Goal: Information Seeking & Learning: Learn about a topic

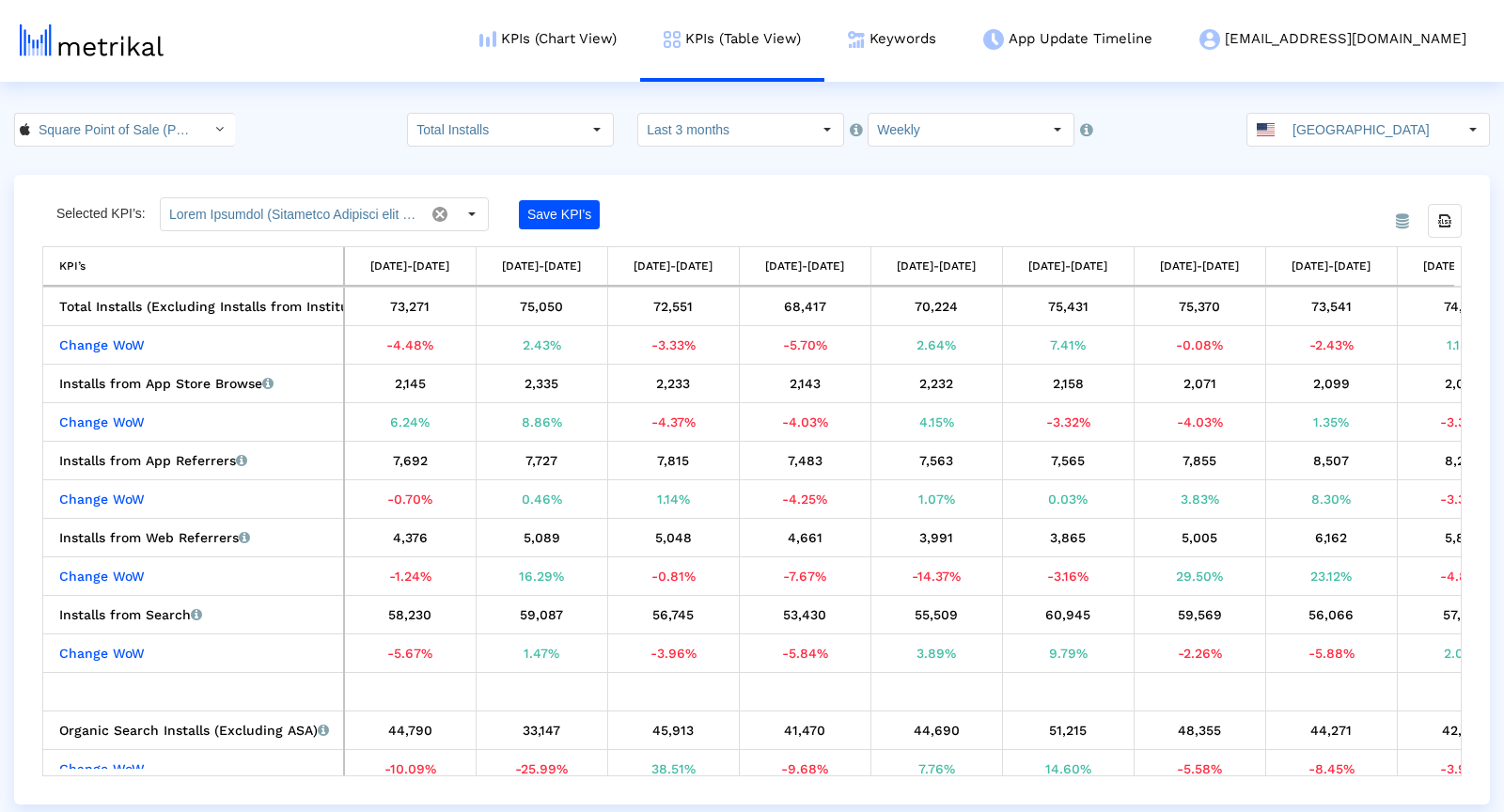
scroll to position [0, 599]
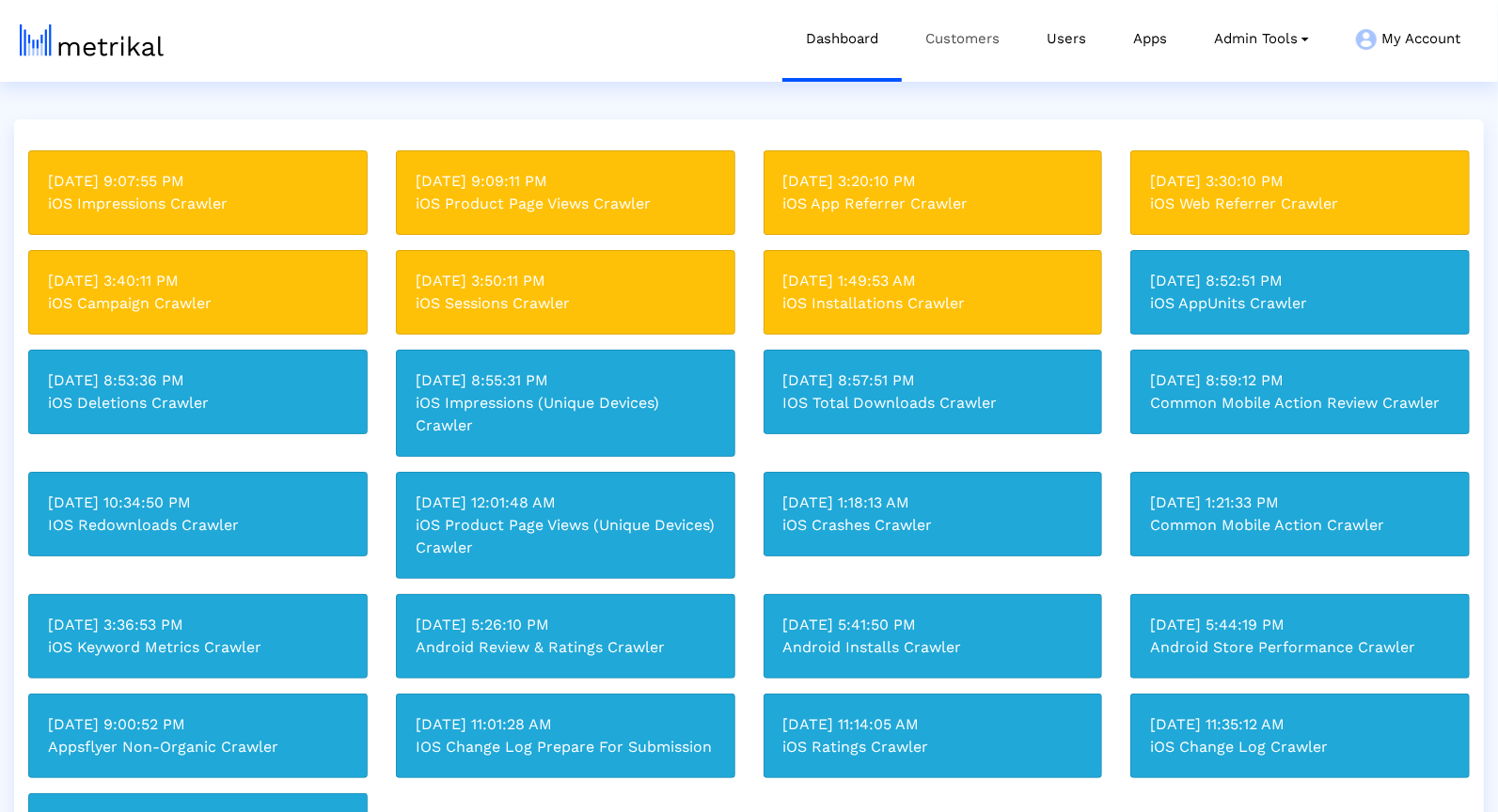
click at [953, 12] on link "Customers" at bounding box center [962, 38] width 121 height 78
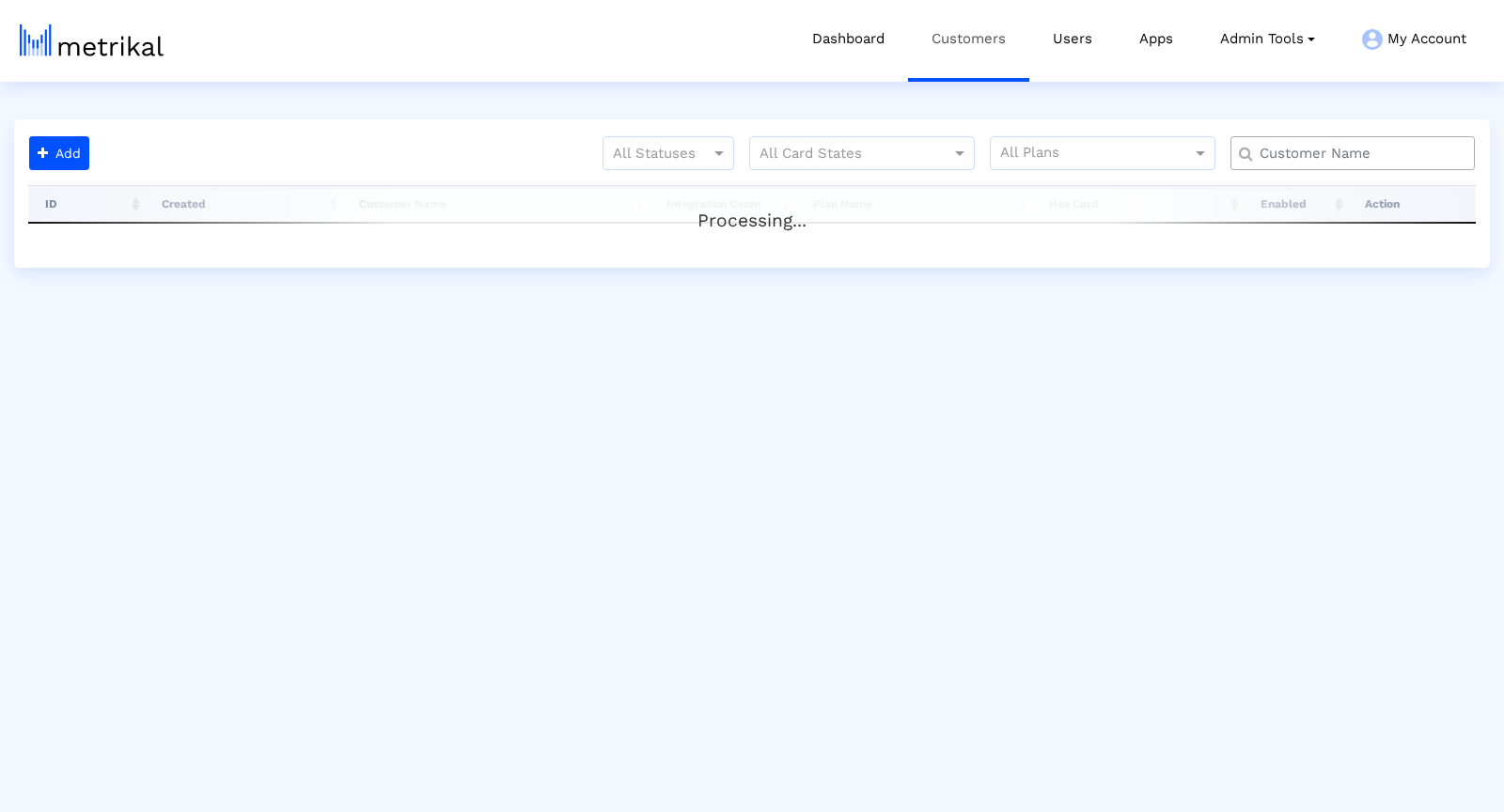
click at [962, 54] on link "Customers" at bounding box center [968, 38] width 121 height 78
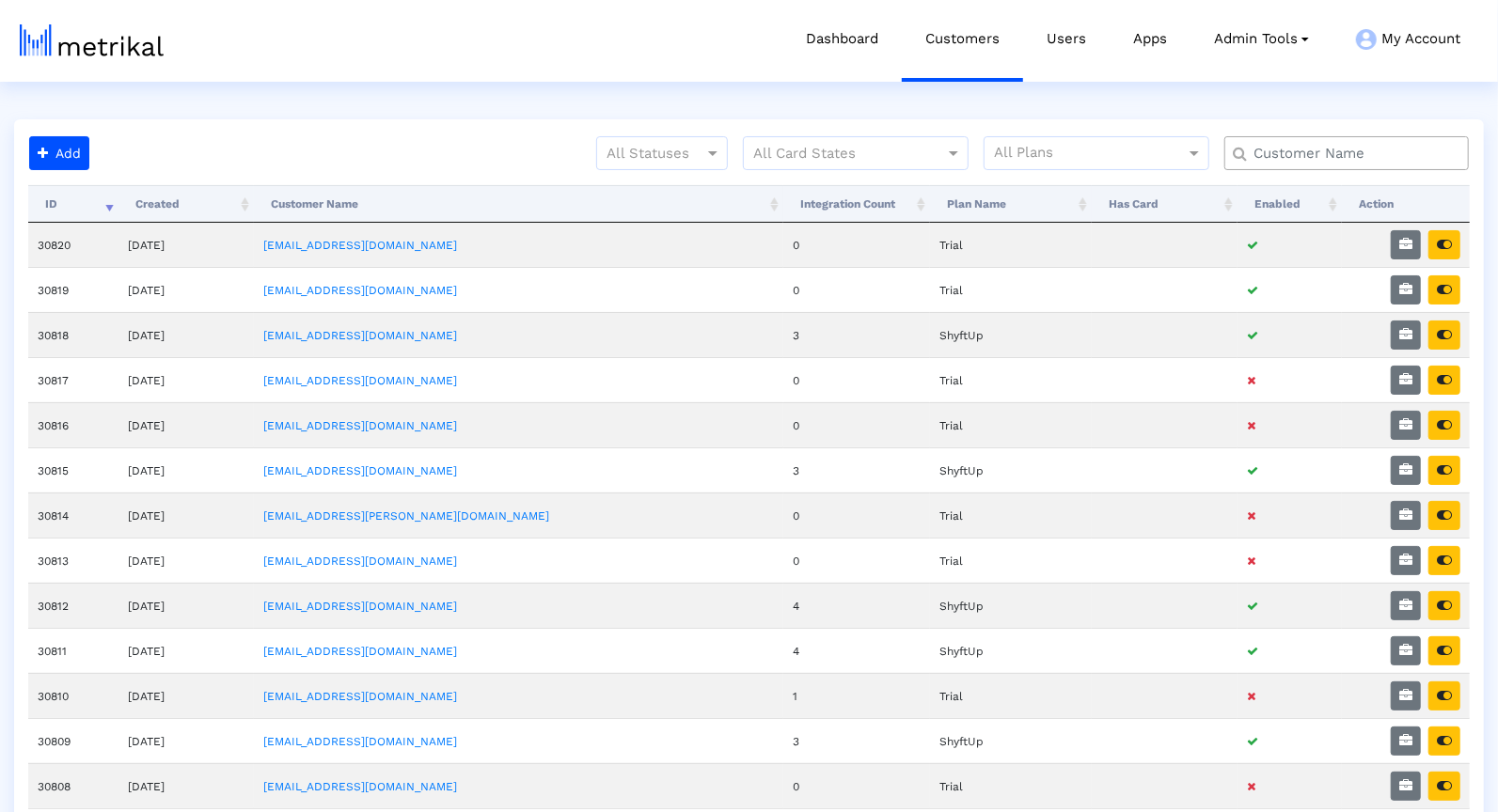
click at [1291, 154] on input "text" at bounding box center [1350, 154] width 221 height 20
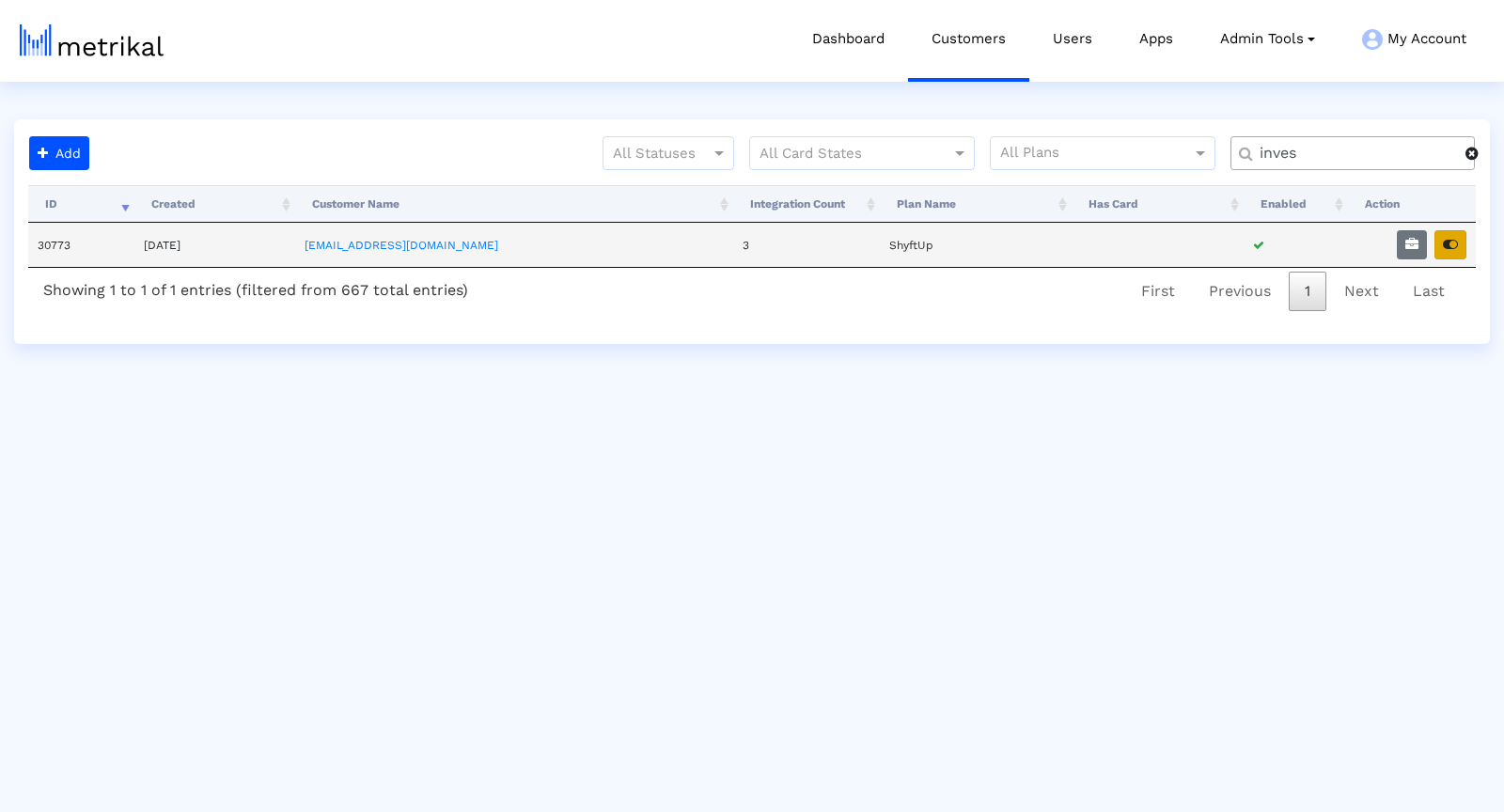
type input "inves"
click at [1443, 244] on icon "button" at bounding box center [1450, 245] width 15 height 13
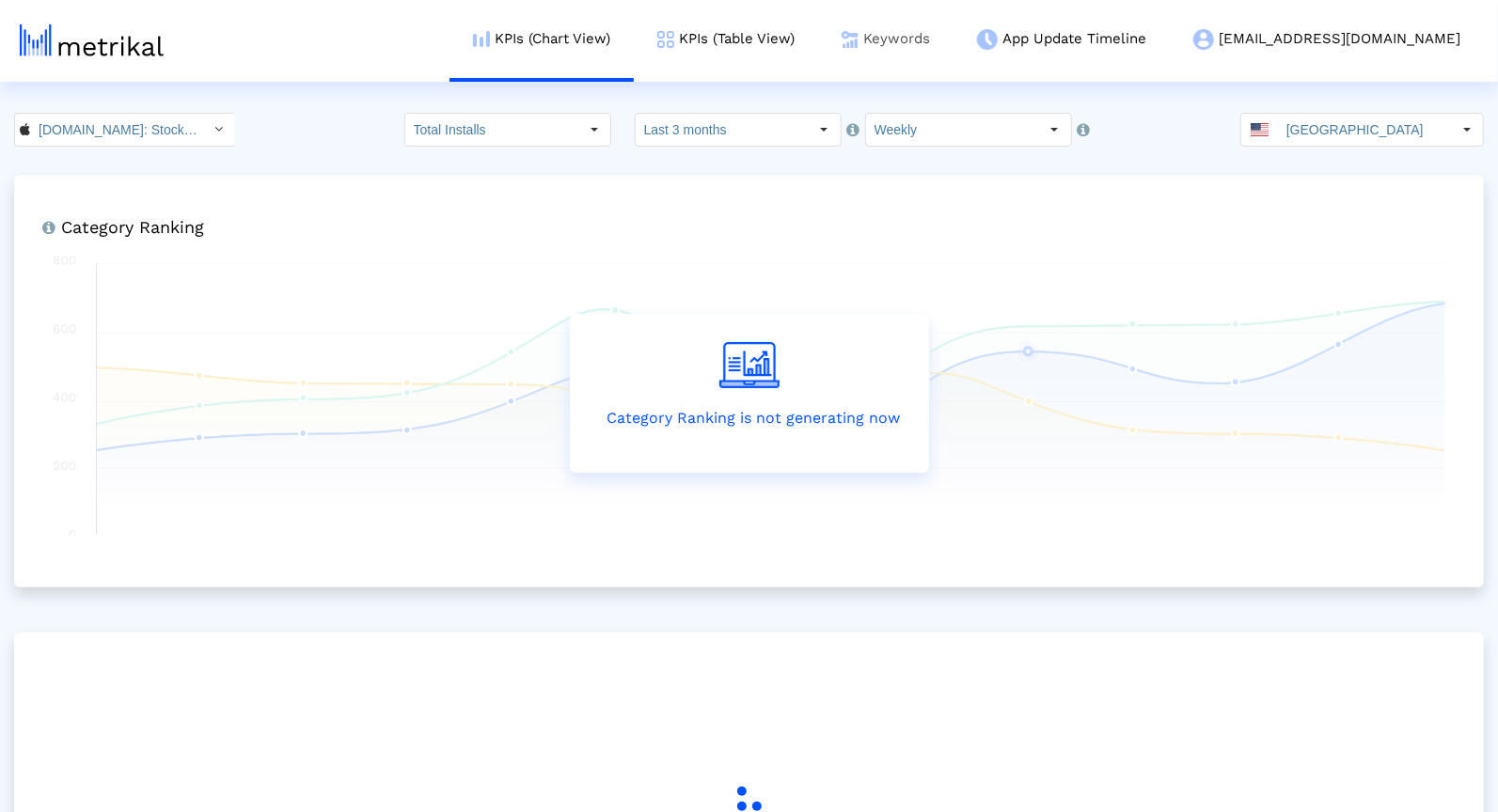
click at [954, 47] on link "Keywords" at bounding box center [885, 38] width 135 height 78
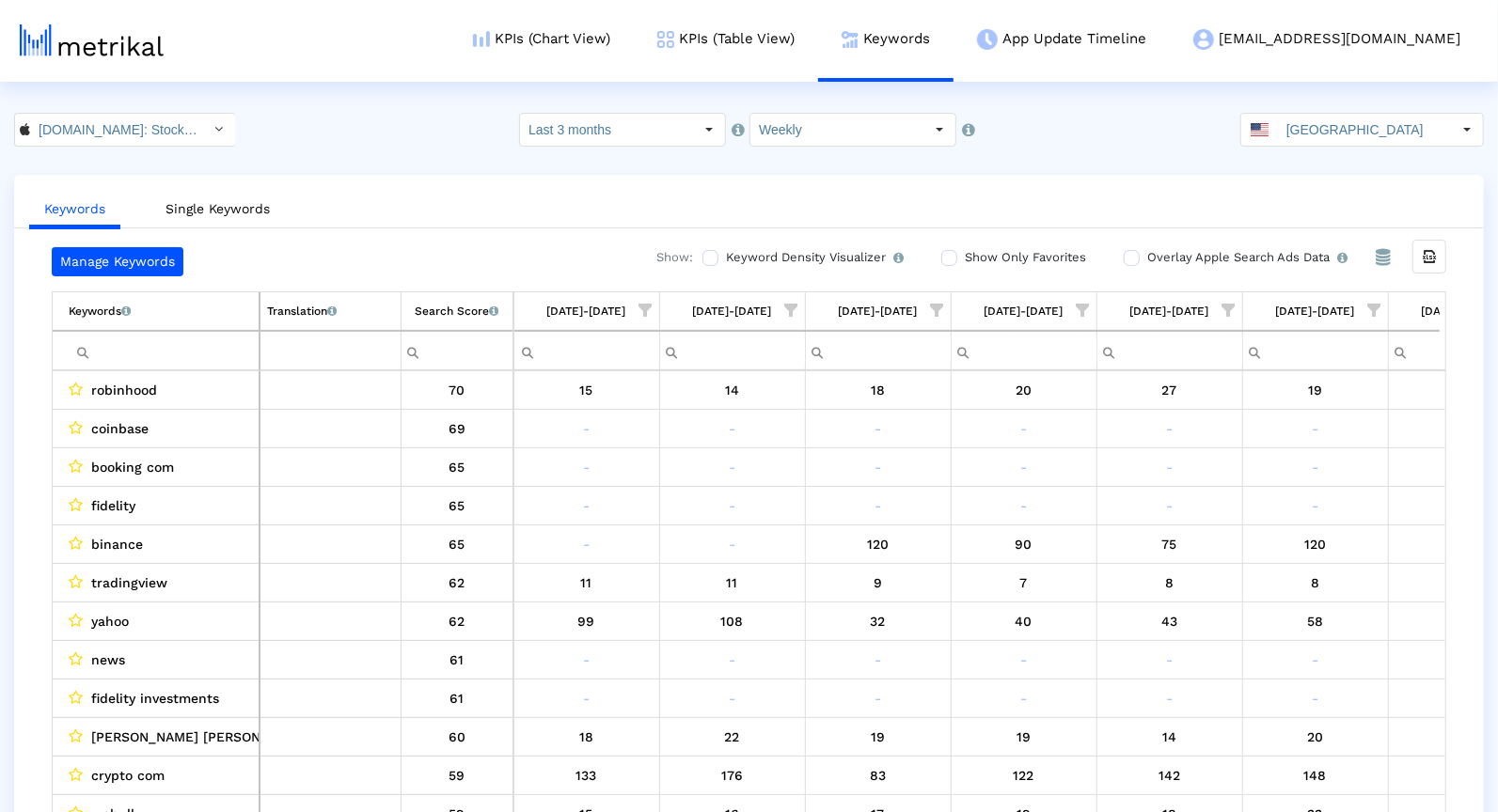
scroll to position [0, 967]
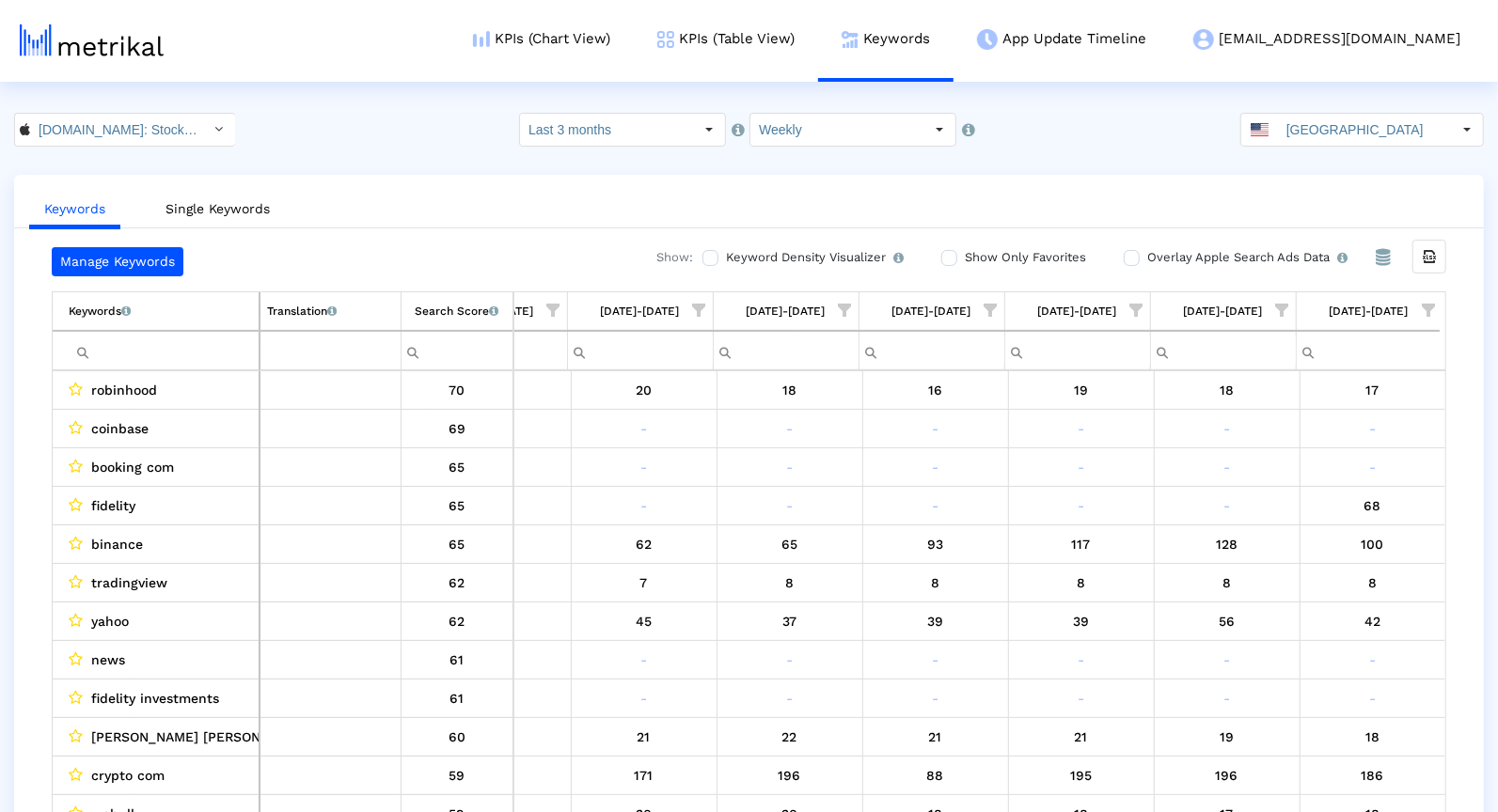
click at [1429, 303] on span "Show filter options for column '08/31/25-09/06/25'" at bounding box center [1428, 310] width 13 height 13
click at [1276, 303] on span "Show filter options for column '08/24/25-08/30/25'" at bounding box center [1283, 310] width 13 height 13
click at [1163, 512] on div "Between 4-5" at bounding box center [1190, 517] width 168 height 36
click at [1140, 599] on div "OK" at bounding box center [1124, 597] width 92 height 29
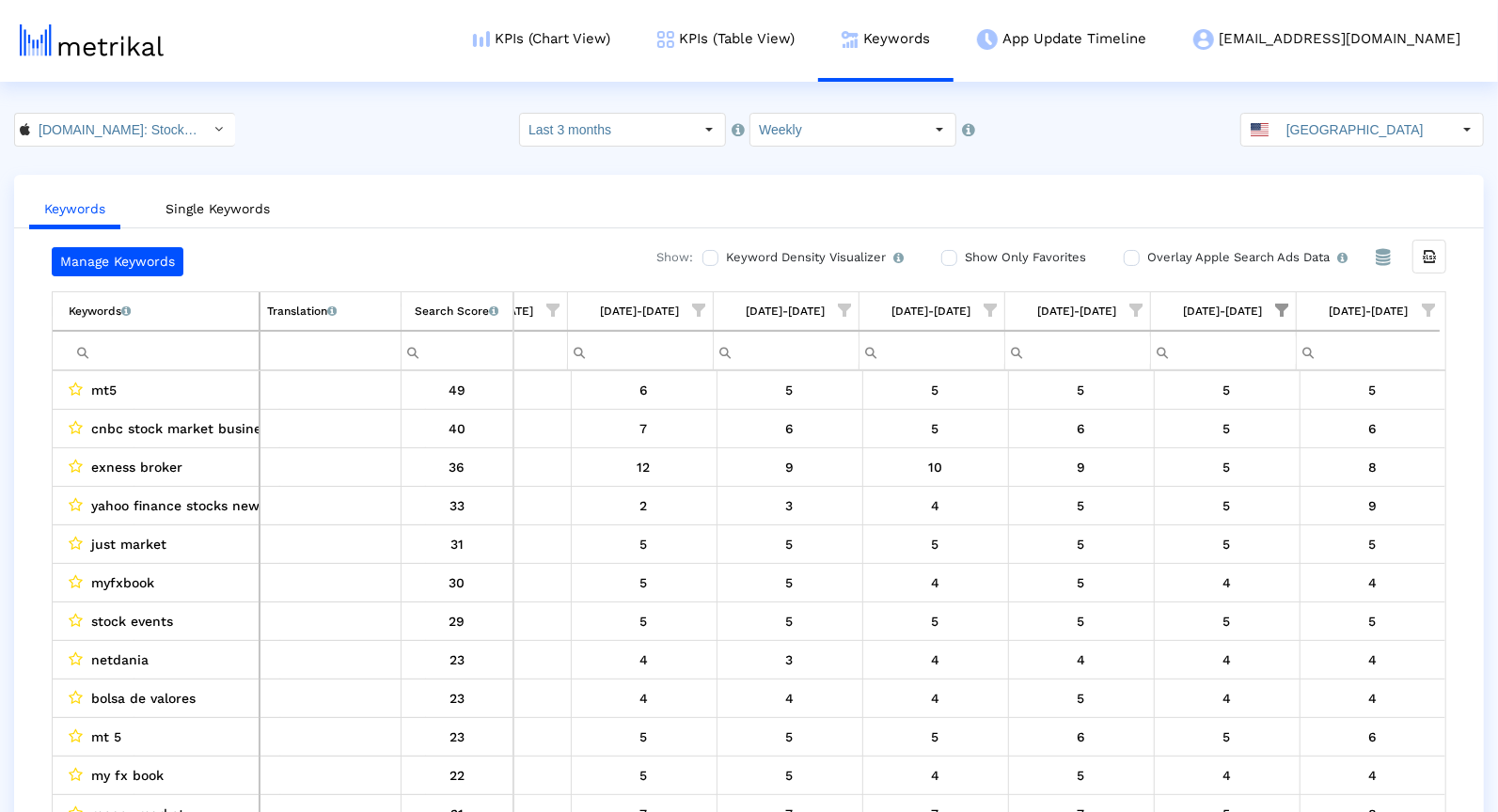
click at [1423, 310] on span "Show filter options for column '08/31/25-09/06/25'" at bounding box center [1428, 310] width 13 height 13
click at [1259, 380] on div "Select All" at bounding box center [1322, 366] width 198 height 37
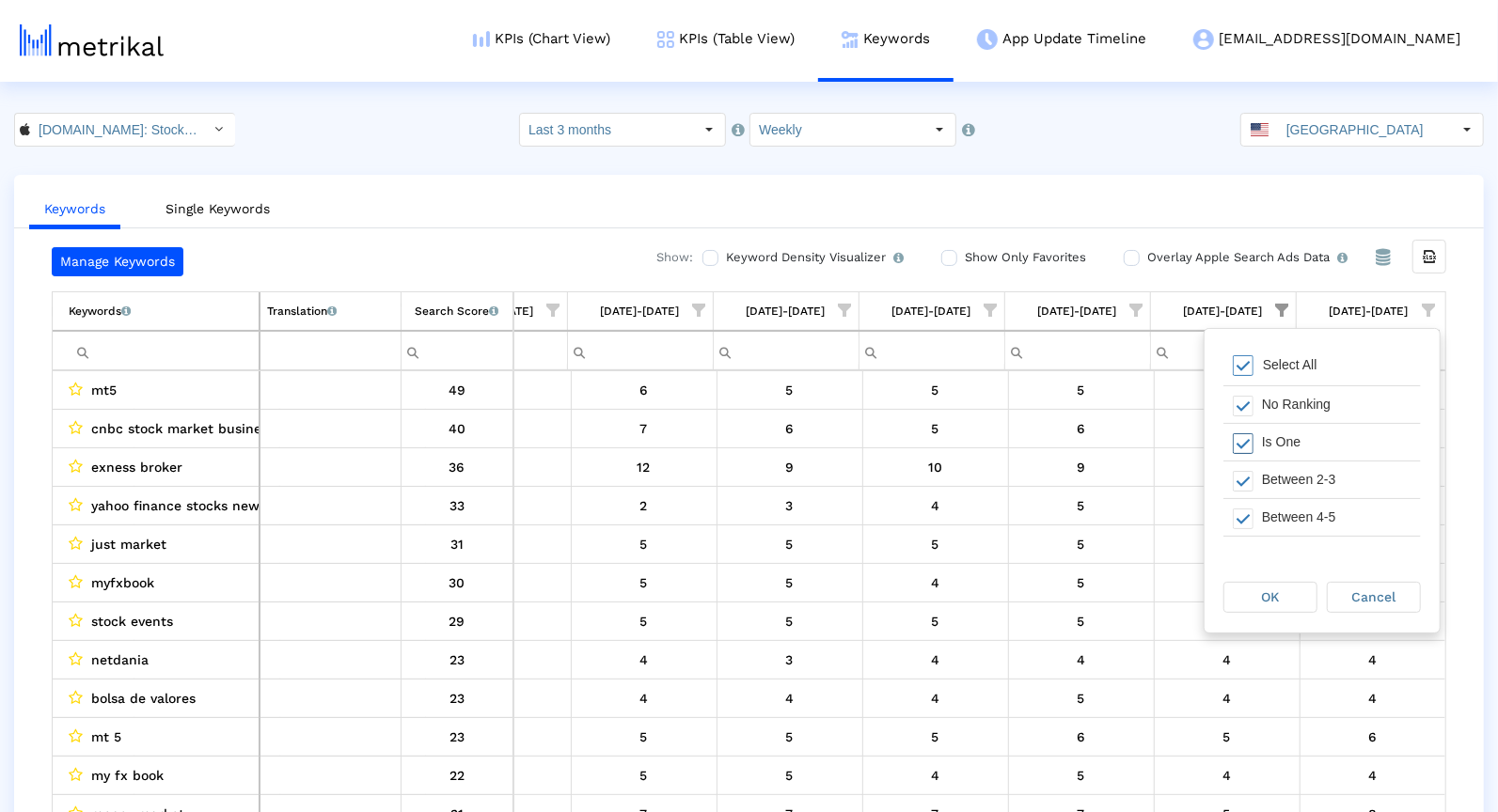
click at [1253, 429] on div "Is One" at bounding box center [1336, 442] width 168 height 36
click at [1253, 478] on div "Between 2-3" at bounding box center [1336, 480] width 168 height 36
click at [1253, 510] on div "Between 4-5" at bounding box center [1336, 517] width 168 height 36
click at [1254, 600] on div "OK" at bounding box center [1270, 597] width 92 height 29
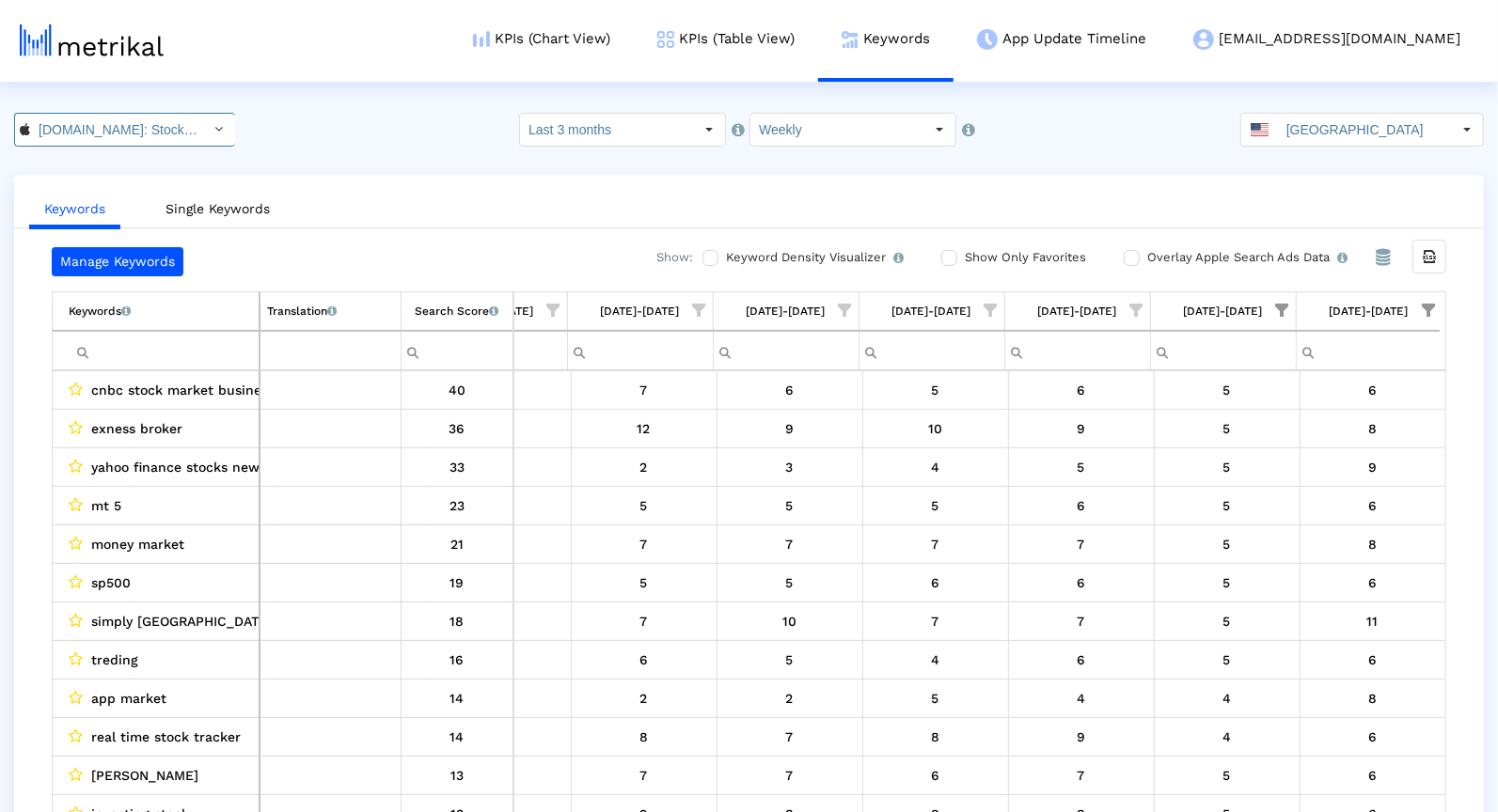
click at [65, 114] on input "[DOMAIN_NAME]: Stock Market < 909998122 >" at bounding box center [114, 129] width 169 height 32
click at [54, 191] on div "[DOMAIN_NAME]: Stock Market <com.fusionmedia.investing>" at bounding box center [112, 193] width 178 height 18
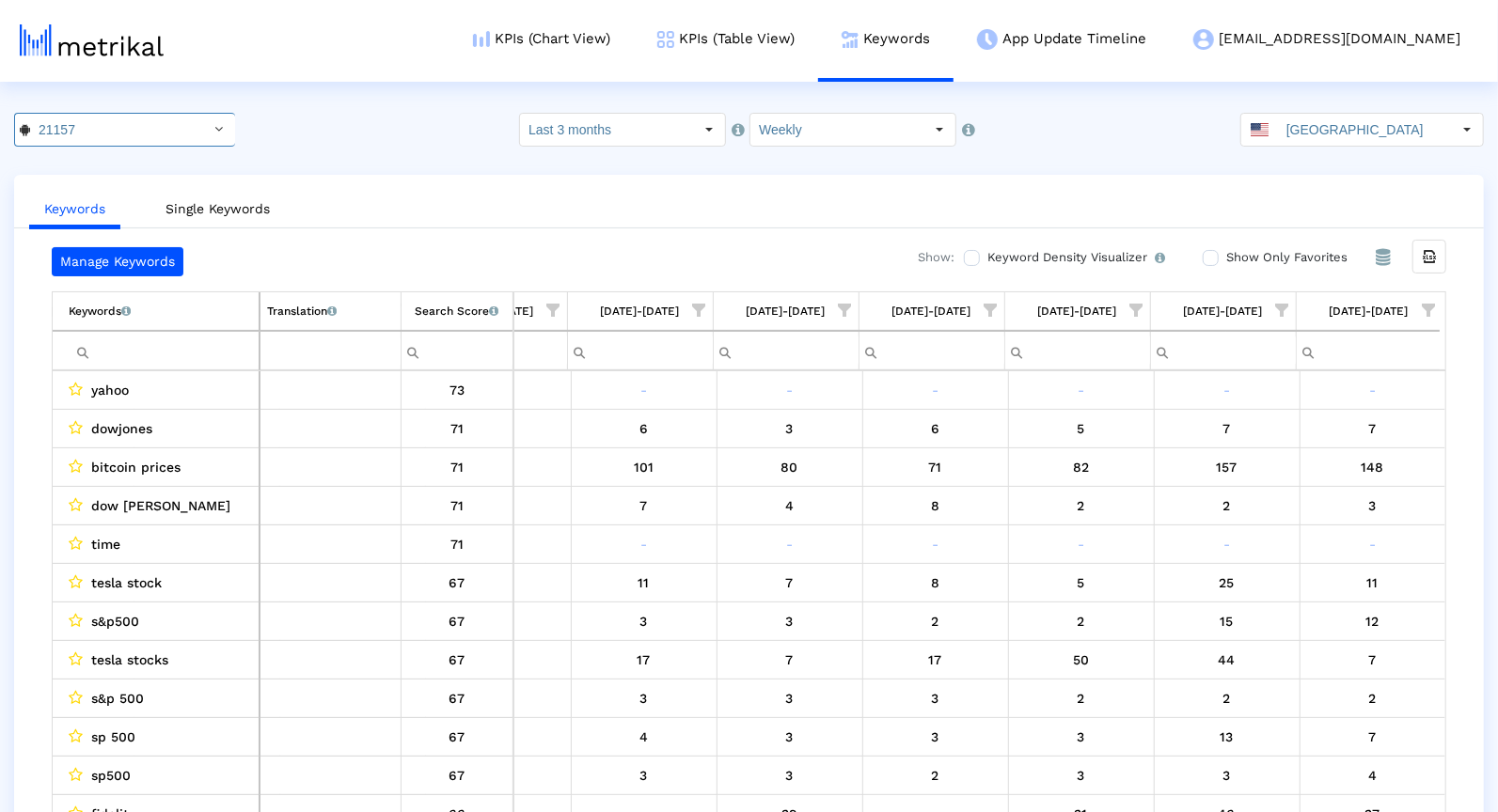
click at [1426, 303] on span "Show filter options for column '08/31/25-09/06/25'" at bounding box center [1428, 310] width 13 height 13
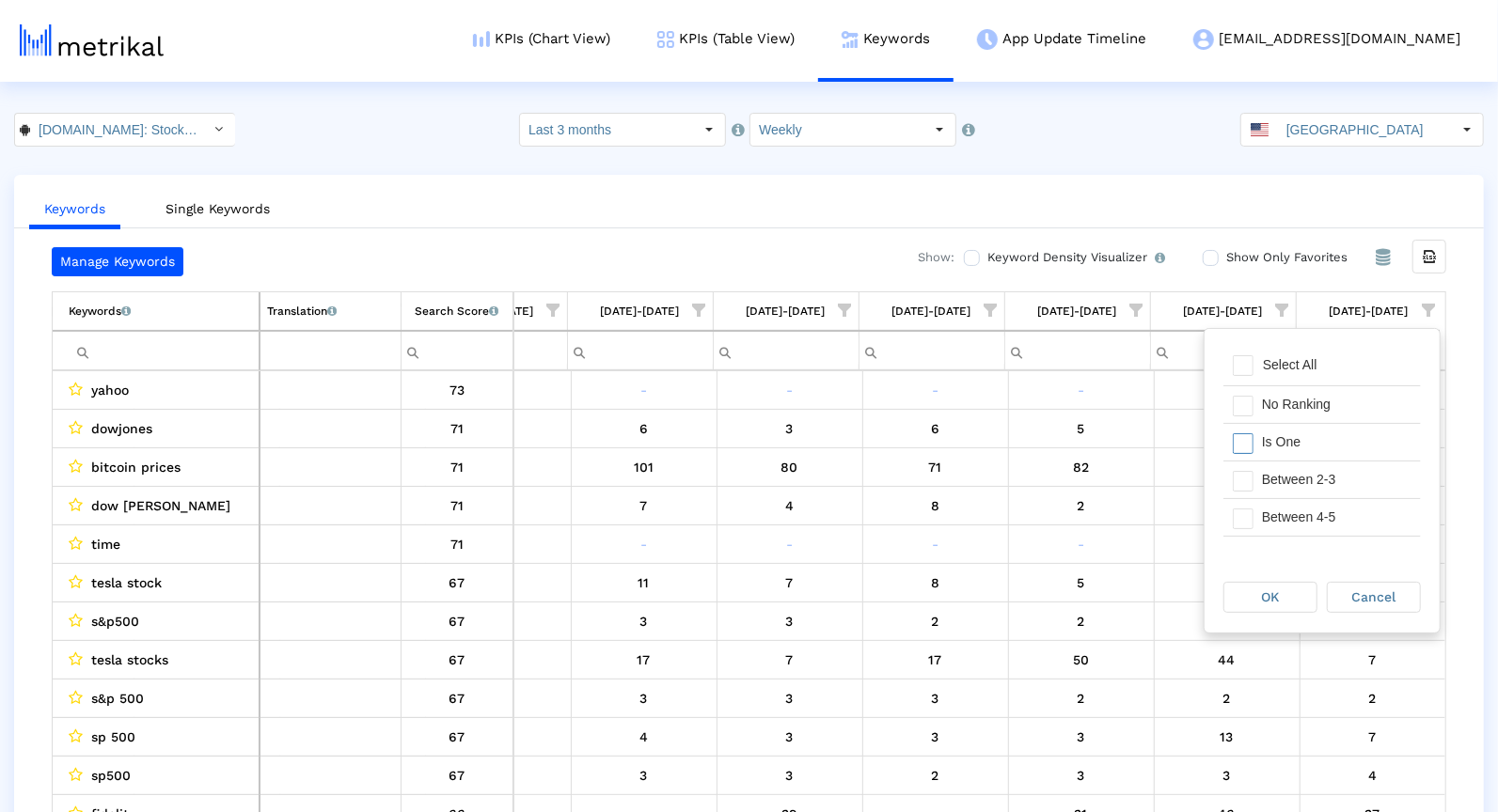
click at [1327, 455] on div "Is One" at bounding box center [1336, 442] width 168 height 36
click at [1326, 490] on div "Between 2-3" at bounding box center [1336, 480] width 168 height 36
click at [1326, 510] on div "Between 4-5" at bounding box center [1336, 517] width 168 height 36
click at [1324, 520] on div "Between 6-10" at bounding box center [1336, 533] width 168 height 36
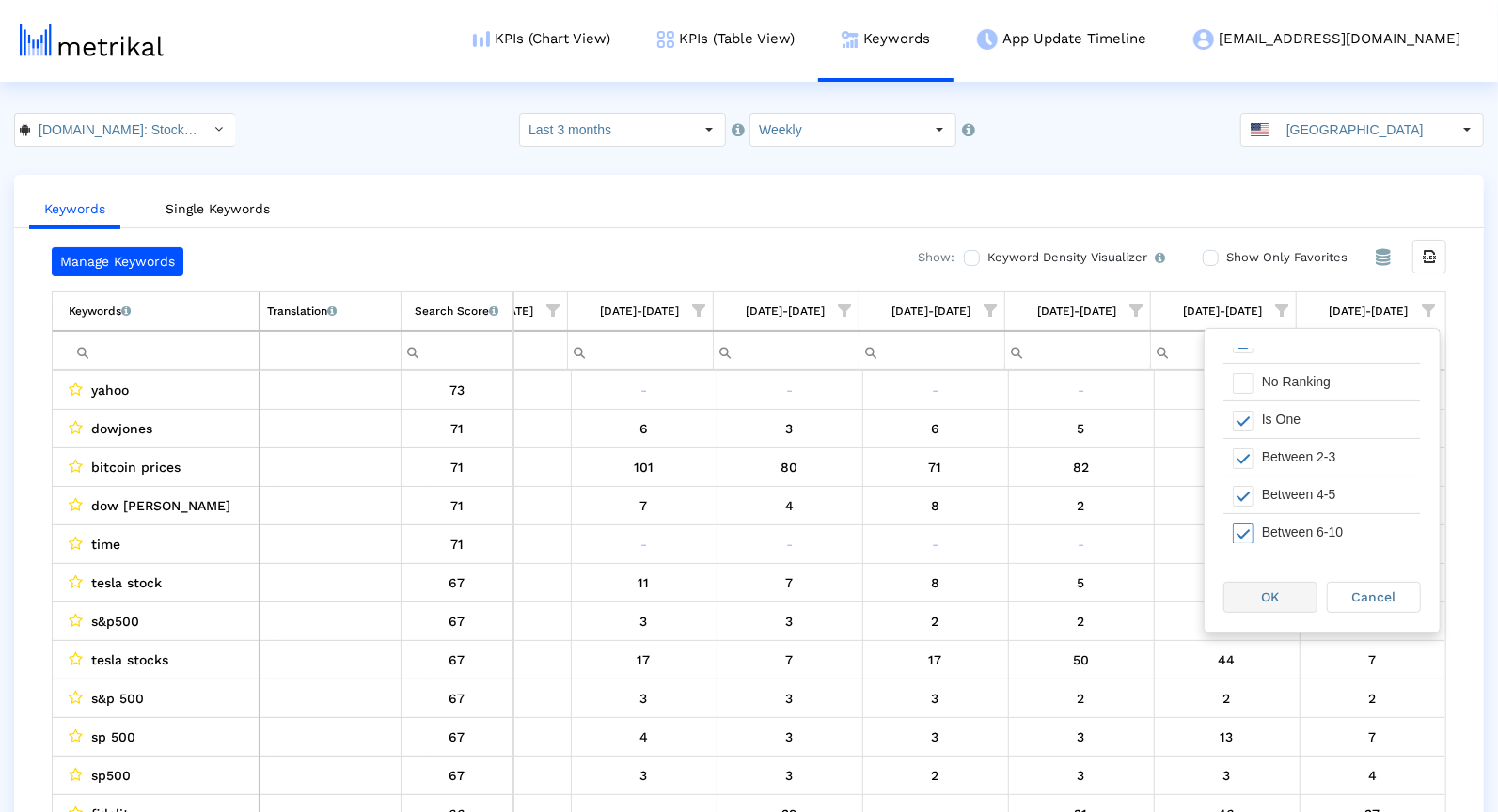
click at [1285, 604] on div "OK" at bounding box center [1270, 597] width 92 height 29
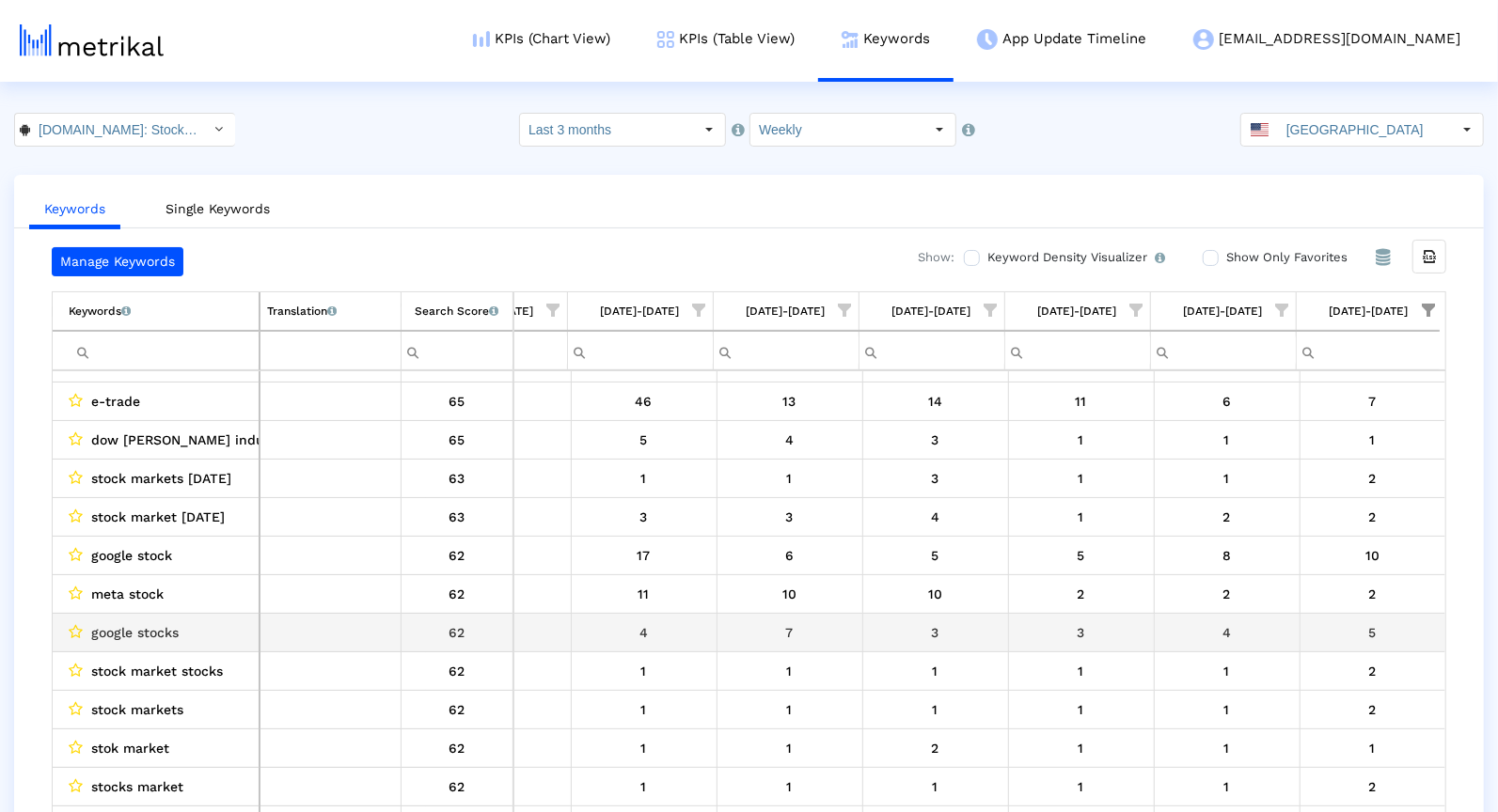
scroll to position [0, 0]
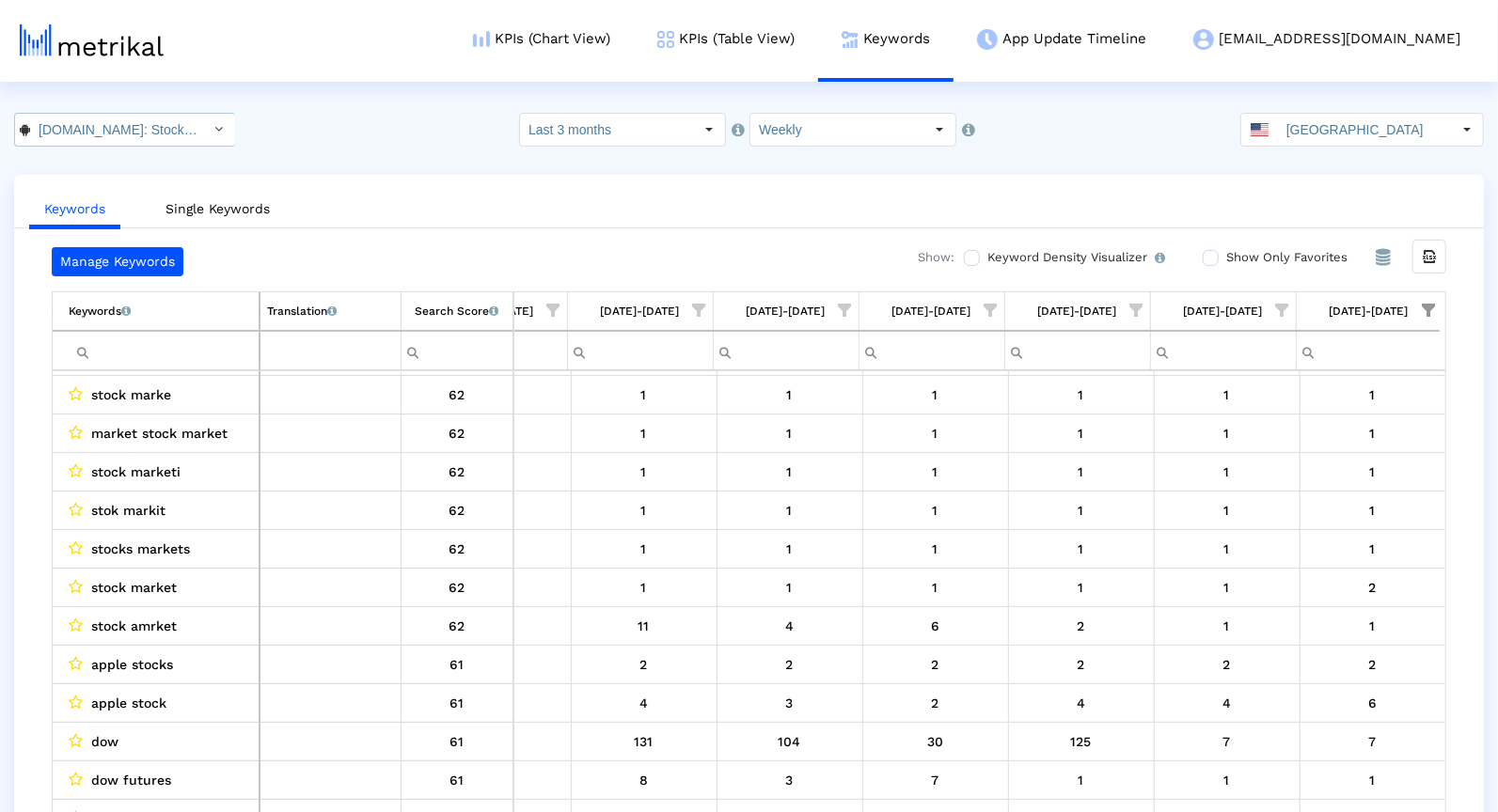
click at [204, 127] on div "Select" at bounding box center [218, 129] width 30 height 30
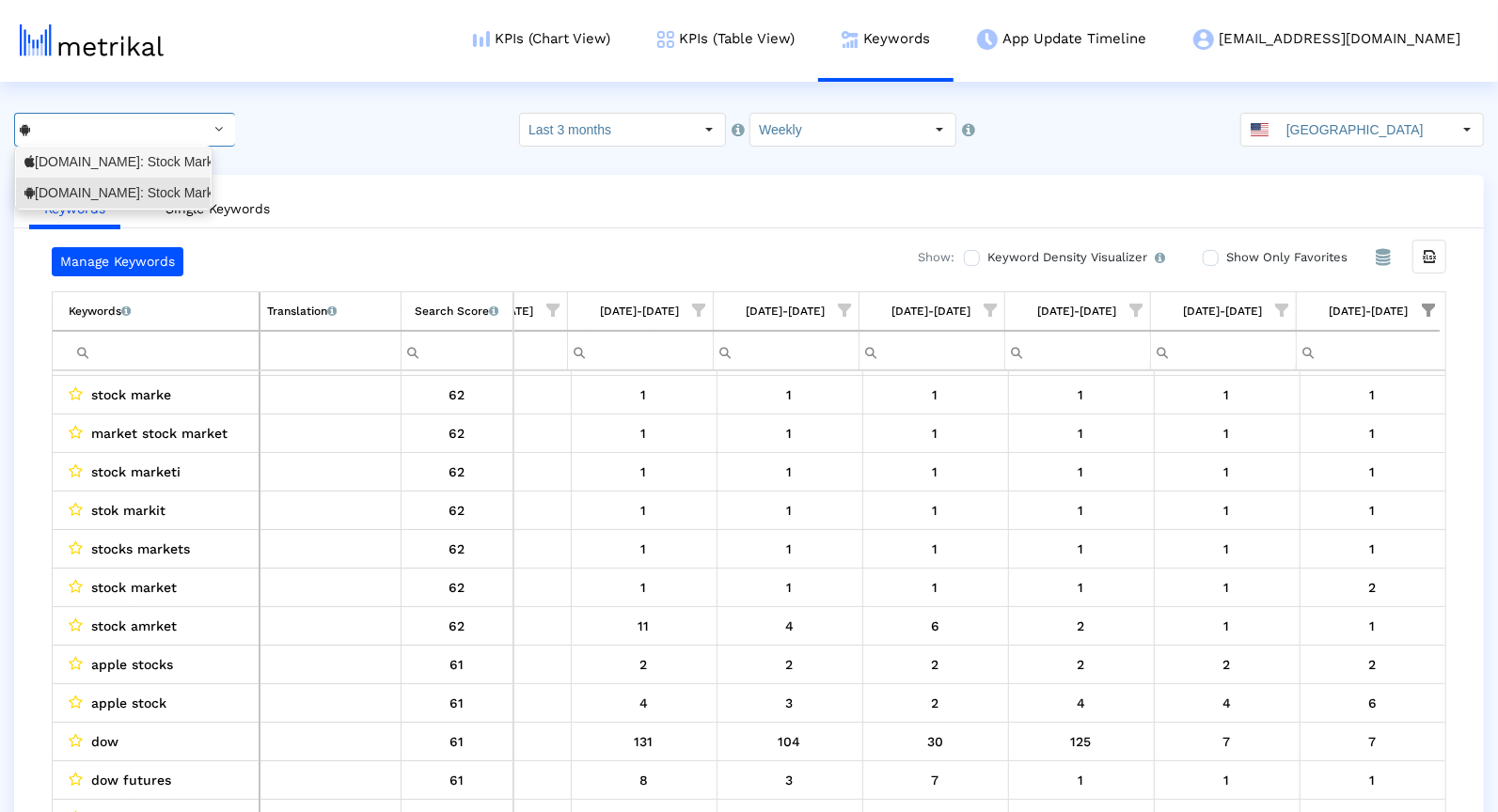
click at [161, 163] on div "[DOMAIN_NAME]: Stock Market <909998122>" at bounding box center [112, 162] width 178 height 18
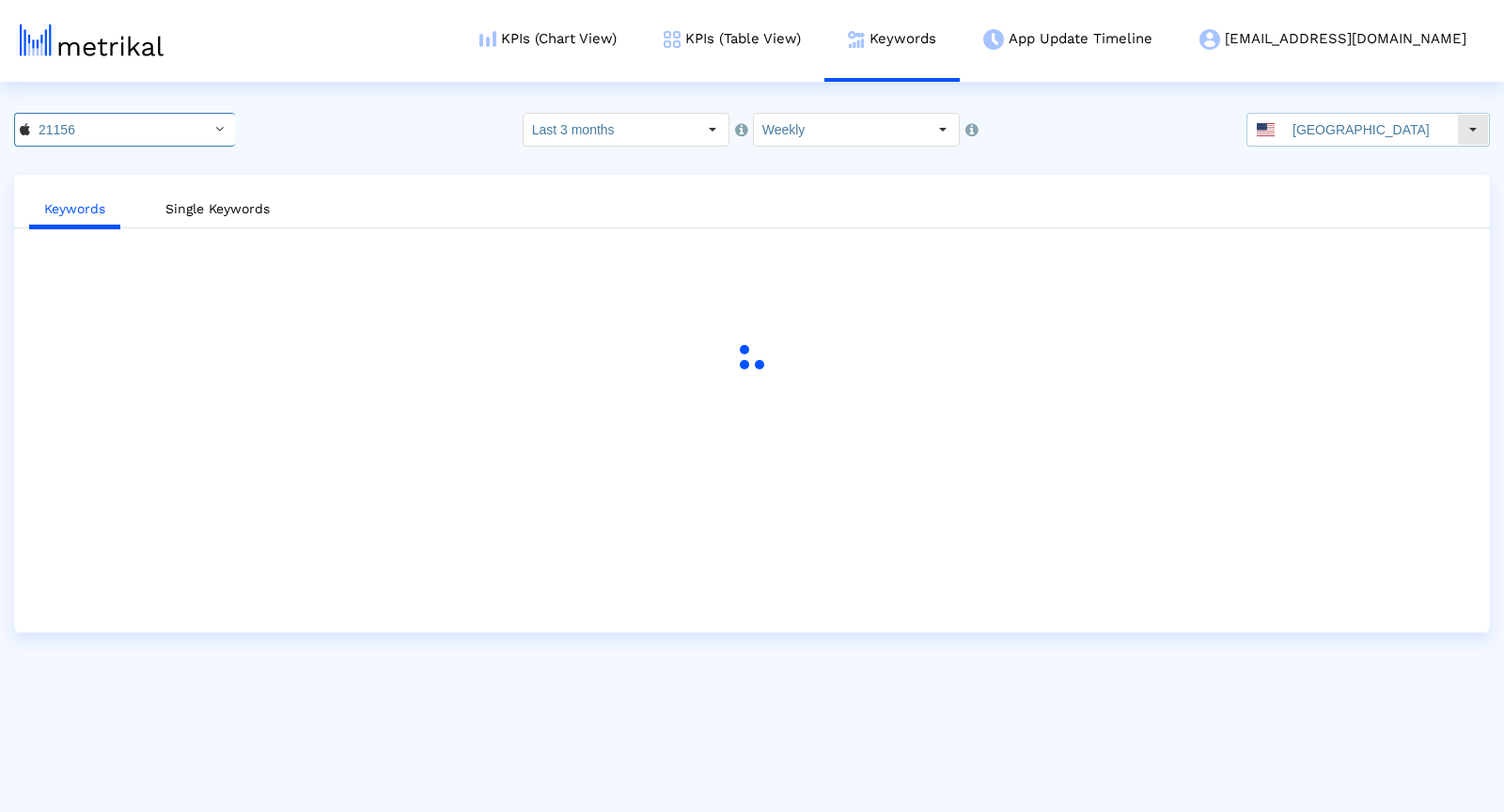
click at [1363, 126] on input "[GEOGRAPHIC_DATA]" at bounding box center [1371, 129] width 173 height 32
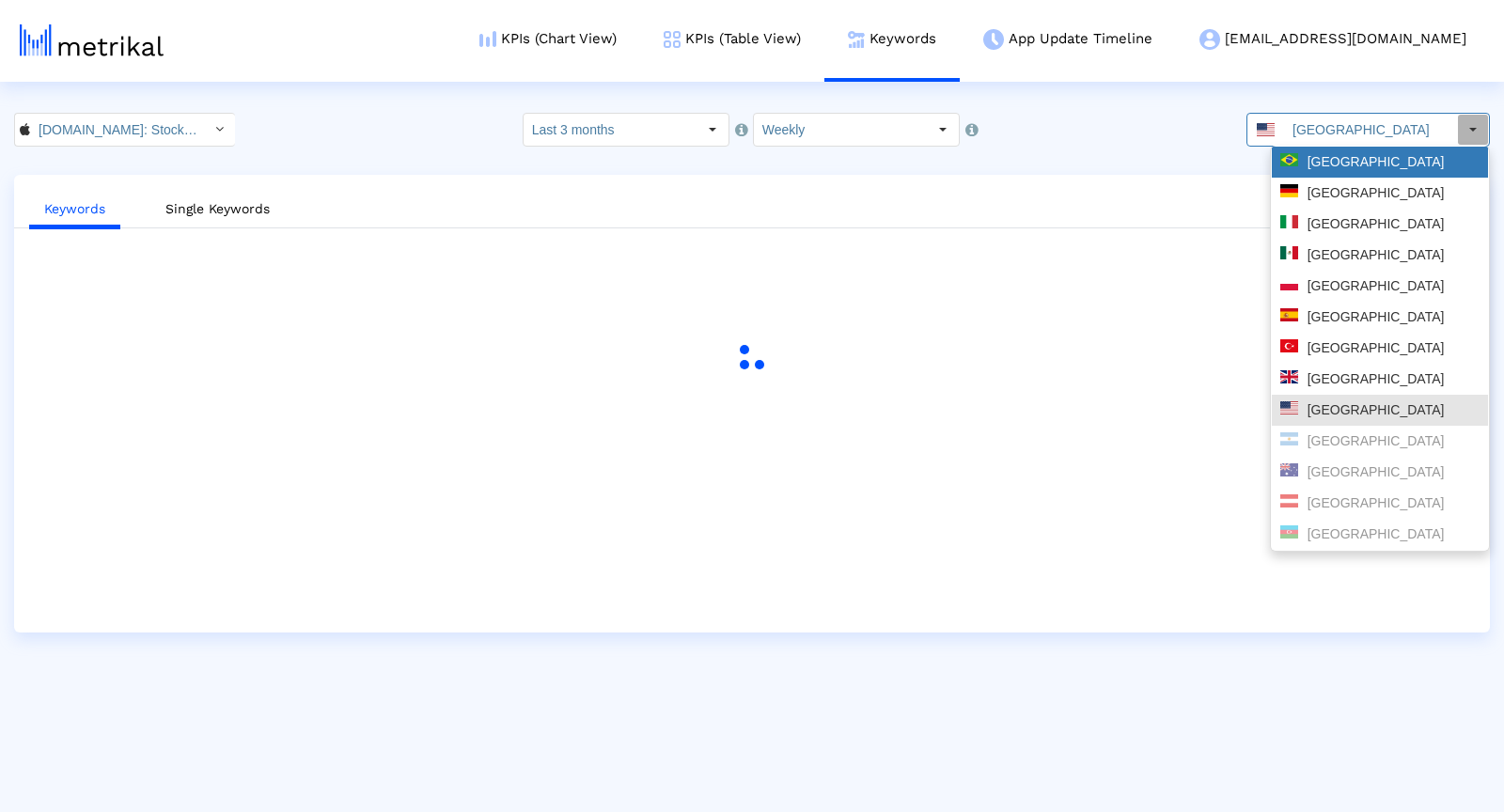
click at [1316, 164] on div "[GEOGRAPHIC_DATA]" at bounding box center [1380, 162] width 200 height 18
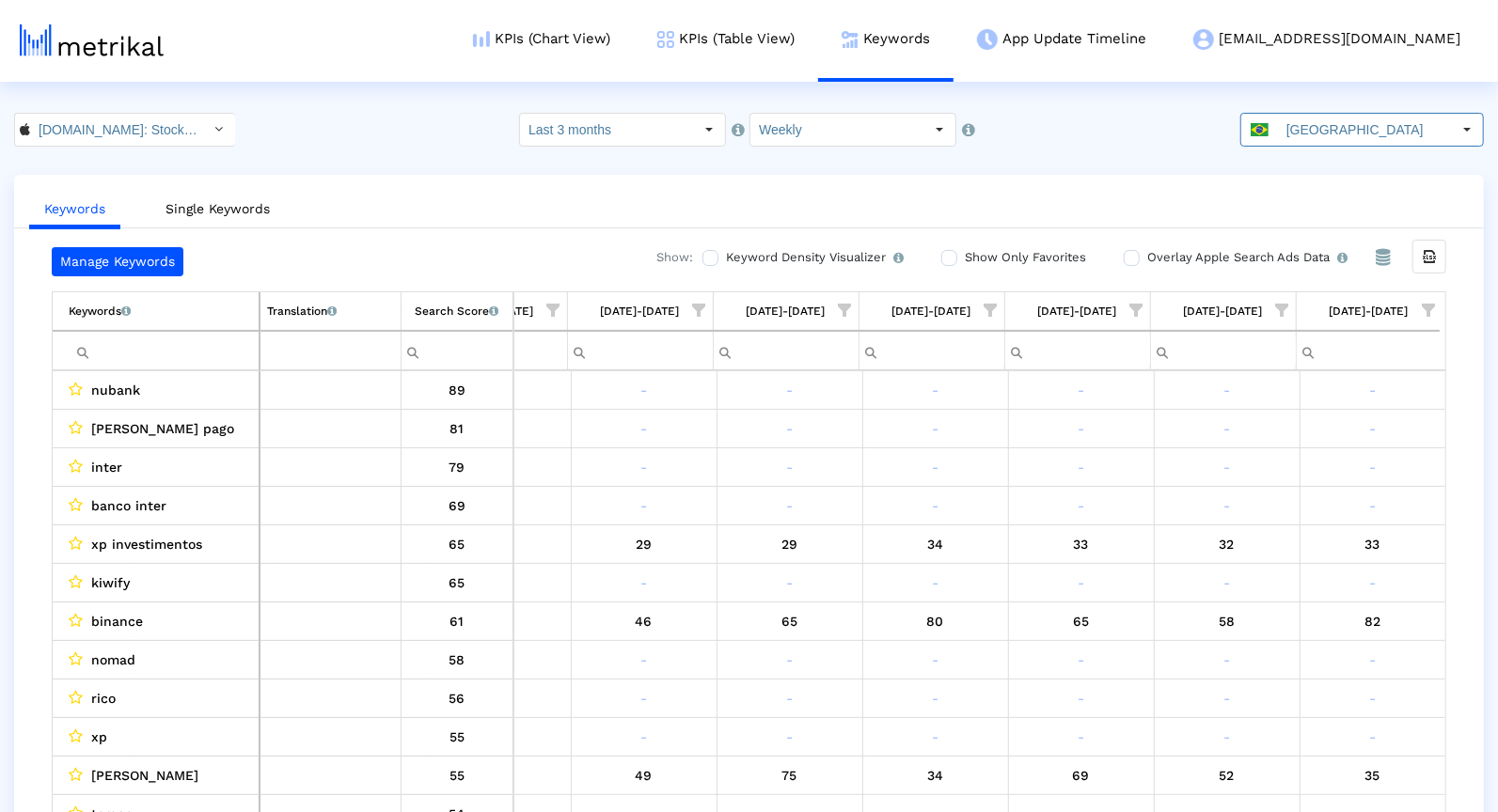
click at [1430, 303] on span "Show filter options for column '08/31/25-09/06/25'" at bounding box center [1428, 310] width 13 height 13
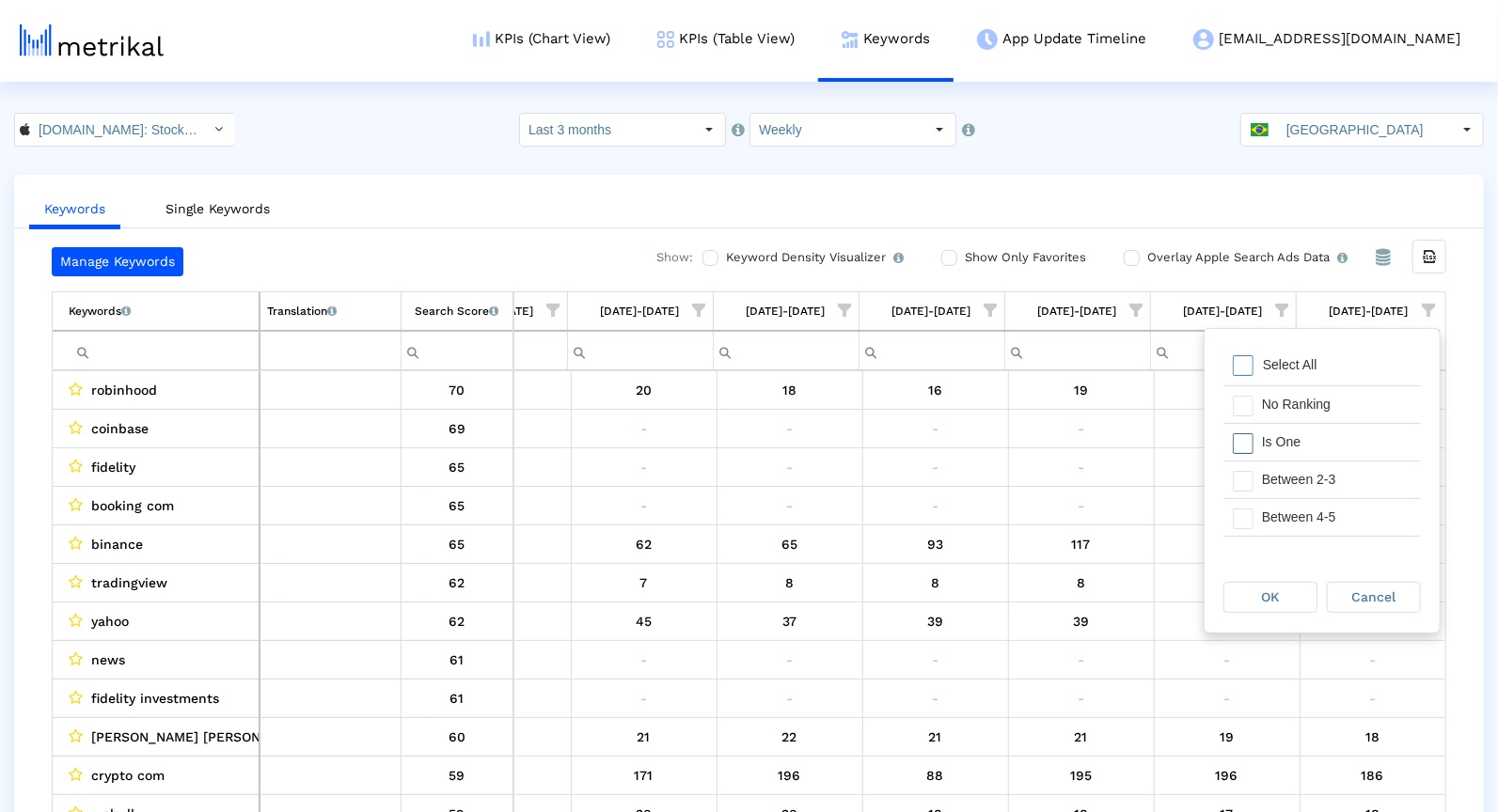
click at [1300, 440] on div "Is One" at bounding box center [1336, 442] width 168 height 36
click at [1300, 467] on div "Between 2-3" at bounding box center [1336, 480] width 168 height 36
click at [1300, 498] on div "Between 4-5" at bounding box center [1322, 516] width 198 height 37
click at [1296, 526] on div "Between 6-10" at bounding box center [1336, 538] width 168 height 36
click at [1285, 605] on div "OK" at bounding box center [1270, 597] width 92 height 29
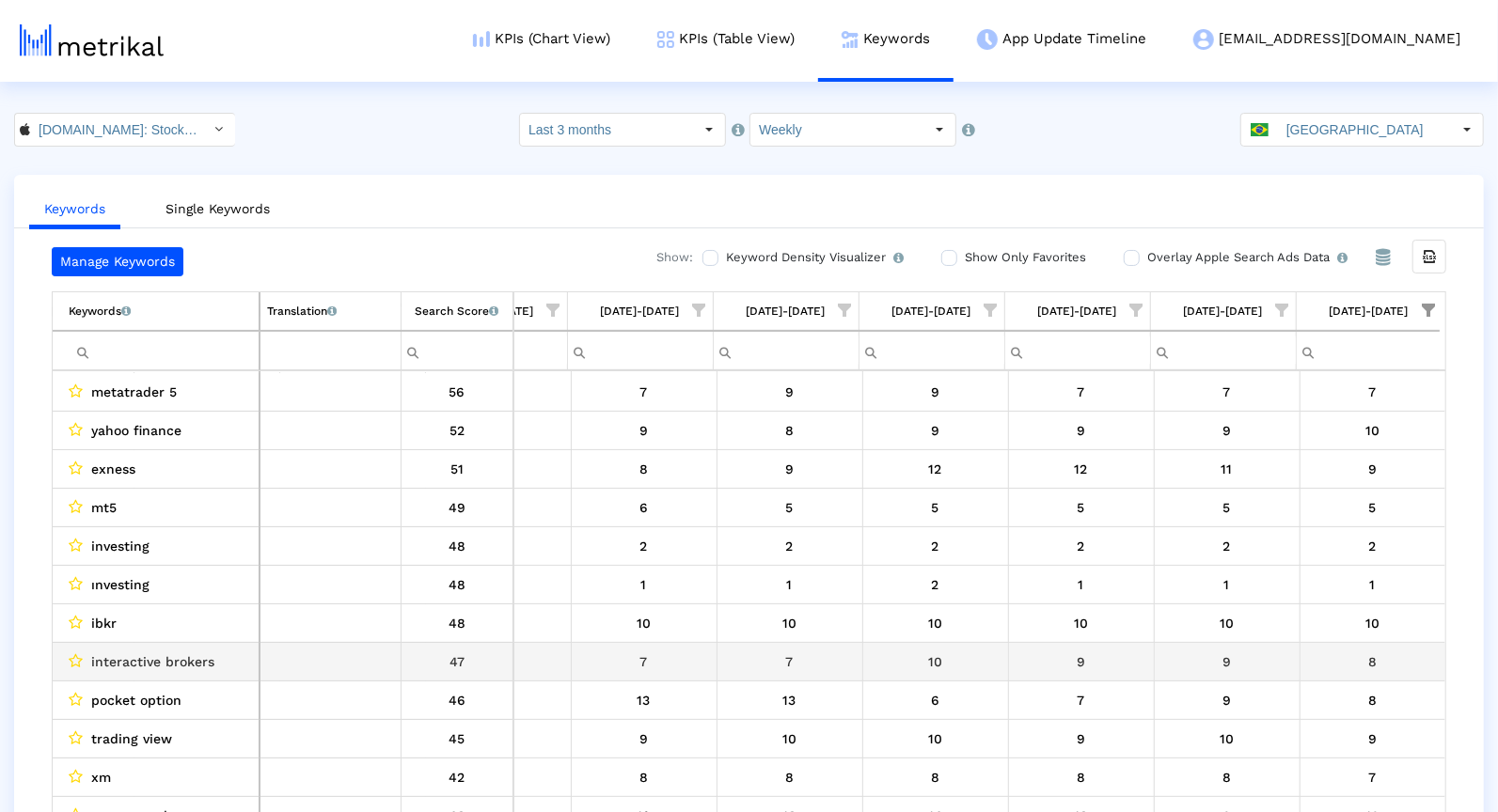
scroll to position [42, 0]
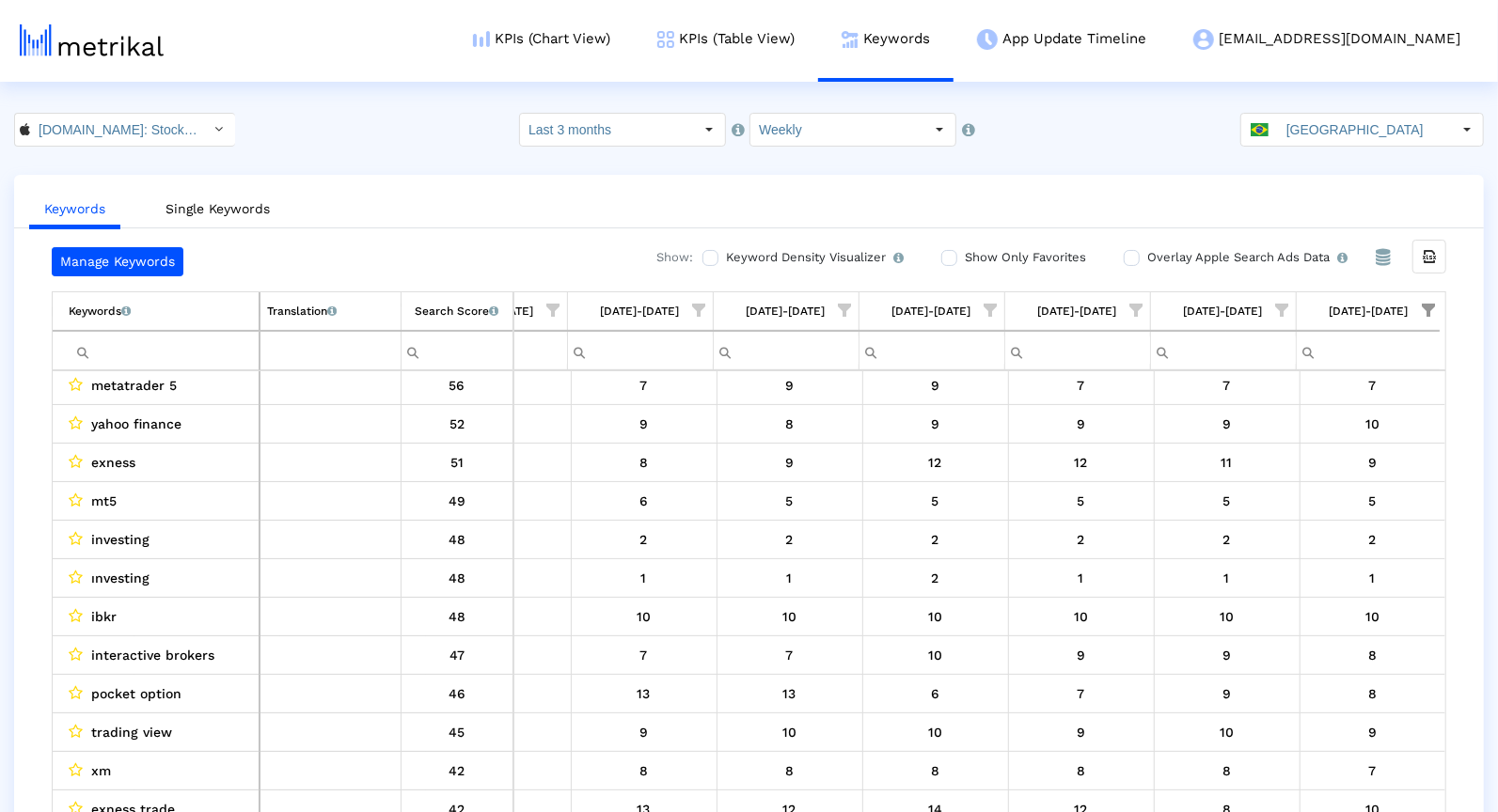
click at [1338, 130] on input "[GEOGRAPHIC_DATA]" at bounding box center [1365, 129] width 173 height 32
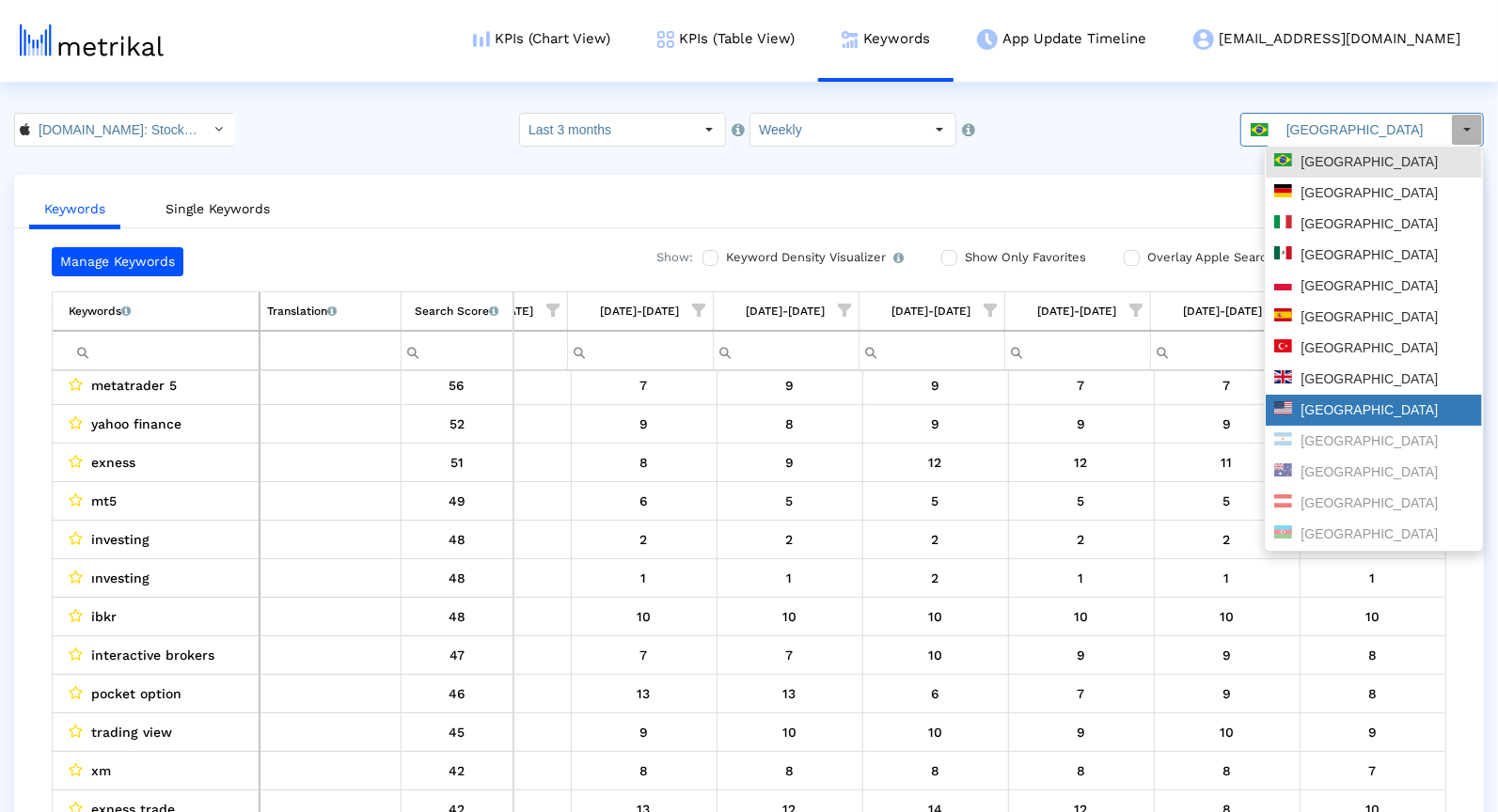
click at [1329, 406] on div "[GEOGRAPHIC_DATA]" at bounding box center [1374, 410] width 200 height 18
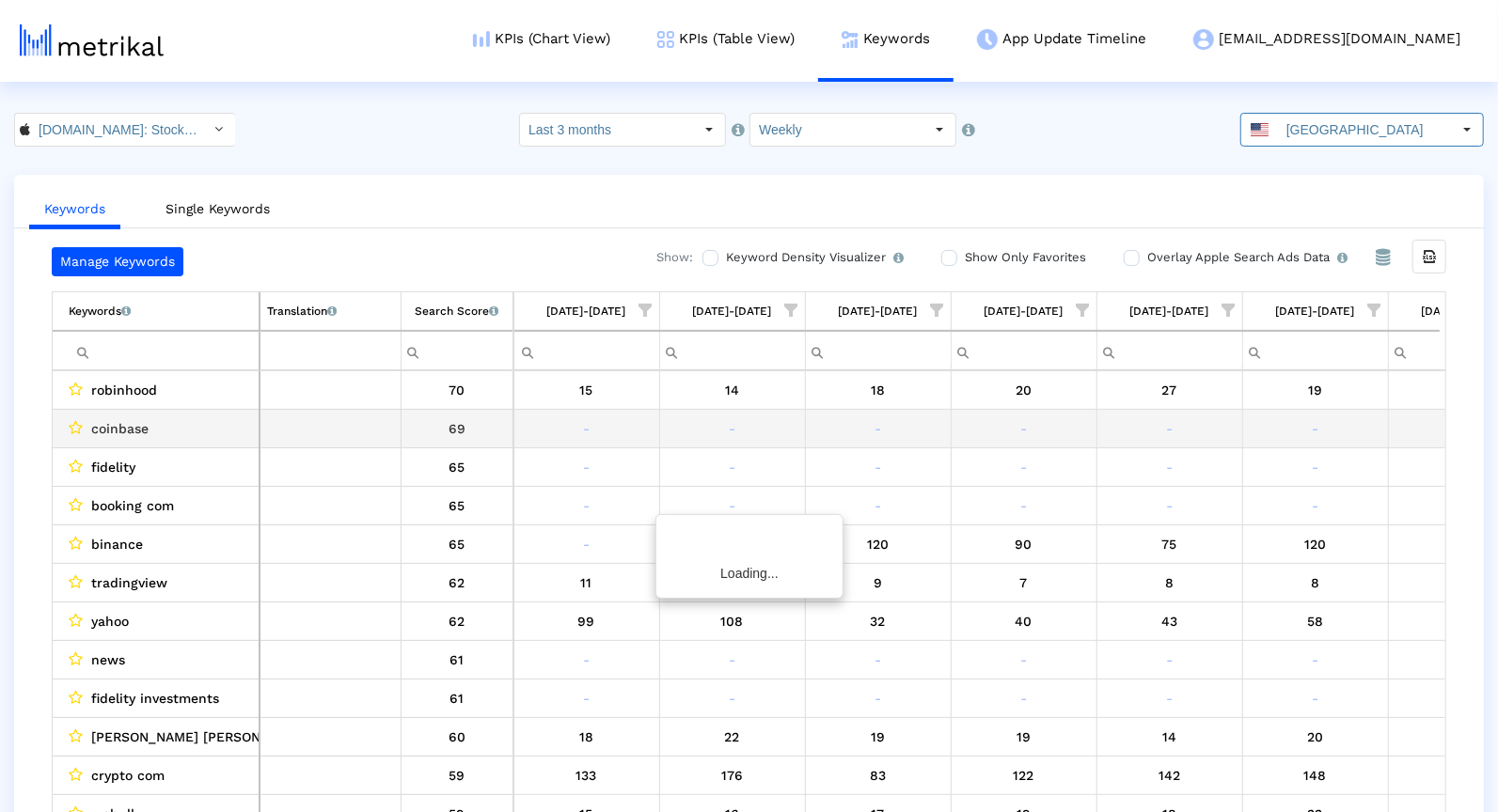
scroll to position [0, 967]
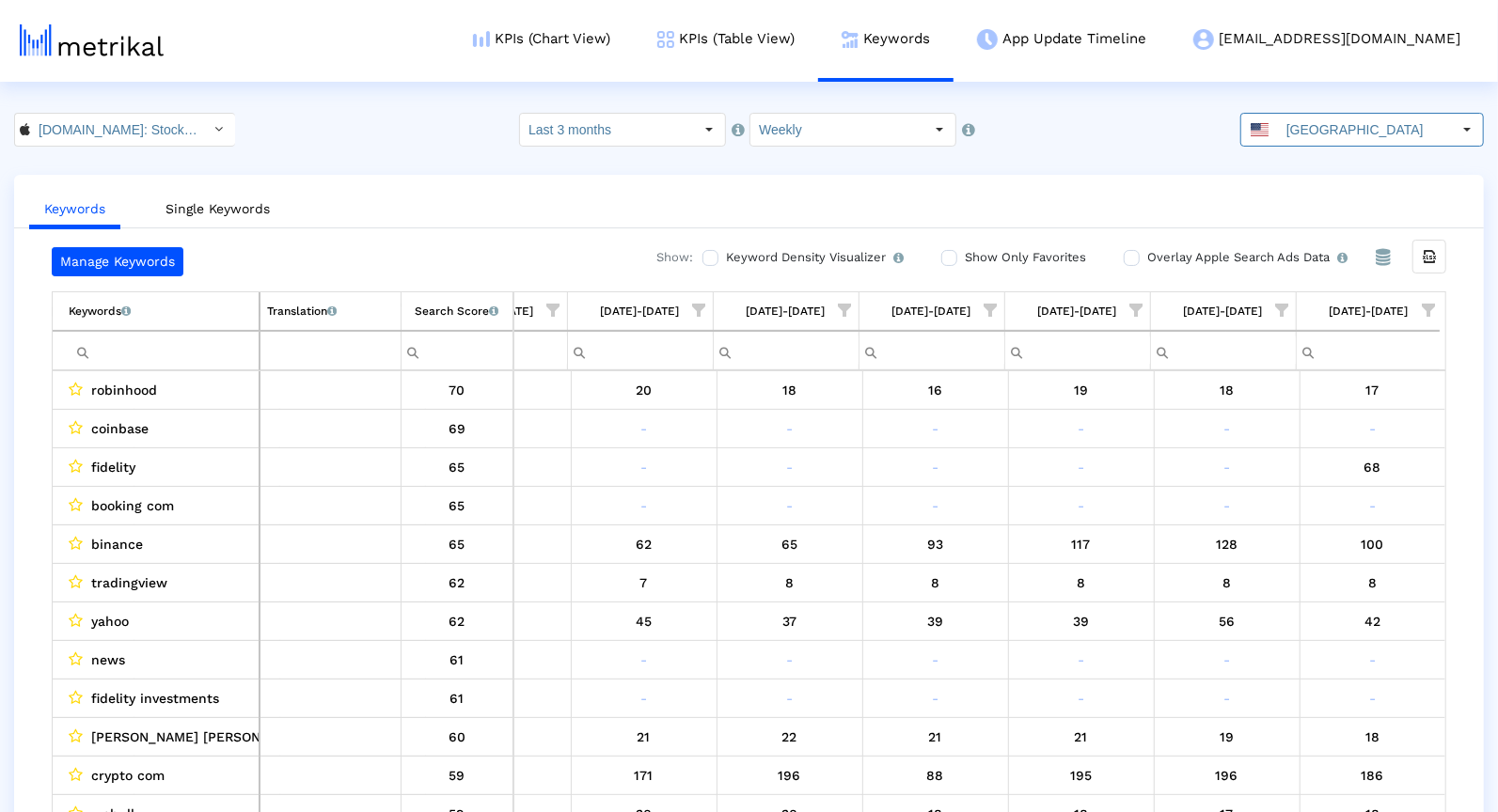
click at [181, 340] on input "Filter cell" at bounding box center [163, 351] width 190 height 31
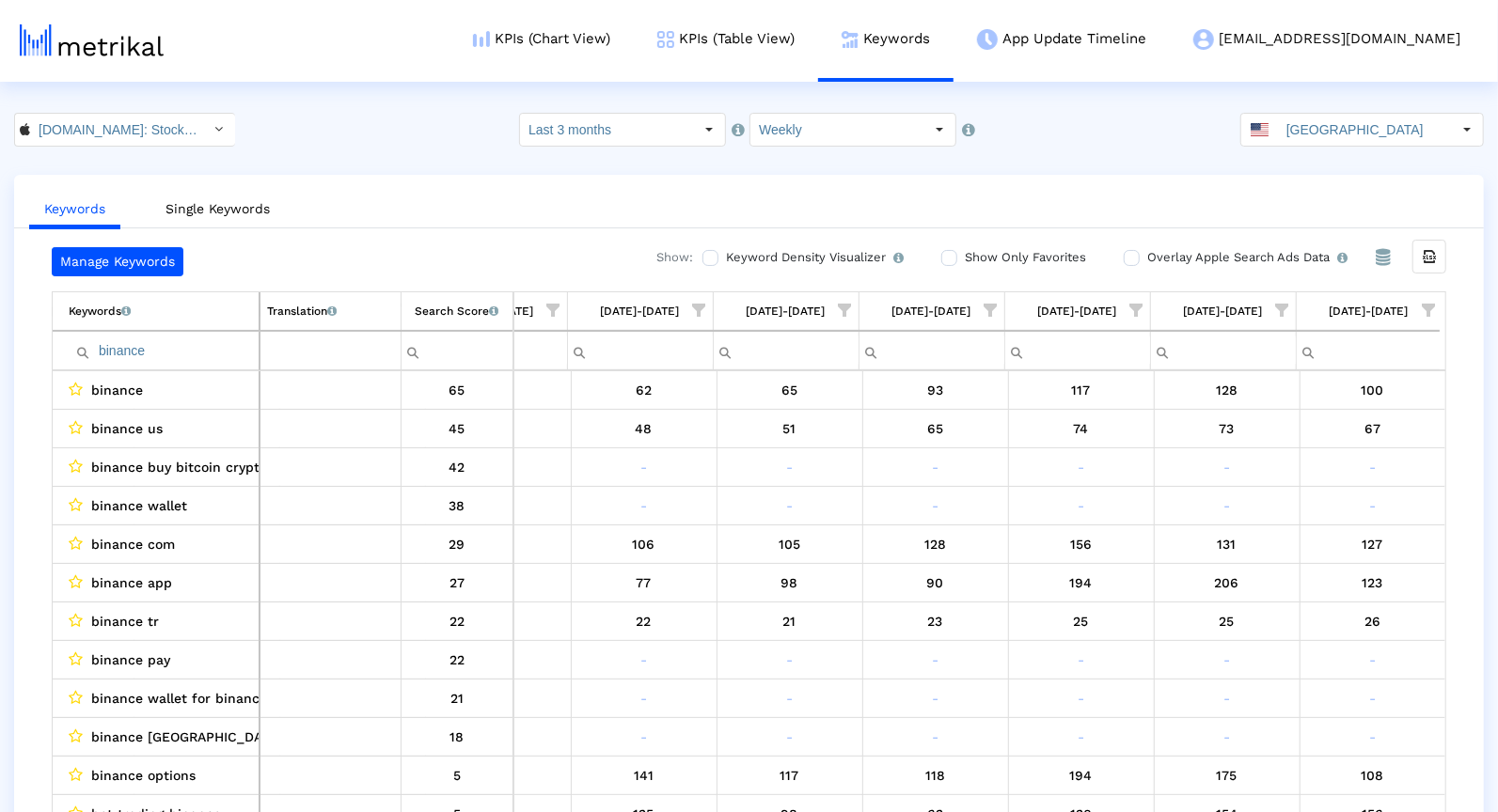
click at [1428, 306] on span "Show filter options for column '08/31/25-09/06/25'" at bounding box center [1428, 310] width 13 height 13
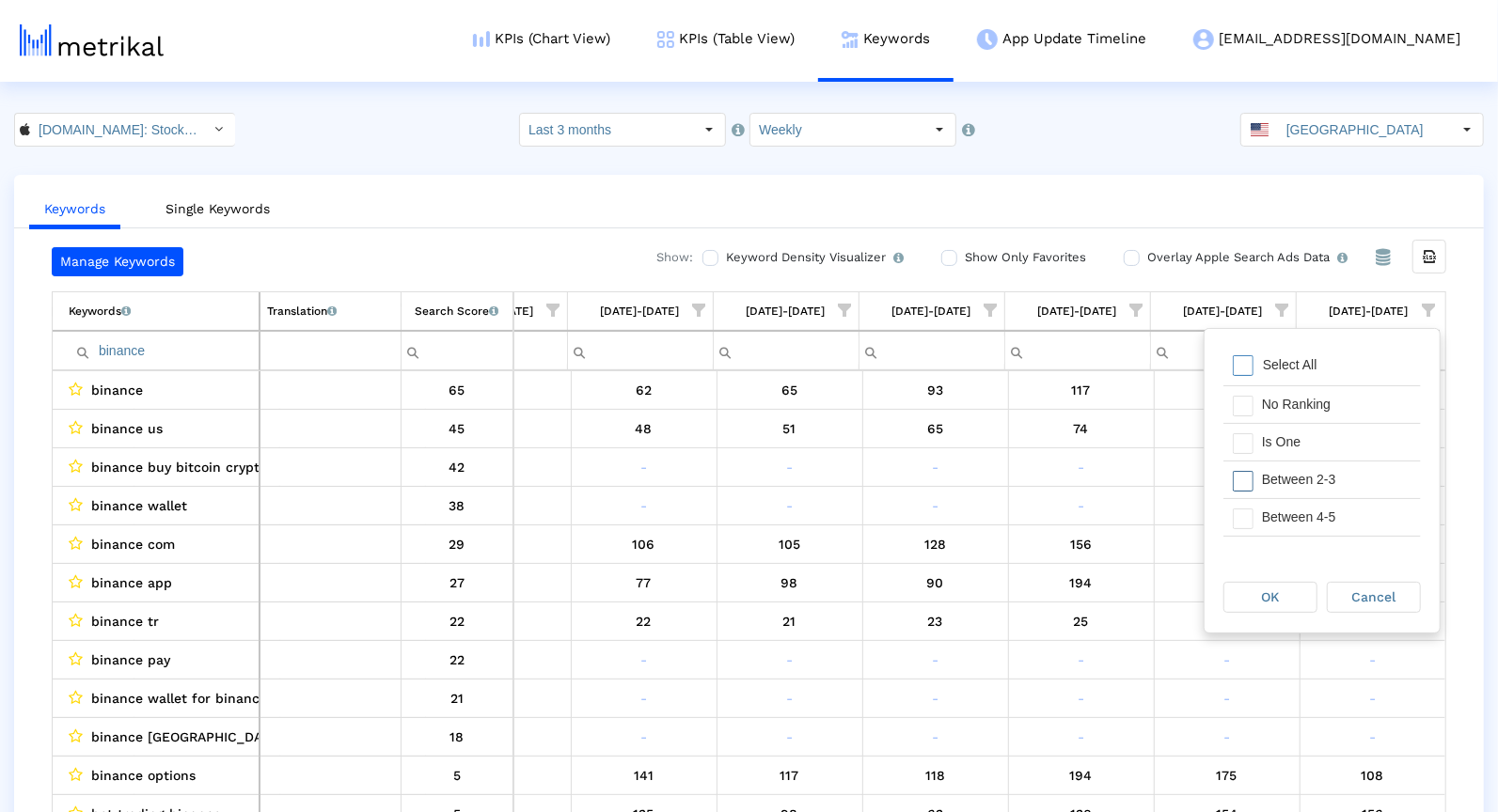
click at [1324, 466] on div "Between 2-3" at bounding box center [1336, 480] width 168 height 36
click at [1320, 456] on div "Is One" at bounding box center [1336, 442] width 168 height 36
click at [1320, 512] on div "Between 4-5" at bounding box center [1336, 517] width 168 height 36
click at [1318, 516] on div "Between 6-10" at bounding box center [1336, 529] width 168 height 36
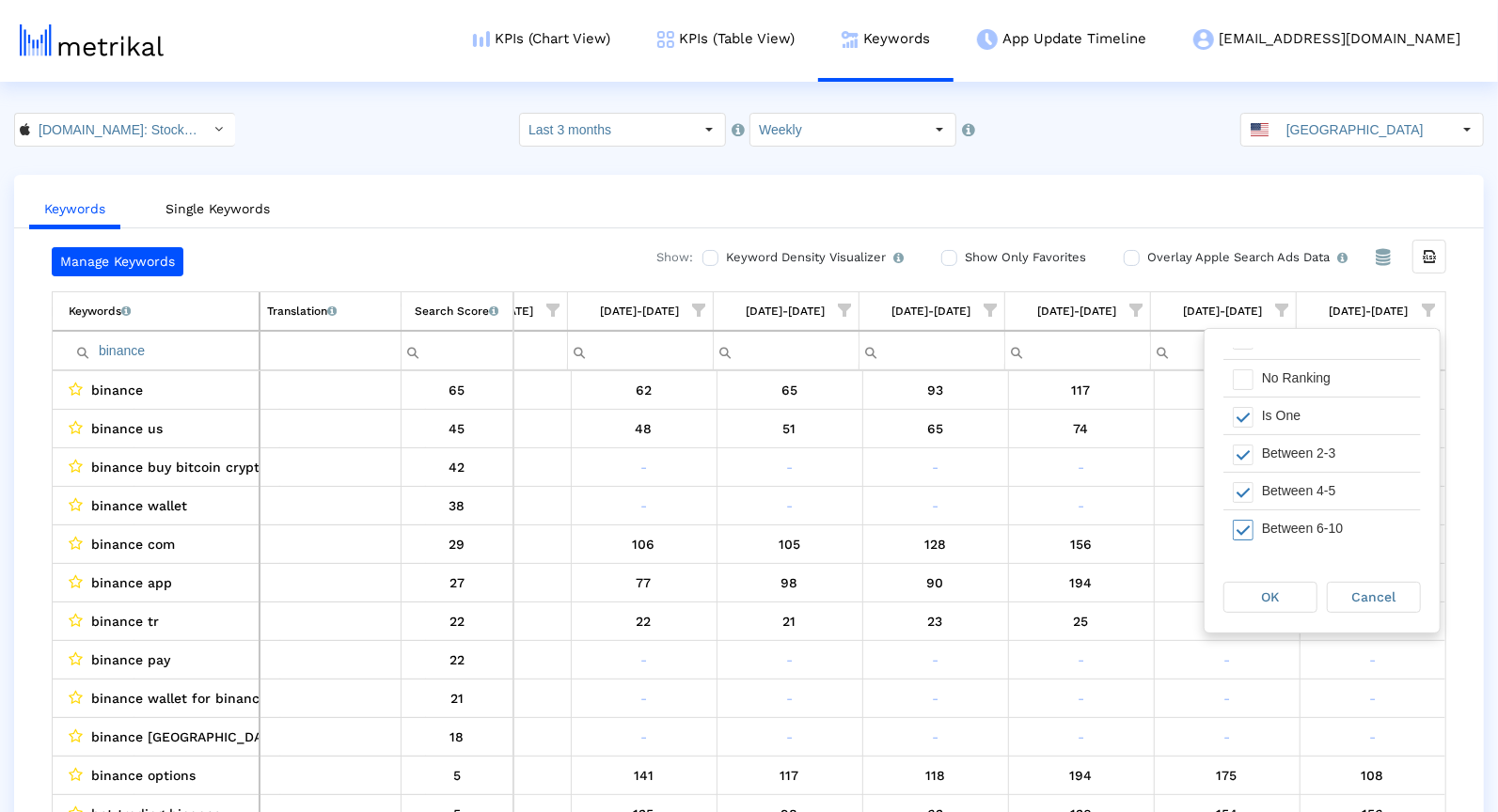
click at [1265, 578] on div "OK Cancel" at bounding box center [1321, 598] width 235 height 71
click at [1265, 597] on span "OK" at bounding box center [1270, 597] width 18 height 15
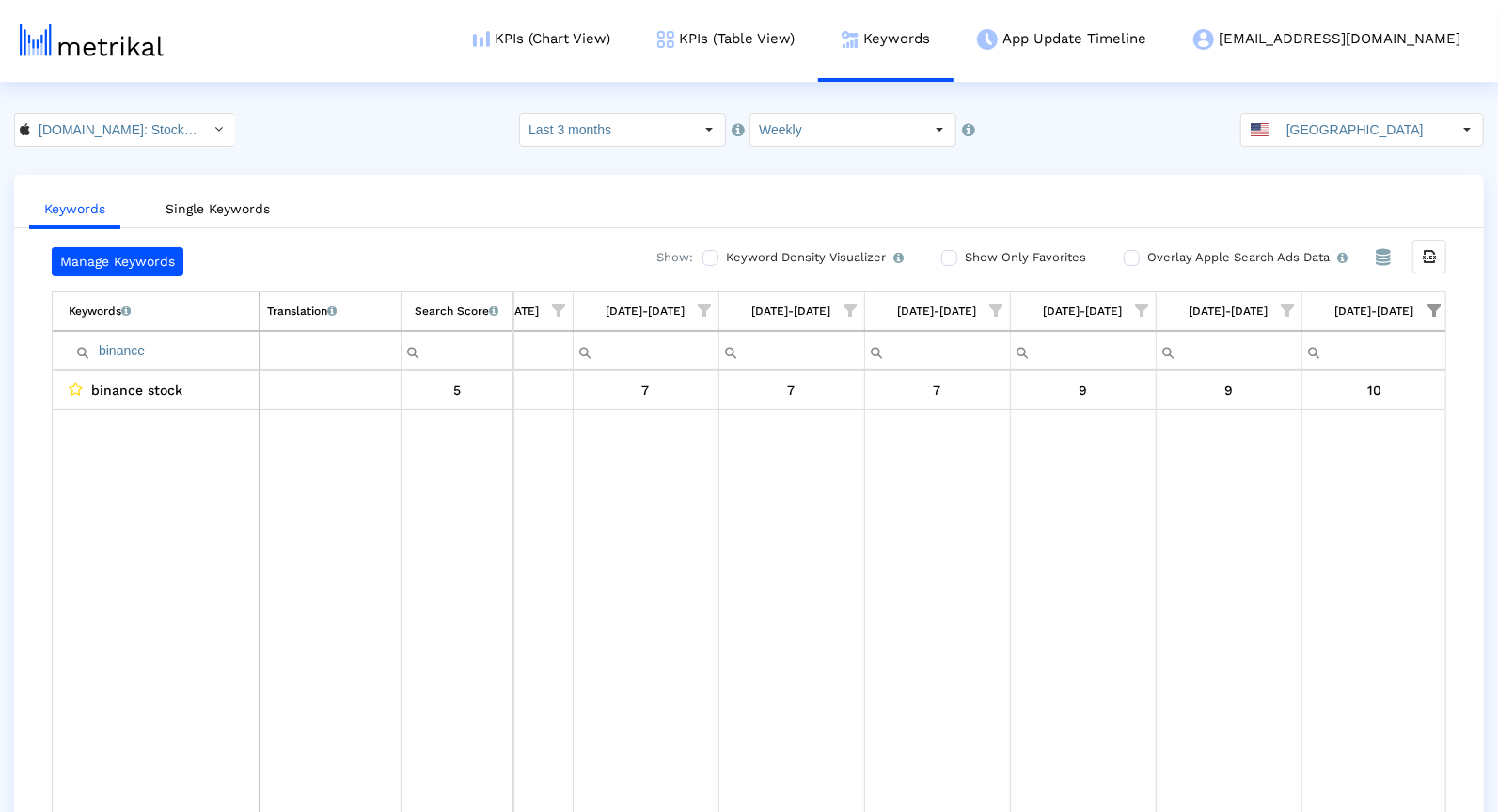
click at [186, 350] on input "binance" at bounding box center [163, 351] width 190 height 31
click at [226, 349] on input "fidelity" at bounding box center [163, 351] width 190 height 31
type input ","
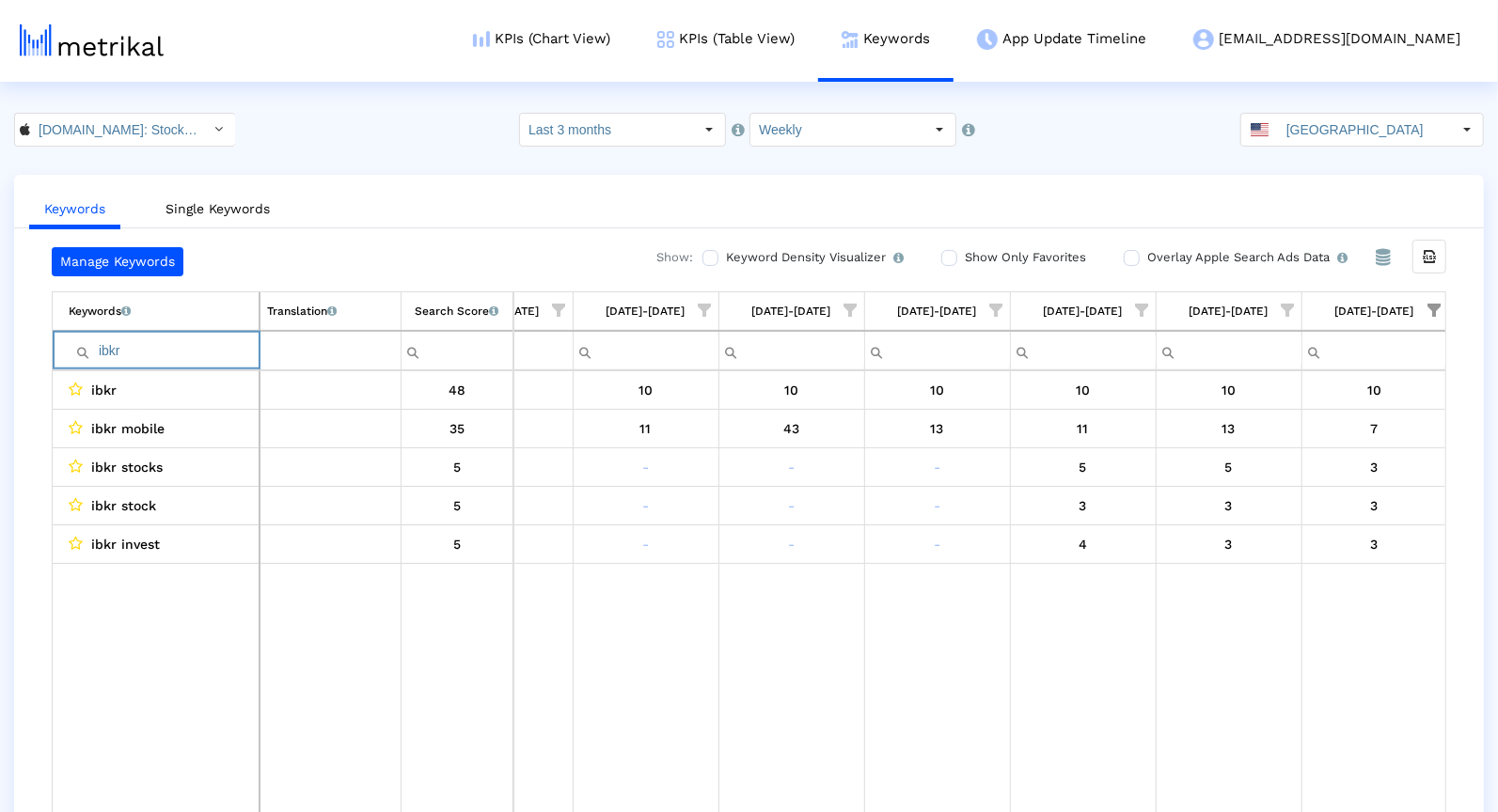
click at [118, 346] on input "ibkr" at bounding box center [163, 351] width 190 height 31
click at [110, 342] on input "options" at bounding box center [163, 351] width 190 height 31
click at [201, 351] on input "mobile" at bounding box center [163, 351] width 190 height 31
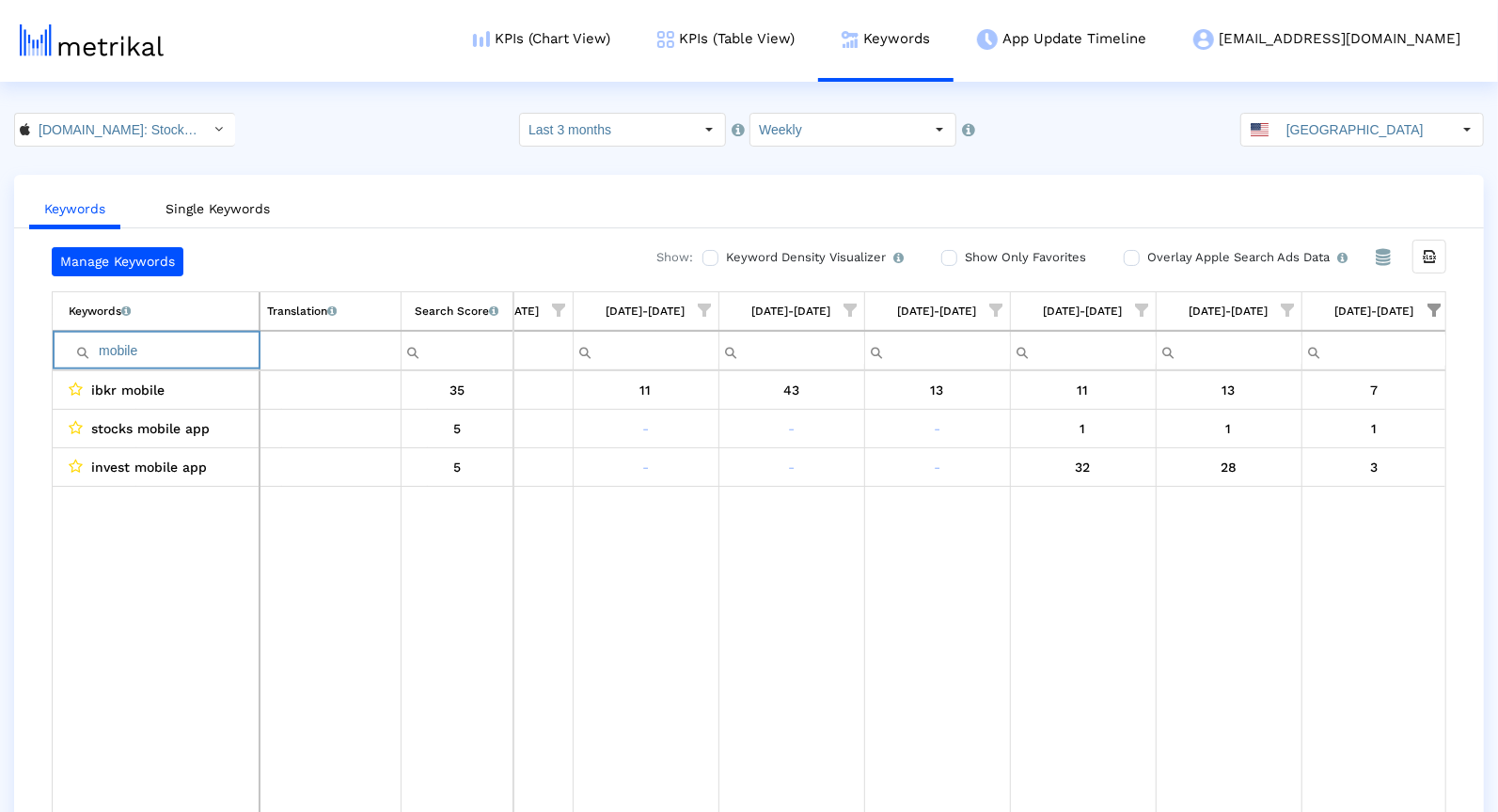
click at [201, 351] on input "mobile" at bounding box center [163, 351] width 190 height 31
click at [165, 346] on input "eo" at bounding box center [163, 351] width 190 height 31
type input "fidelity"
click at [1334, 131] on input "[GEOGRAPHIC_DATA]" at bounding box center [1365, 129] width 173 height 32
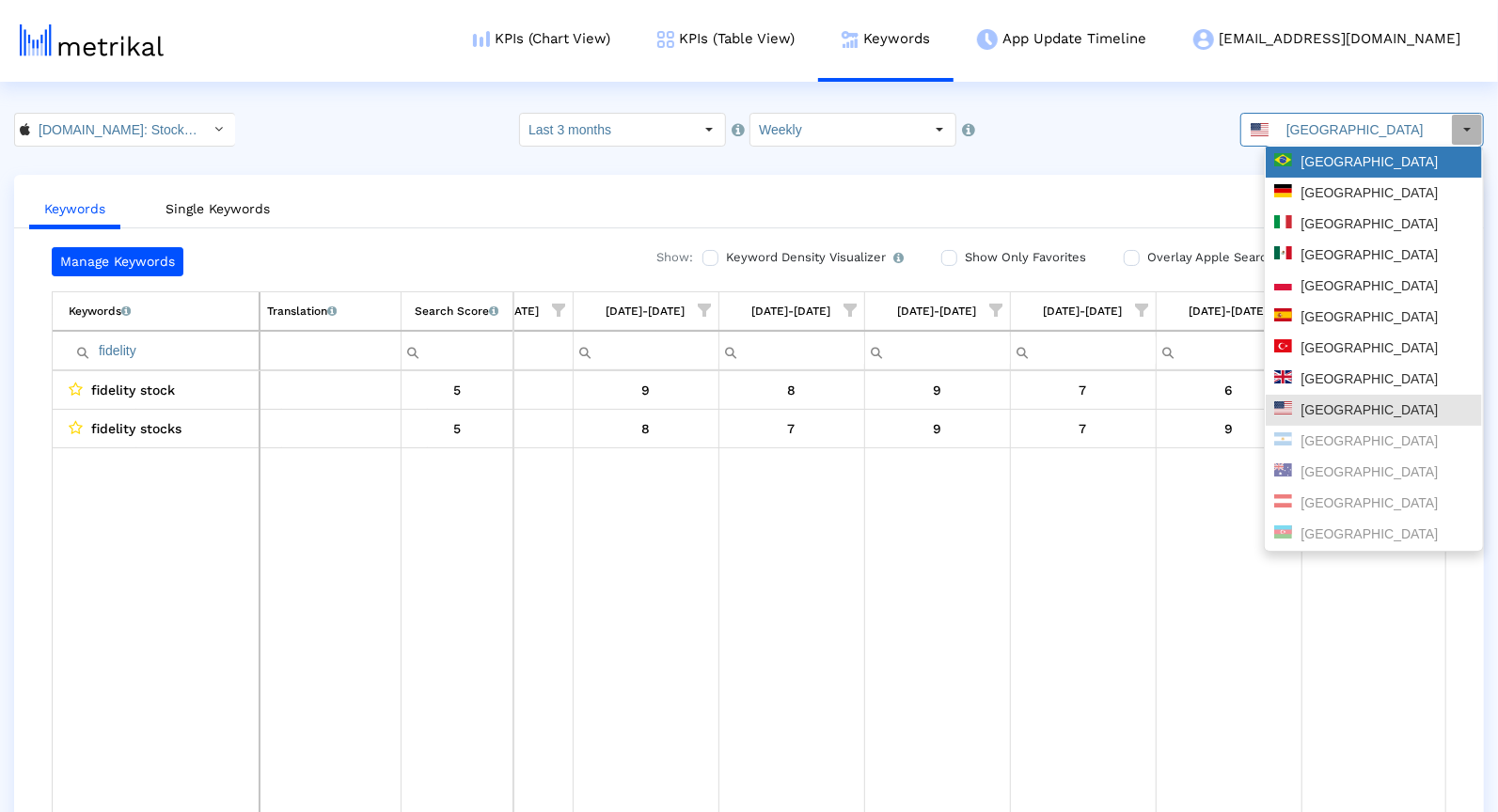
click at [1302, 171] on div "[GEOGRAPHIC_DATA]" at bounding box center [1373, 162] width 216 height 31
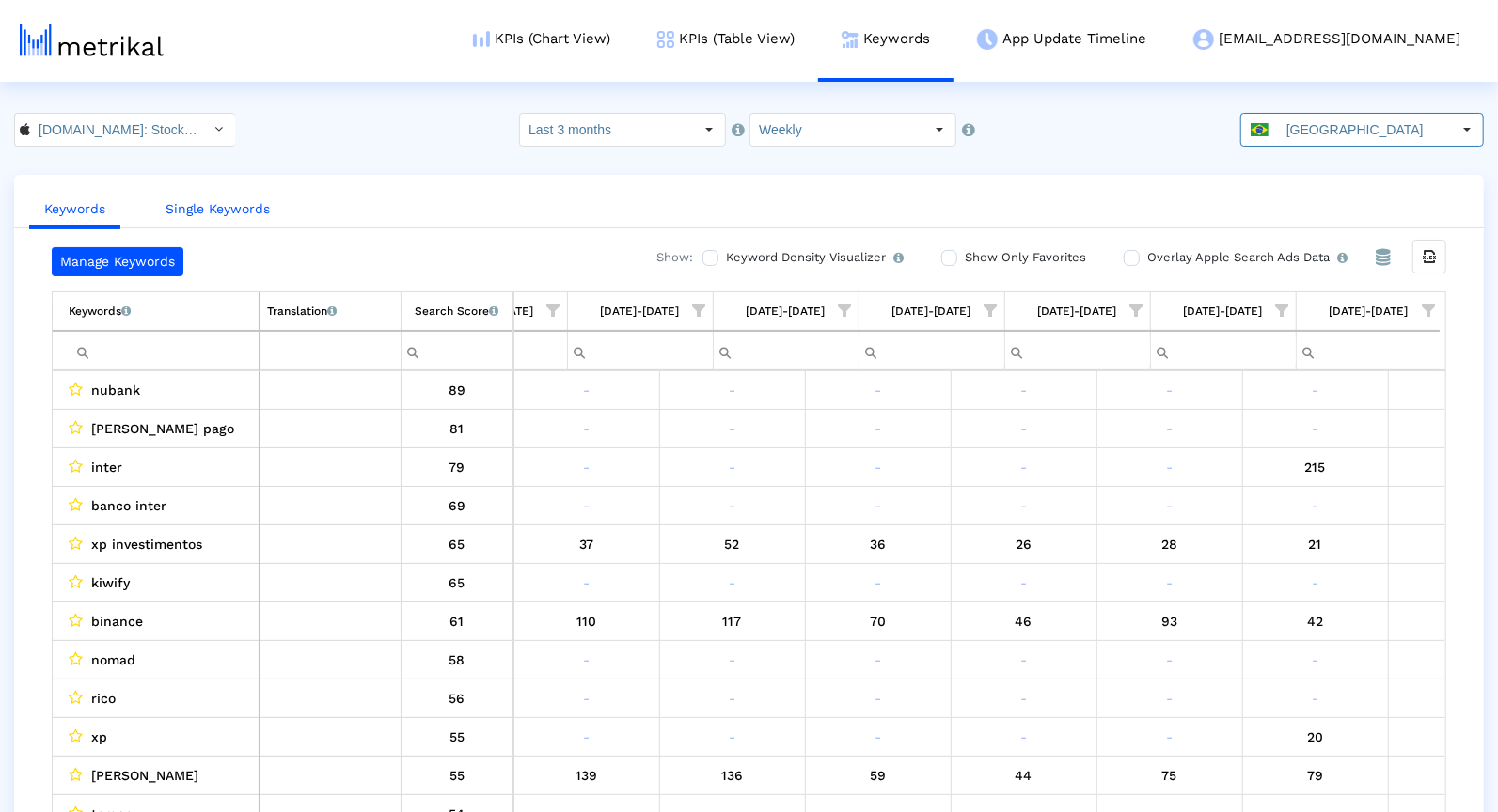
scroll to position [0, 967]
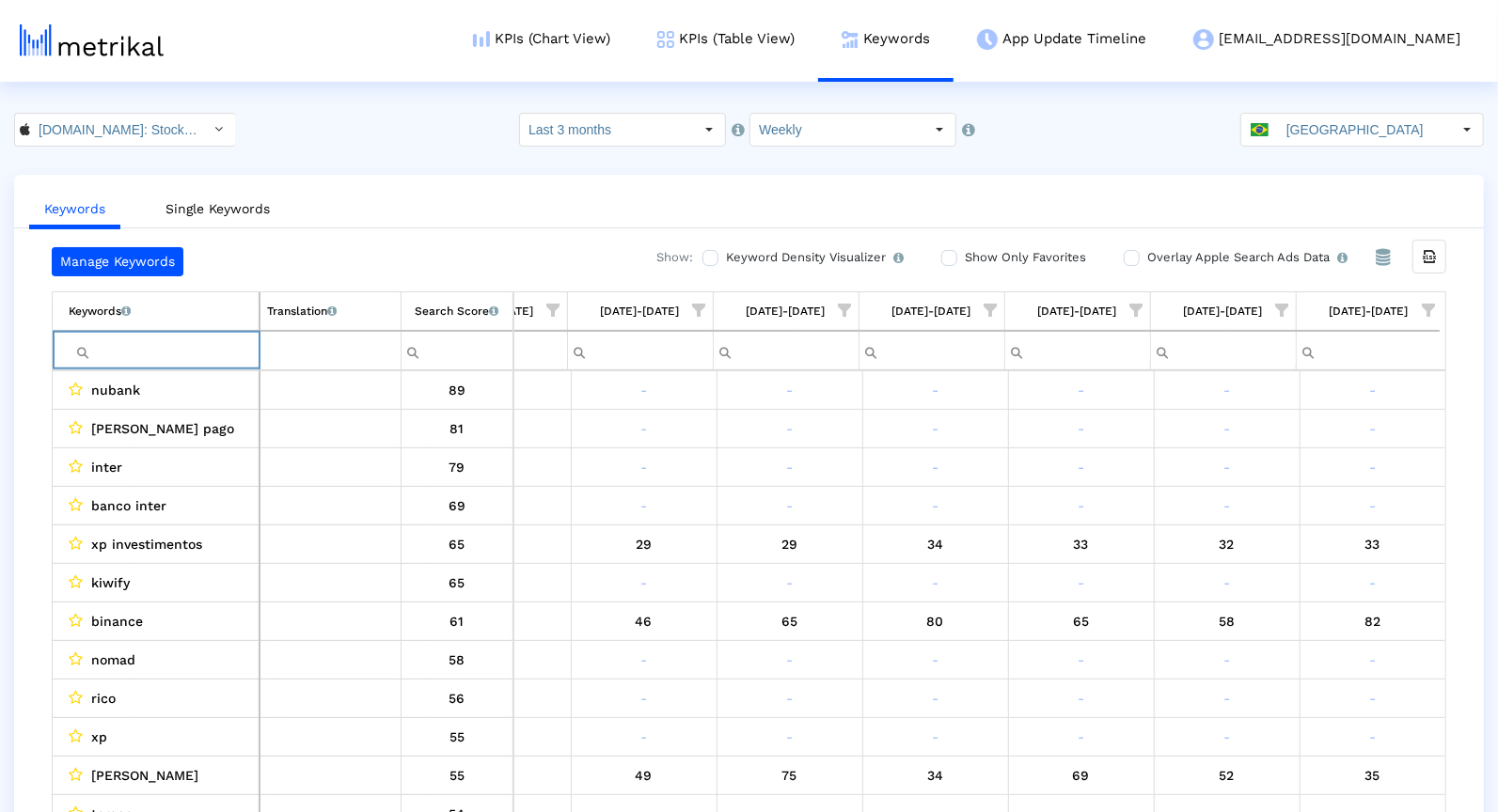
click at [184, 336] on input "Filter cell" at bounding box center [163, 351] width 190 height 31
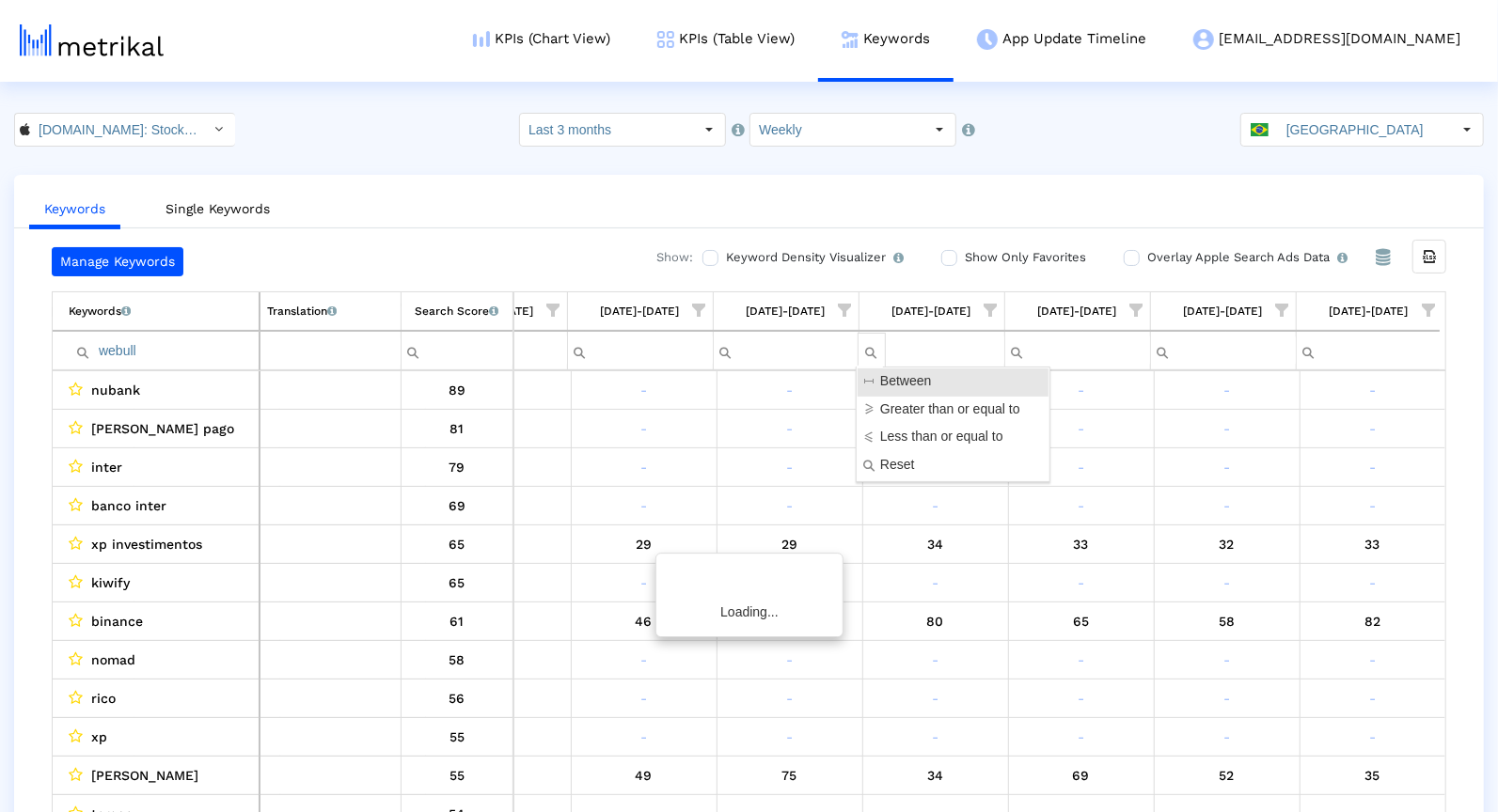
scroll to position [0, 961]
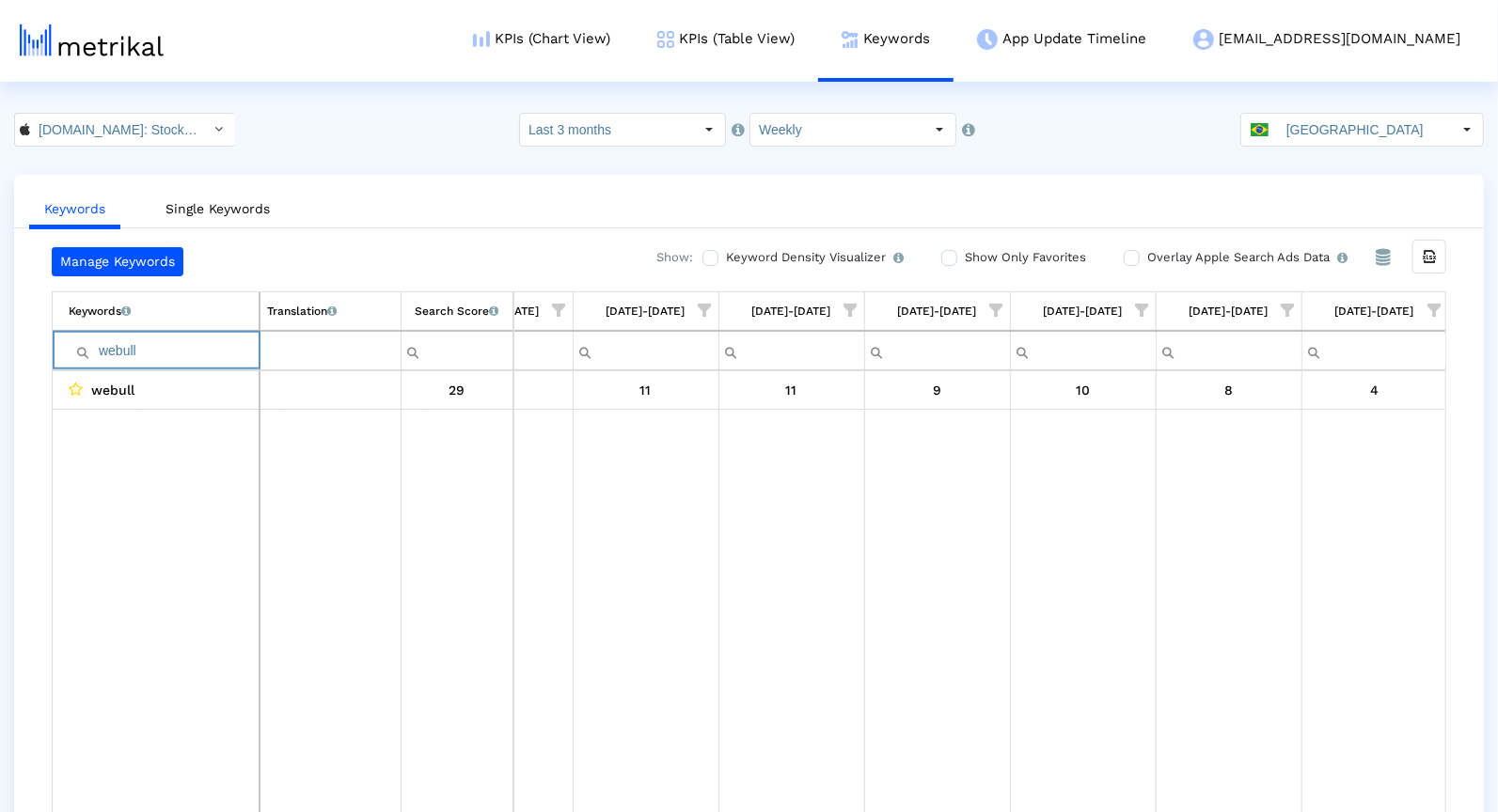
click at [154, 336] on input "webull" at bounding box center [163, 351] width 190 height 31
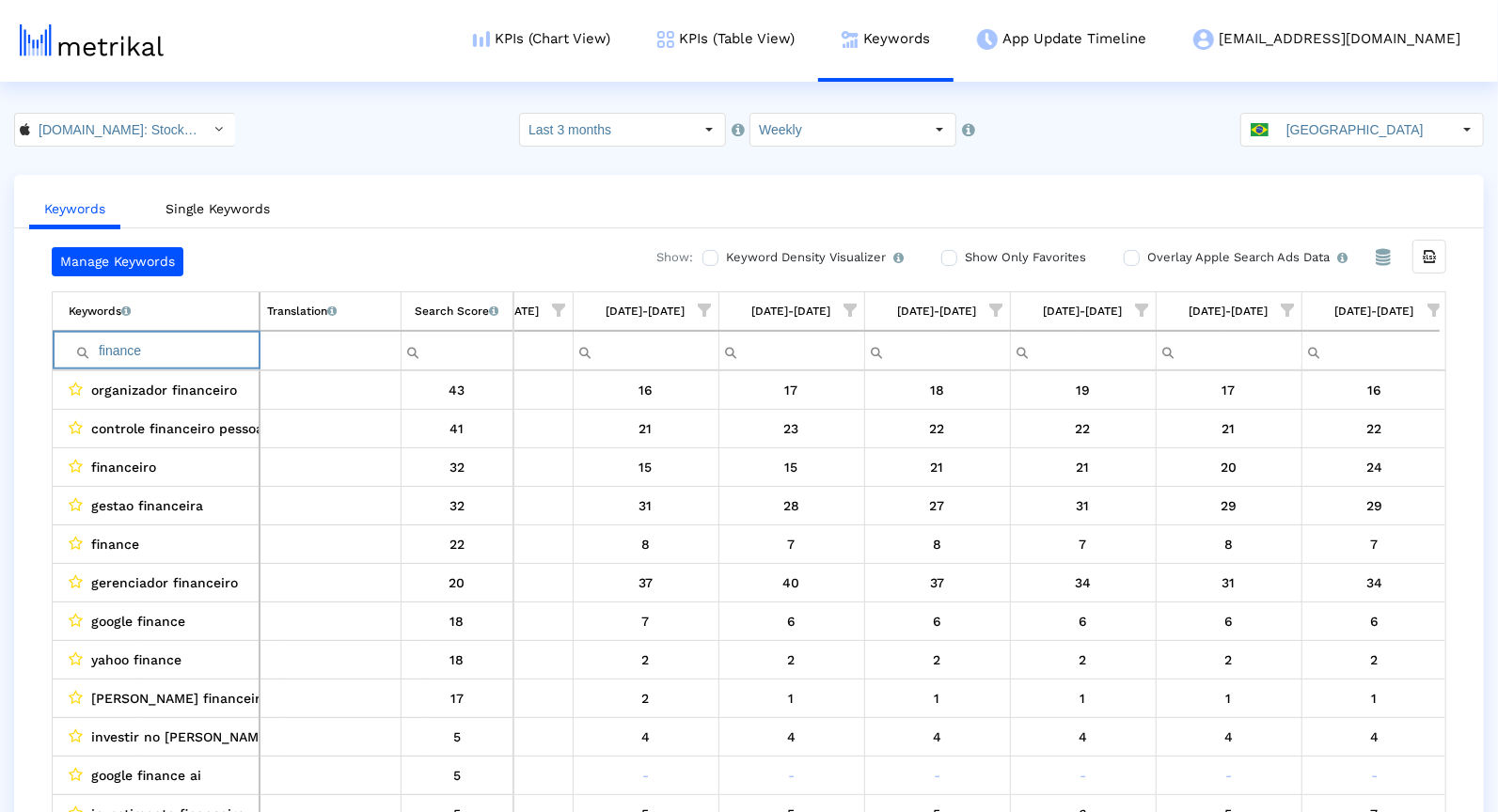
click at [173, 348] on input "finance" at bounding box center [163, 351] width 190 height 31
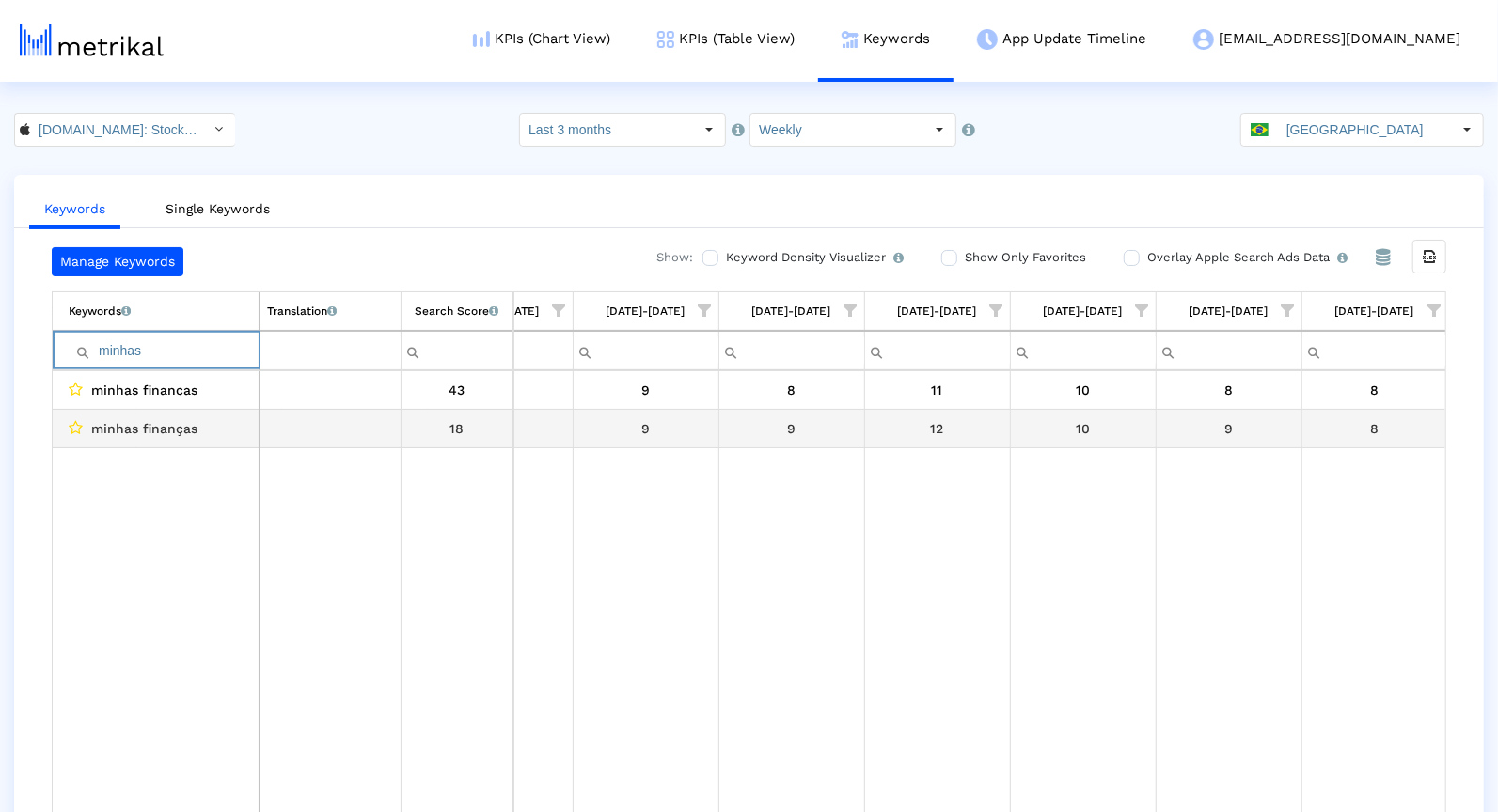
type input "minhas"
click at [160, 424] on span "minhas finanças" at bounding box center [144, 428] width 107 height 24
copy span "minhas finanças"
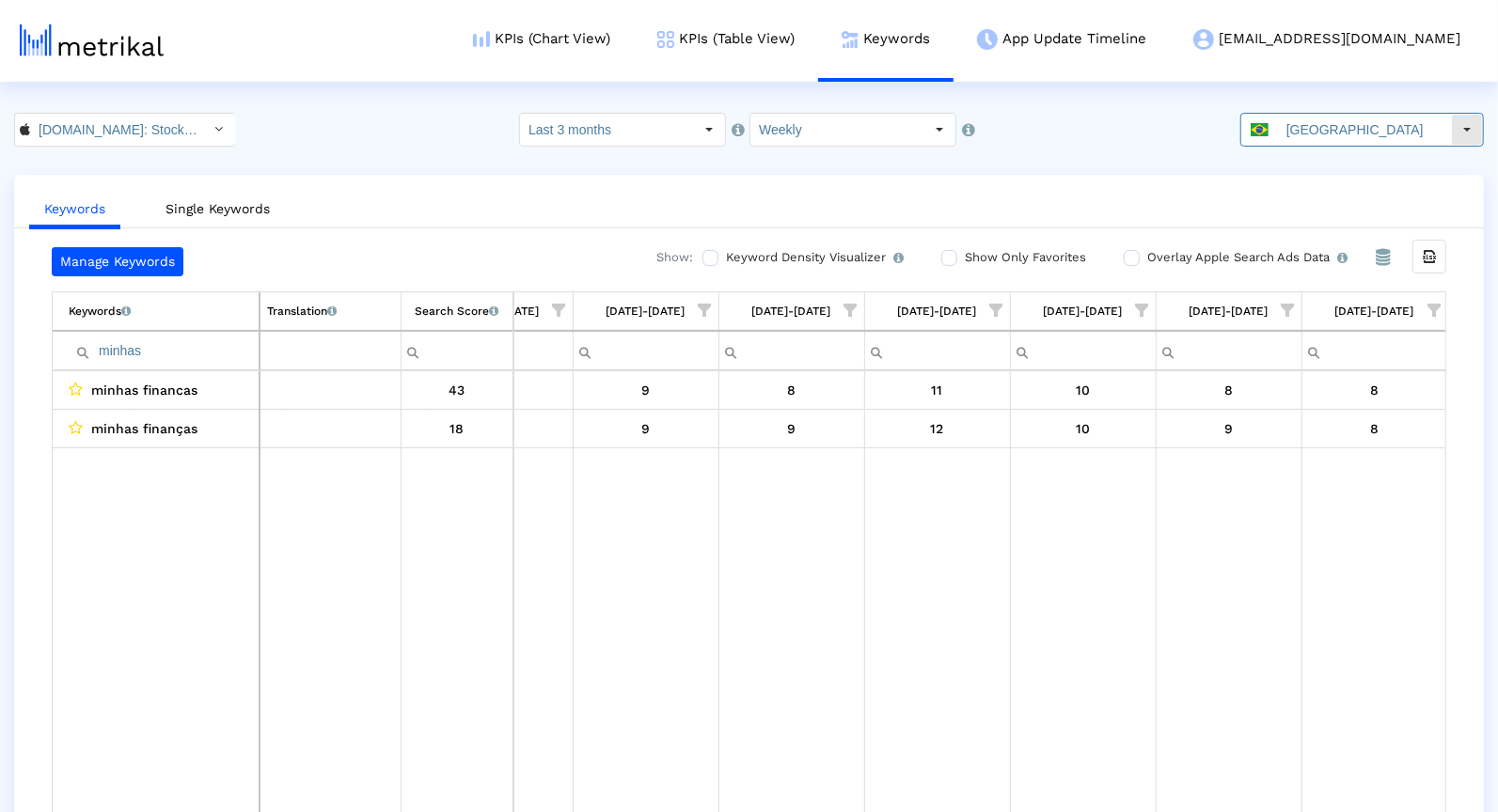
click at [1299, 129] on div "[GEOGRAPHIC_DATA]" at bounding box center [1345, 129] width 209 height 32
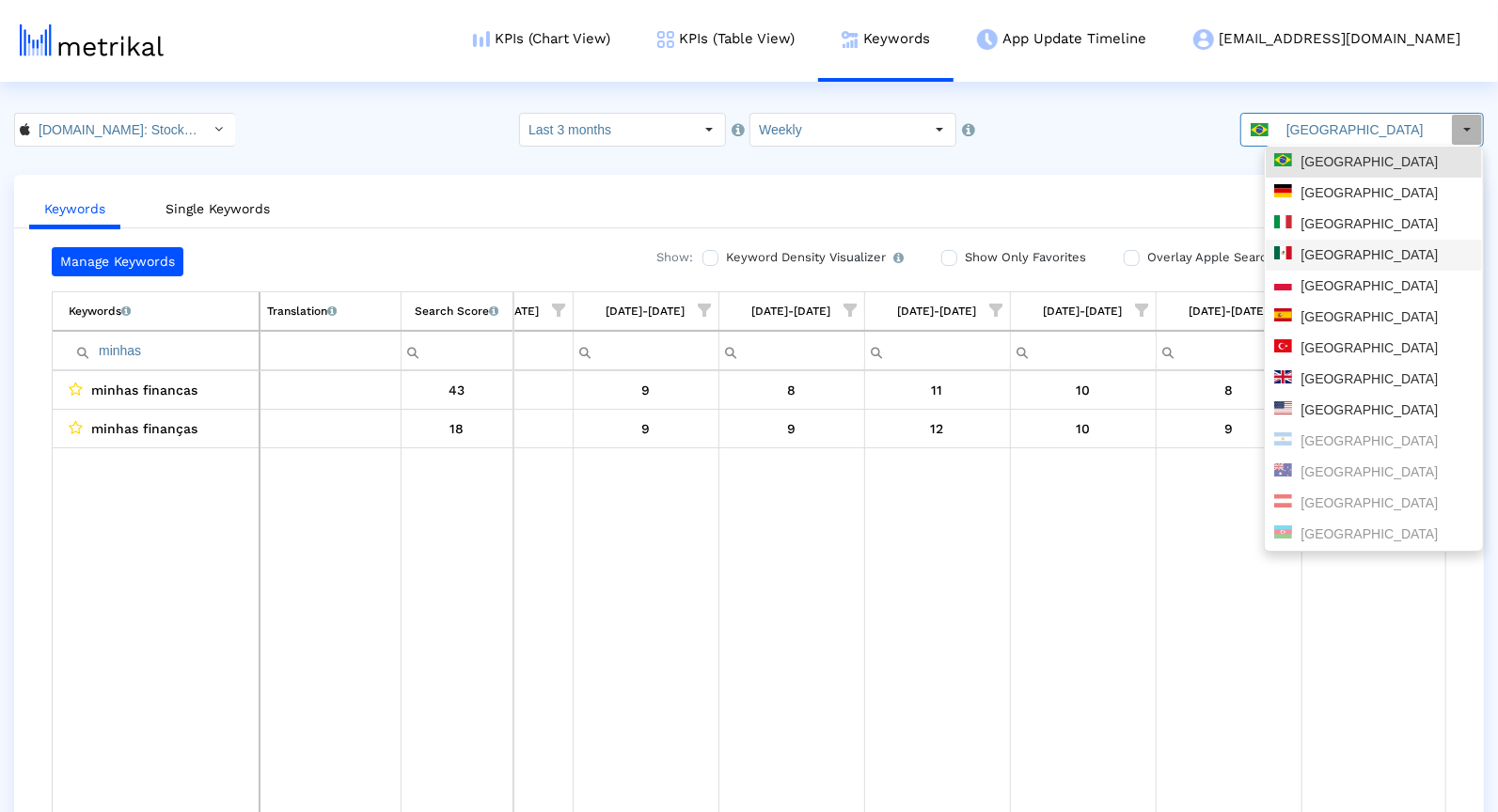
click at [1305, 252] on div "[GEOGRAPHIC_DATA]" at bounding box center [1374, 255] width 200 height 18
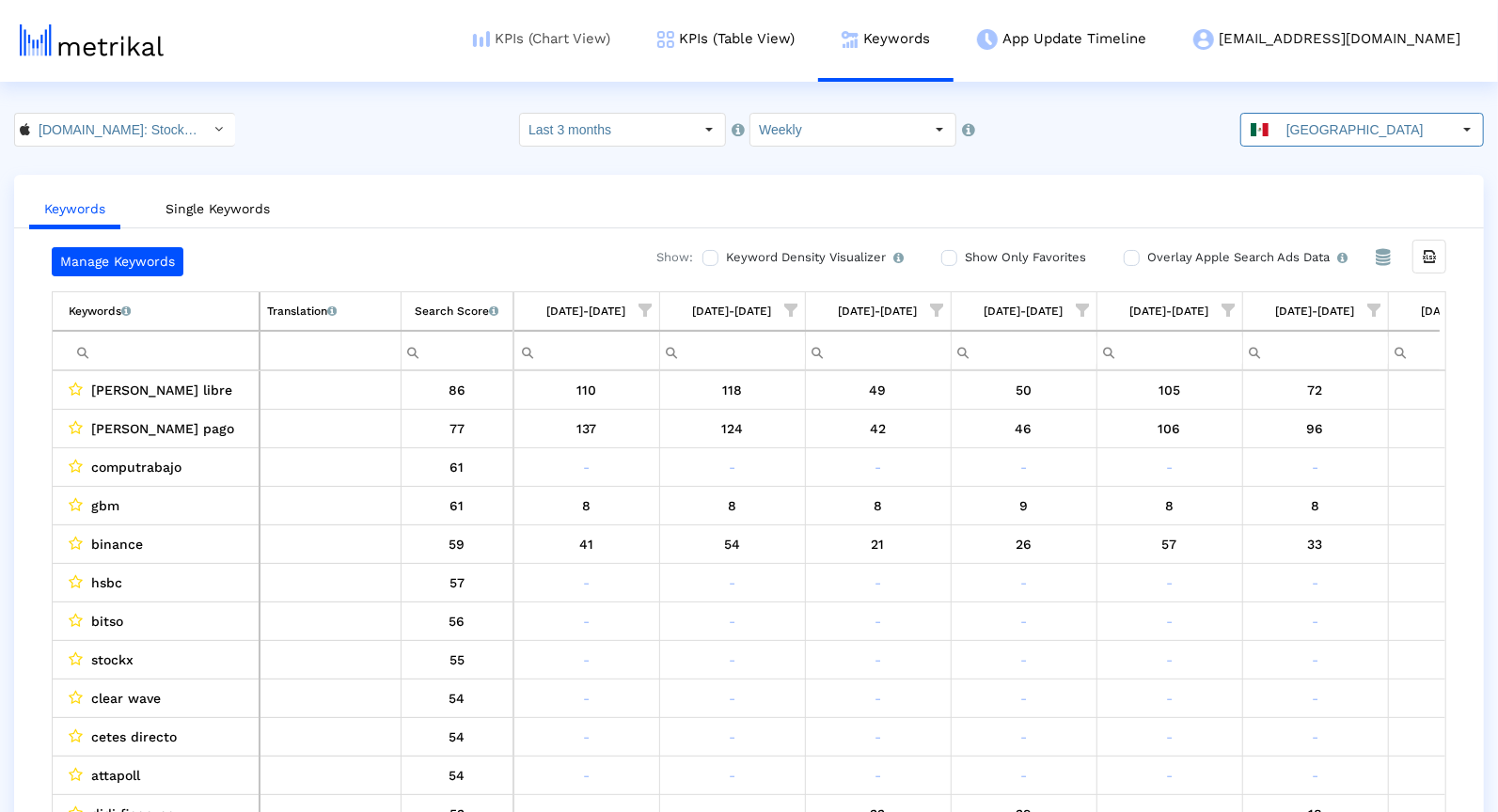
scroll to position [0, 967]
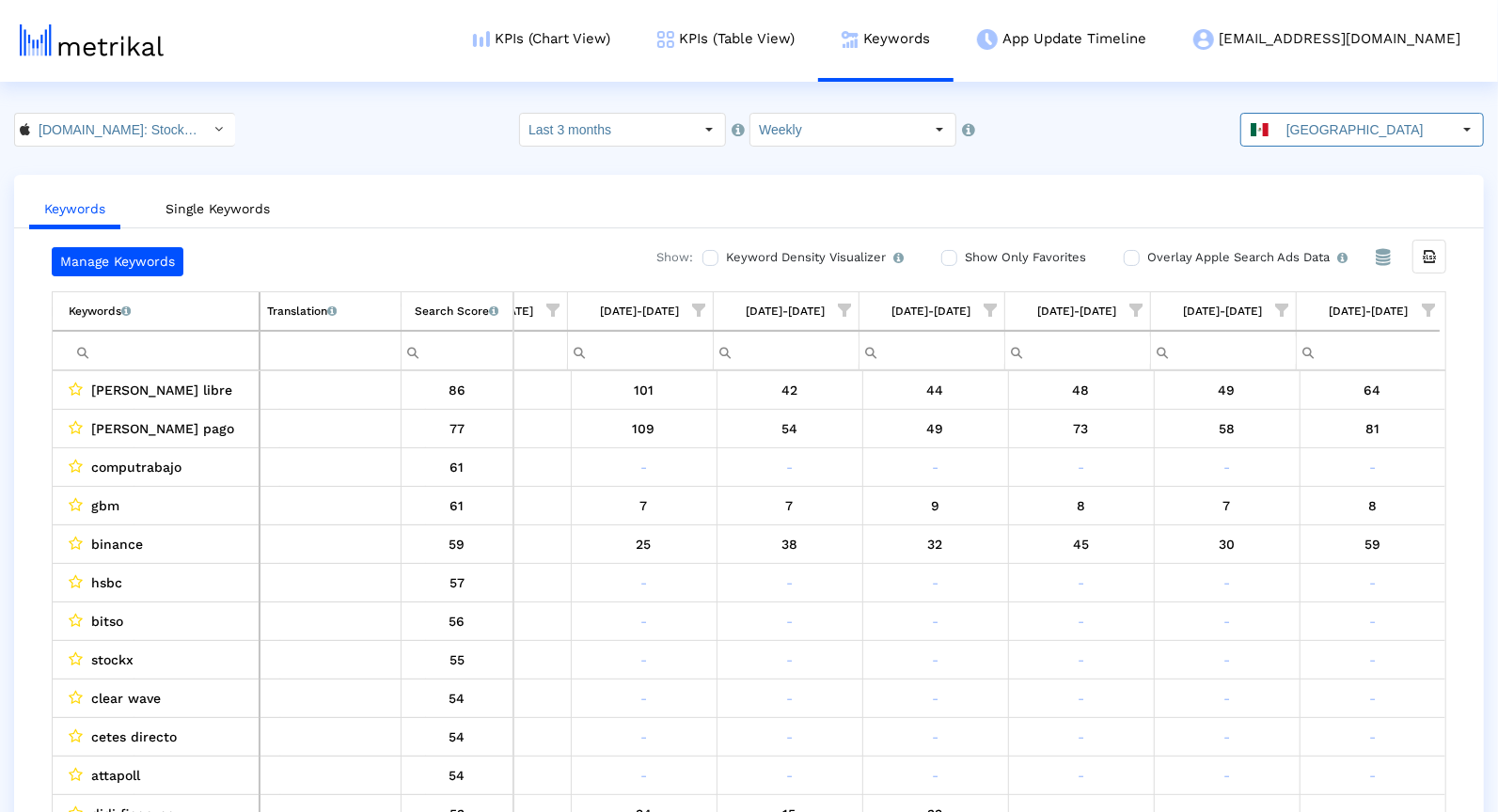
click at [178, 349] on input "Filter cell" at bounding box center [163, 351] width 190 height 31
paste input "marketwatch"
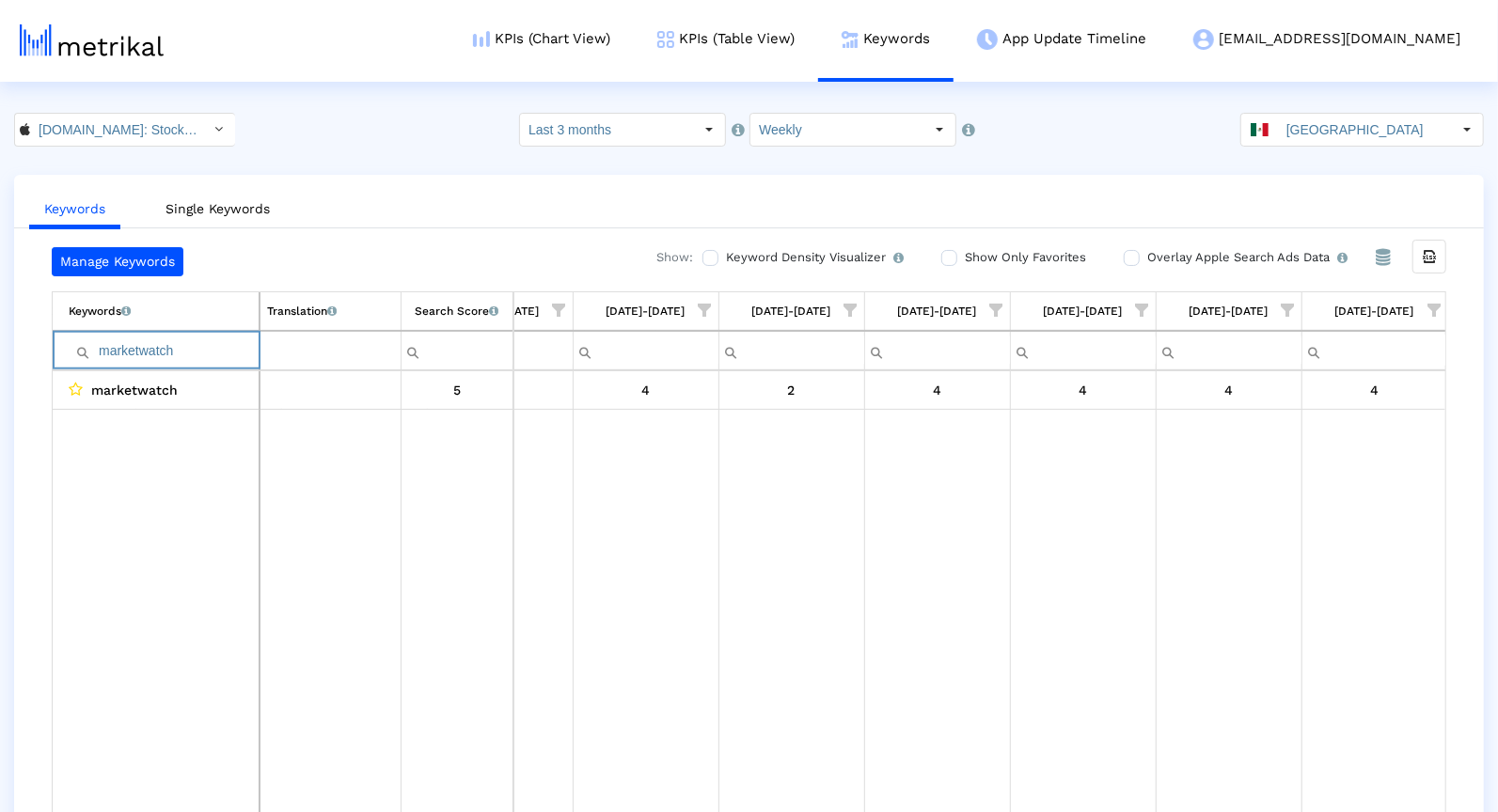
click at [156, 351] on input "marketwatch" at bounding box center [163, 351] width 190 height 31
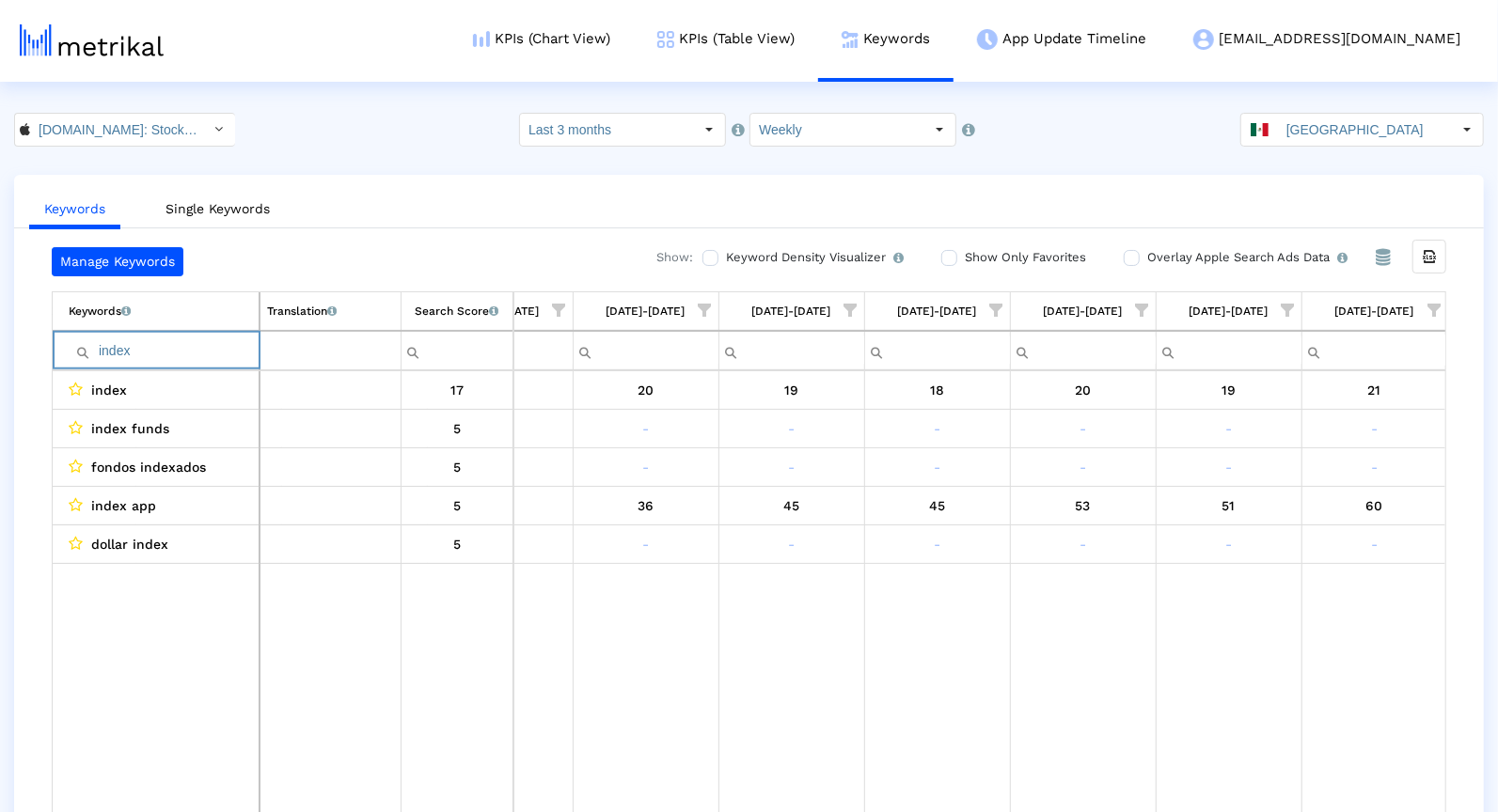
click at [186, 349] on input "index" at bounding box center [163, 351] width 190 height 31
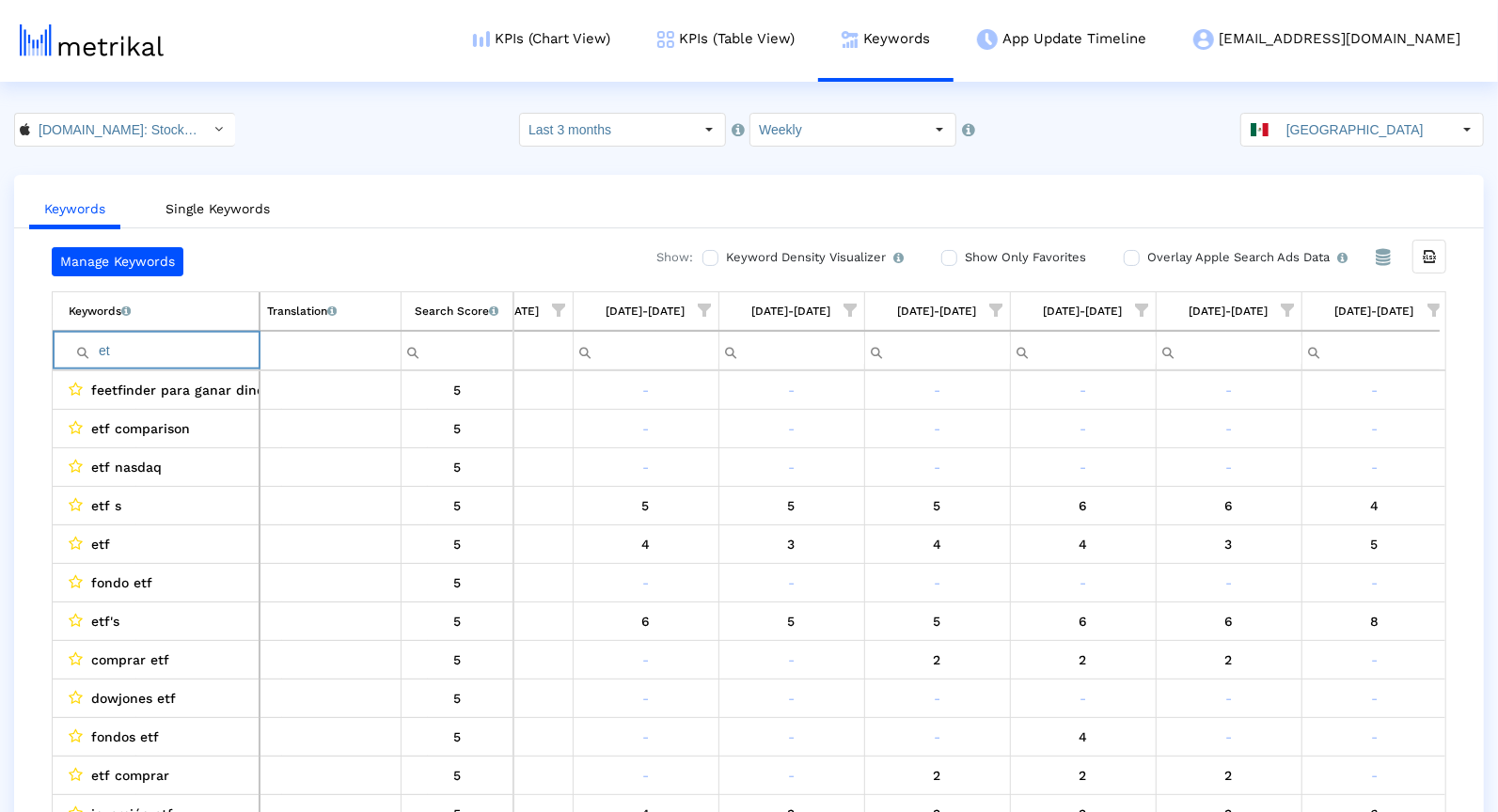
type input "e"
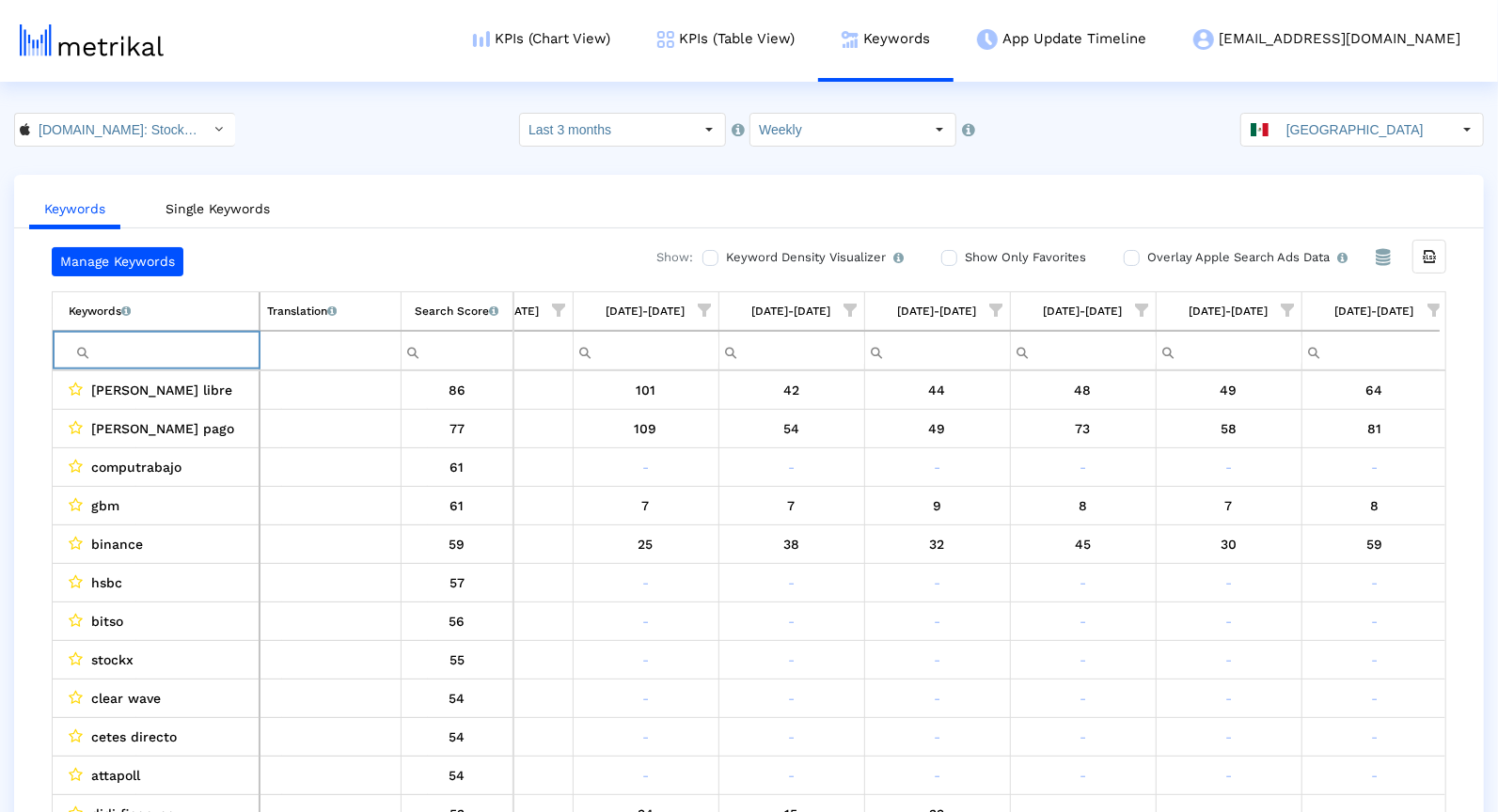
click at [1431, 307] on span "Show filter options for column '08/31/25-09/06/25'" at bounding box center [1434, 310] width 13 height 13
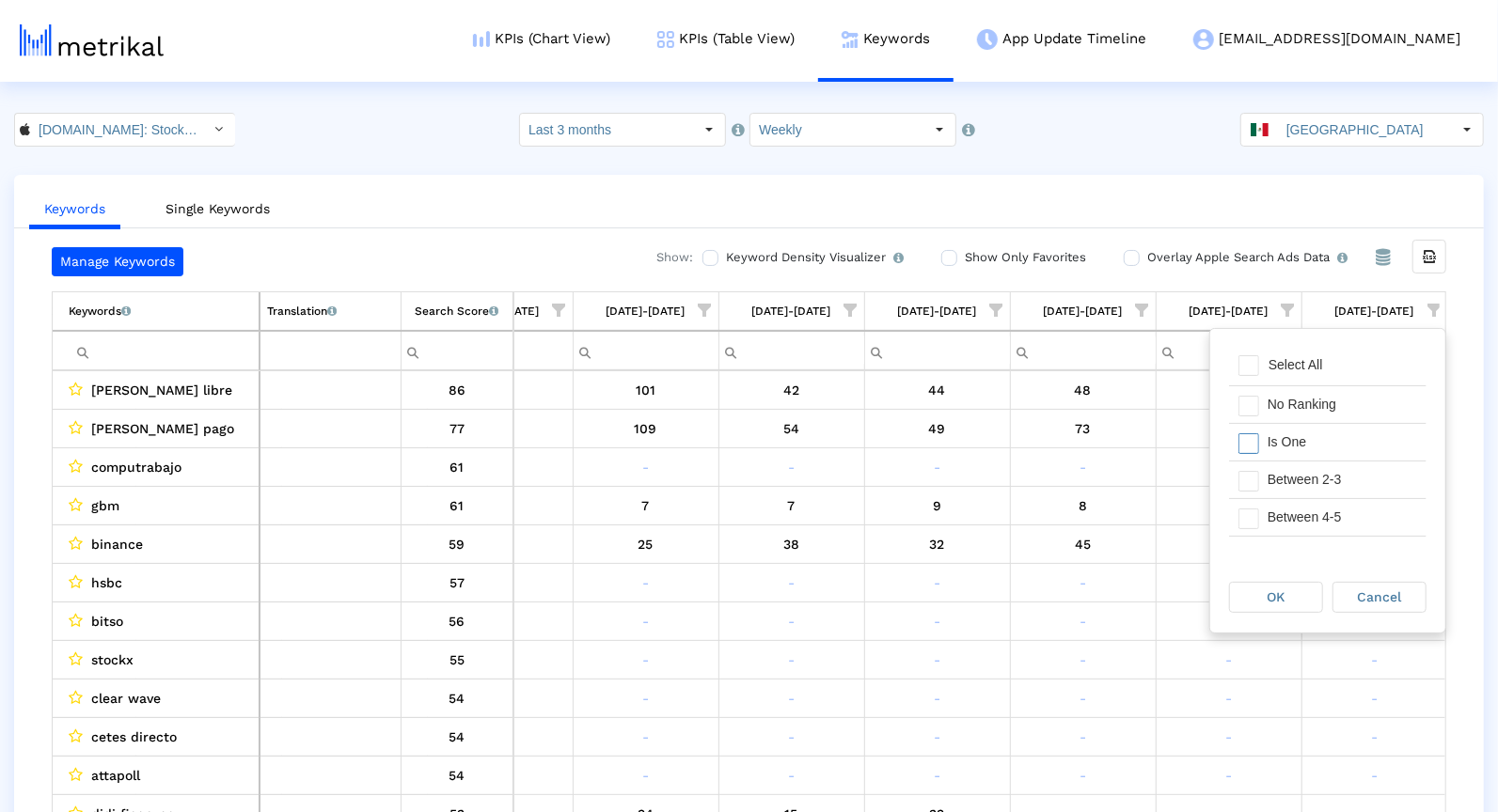
click at [1261, 441] on div "Is One" at bounding box center [1341, 442] width 168 height 36
click at [1261, 475] on div "Between 2-3" at bounding box center [1341, 480] width 168 height 36
click at [1258, 518] on div "Between 4-5" at bounding box center [1341, 517] width 168 height 36
click at [1258, 518] on div "Between 6-10" at bounding box center [1341, 535] width 168 height 36
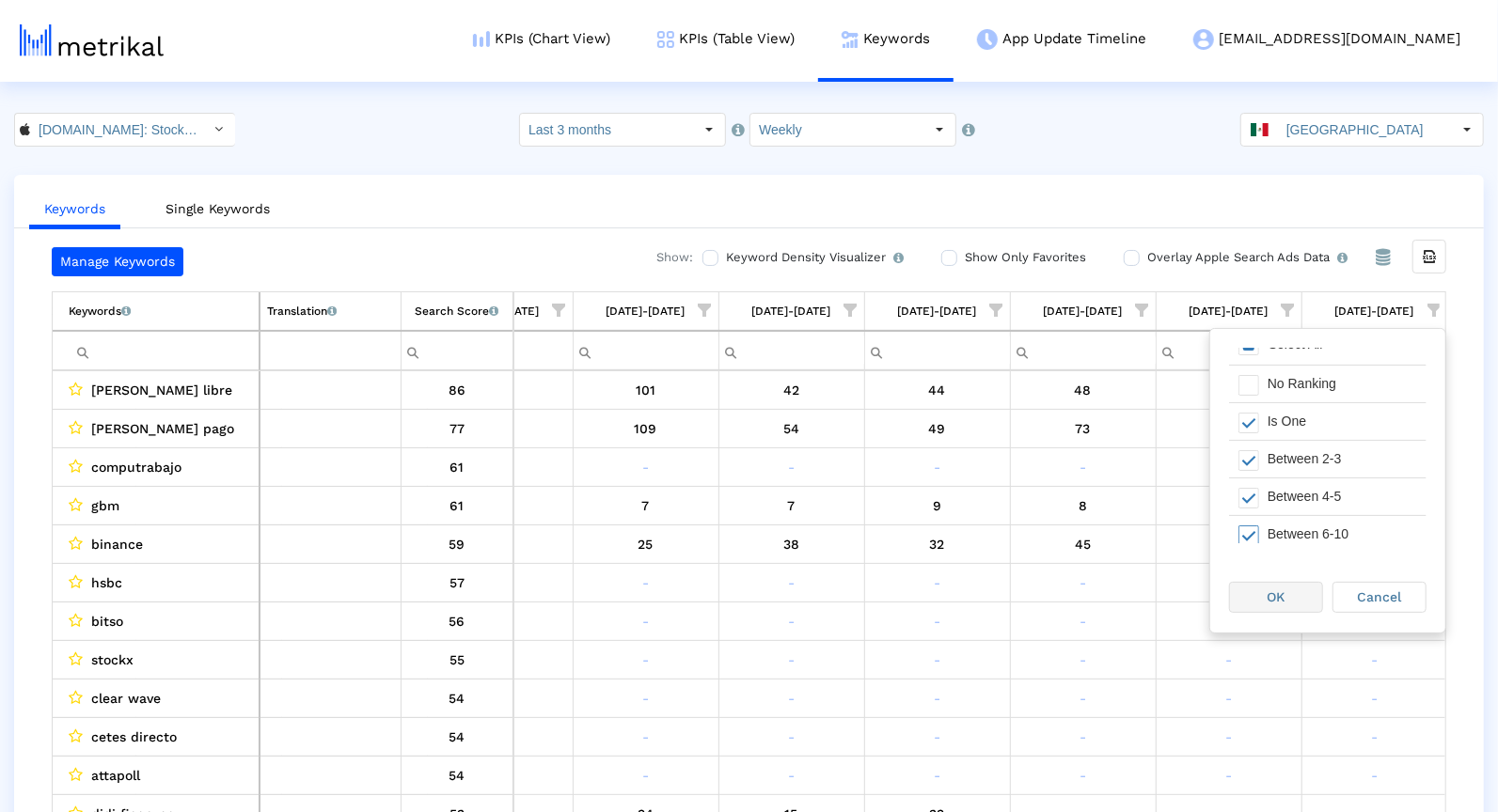
click at [1261, 588] on div "OK" at bounding box center [1276, 597] width 92 height 29
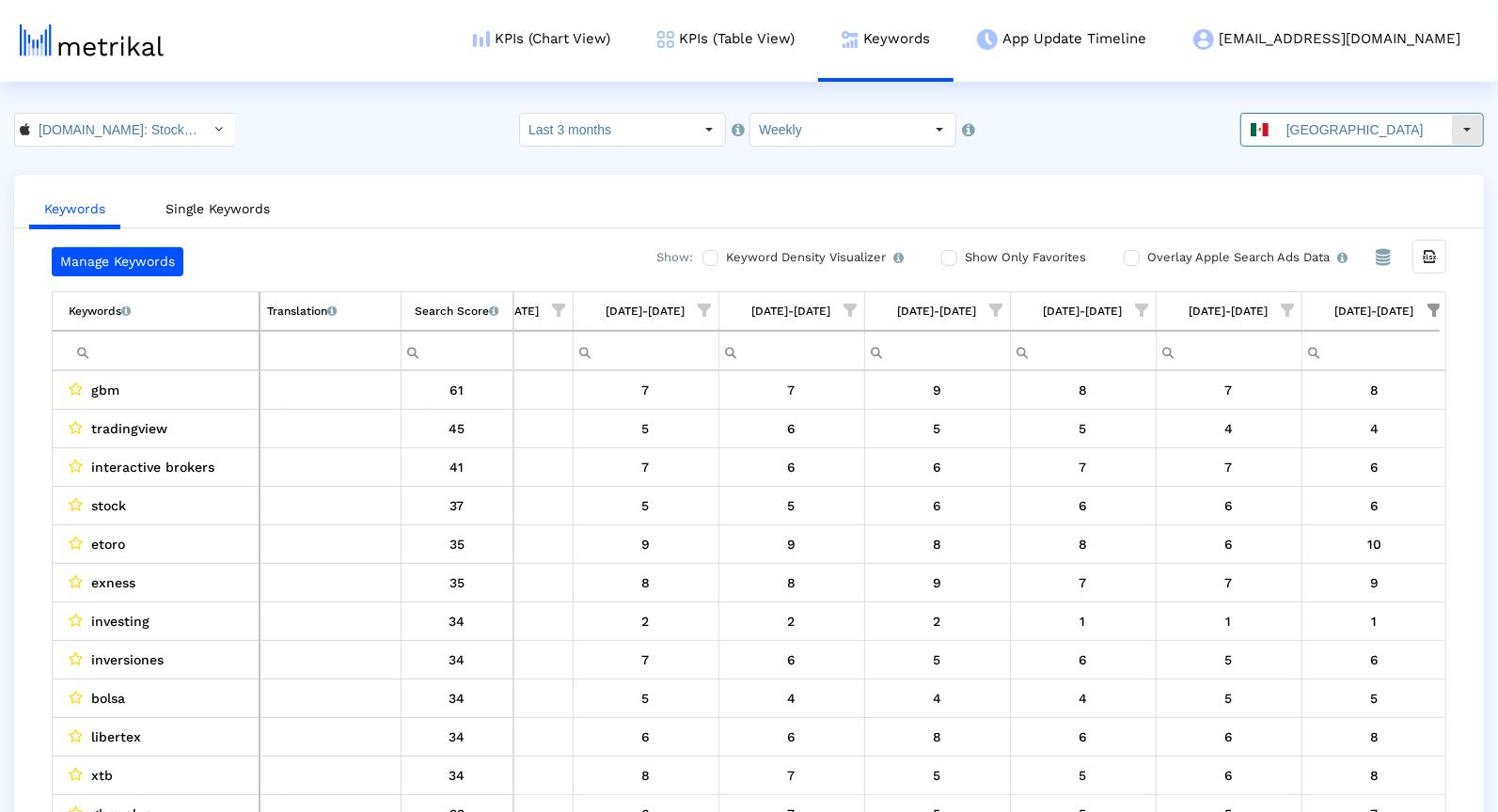
click at [1309, 131] on input "[GEOGRAPHIC_DATA]" at bounding box center [1365, 129] width 173 height 32
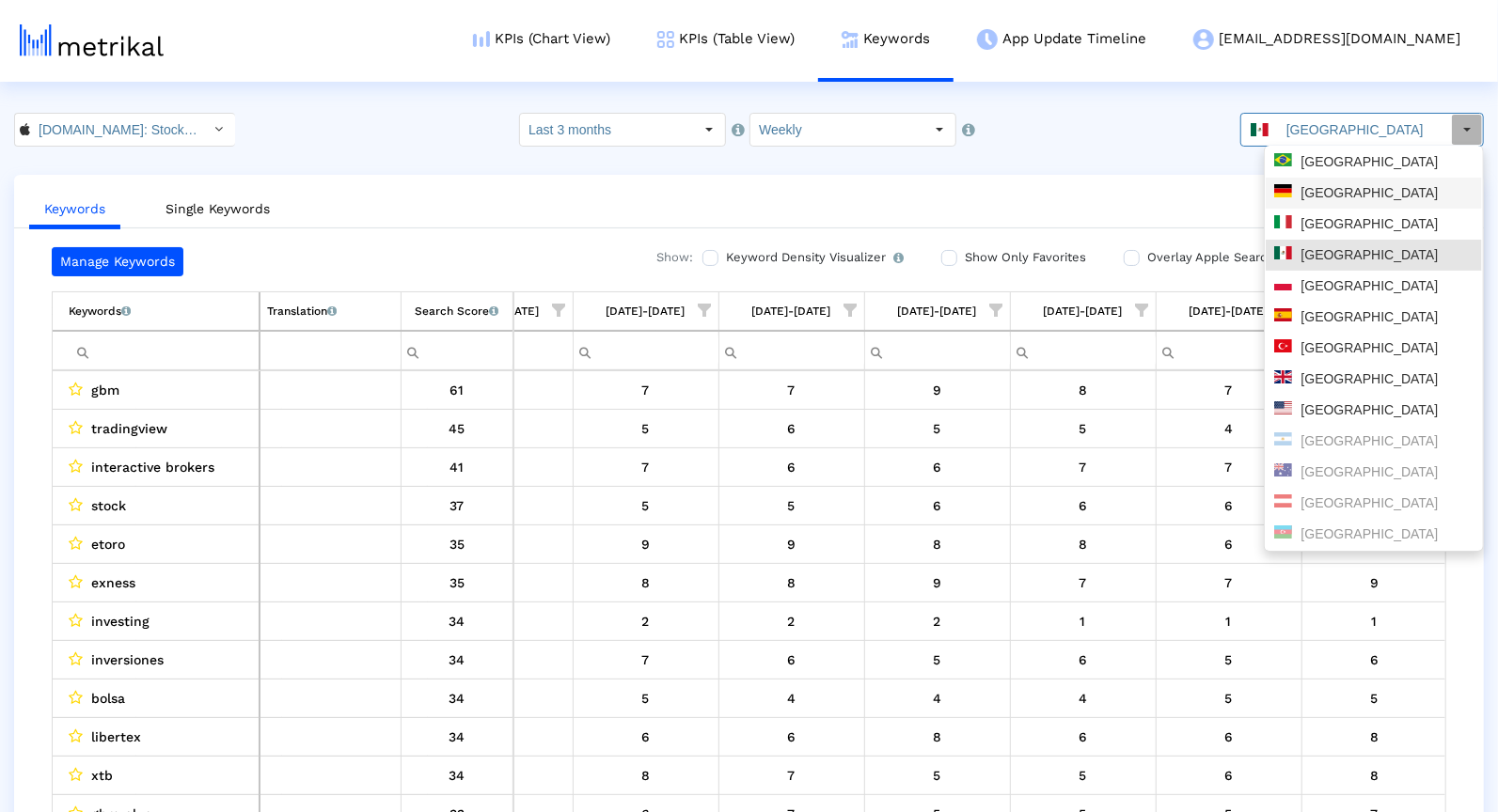
click at [1318, 195] on div "[GEOGRAPHIC_DATA]" at bounding box center [1374, 193] width 200 height 18
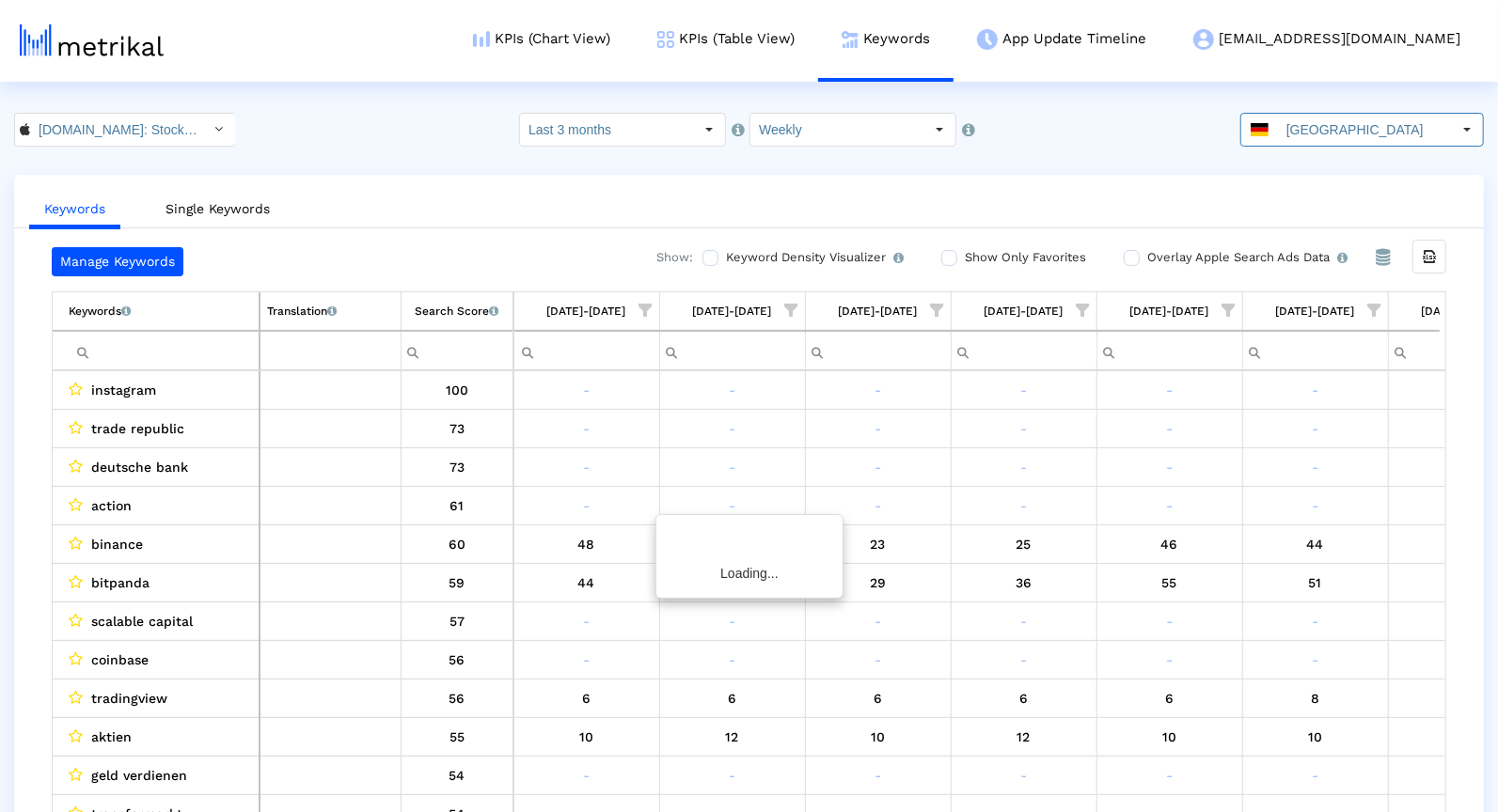
scroll to position [0, 967]
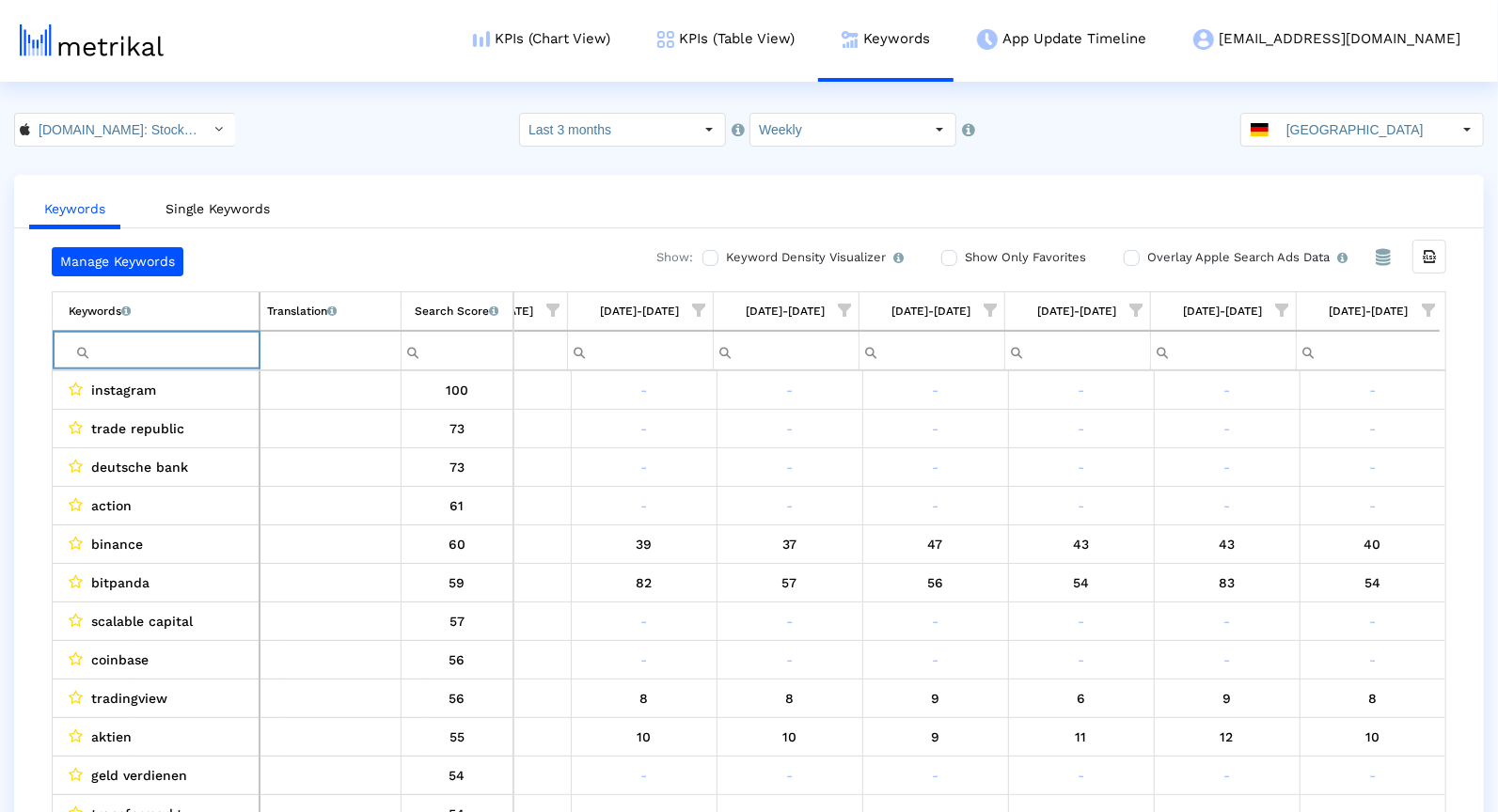
click at [164, 343] on input "Filter cell" at bounding box center [163, 351] width 190 height 31
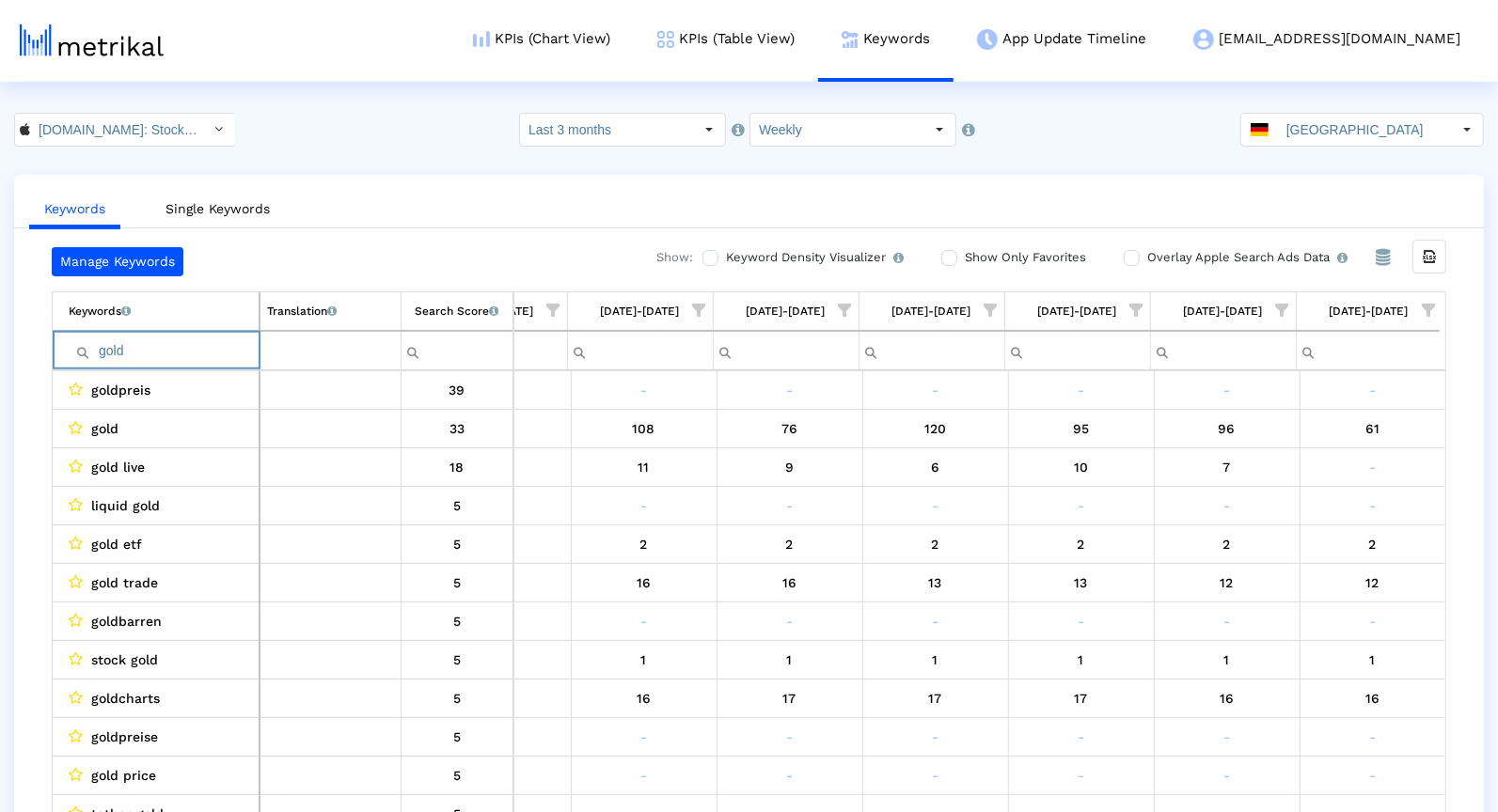
click at [128, 345] on input "gold" at bounding box center [163, 351] width 190 height 31
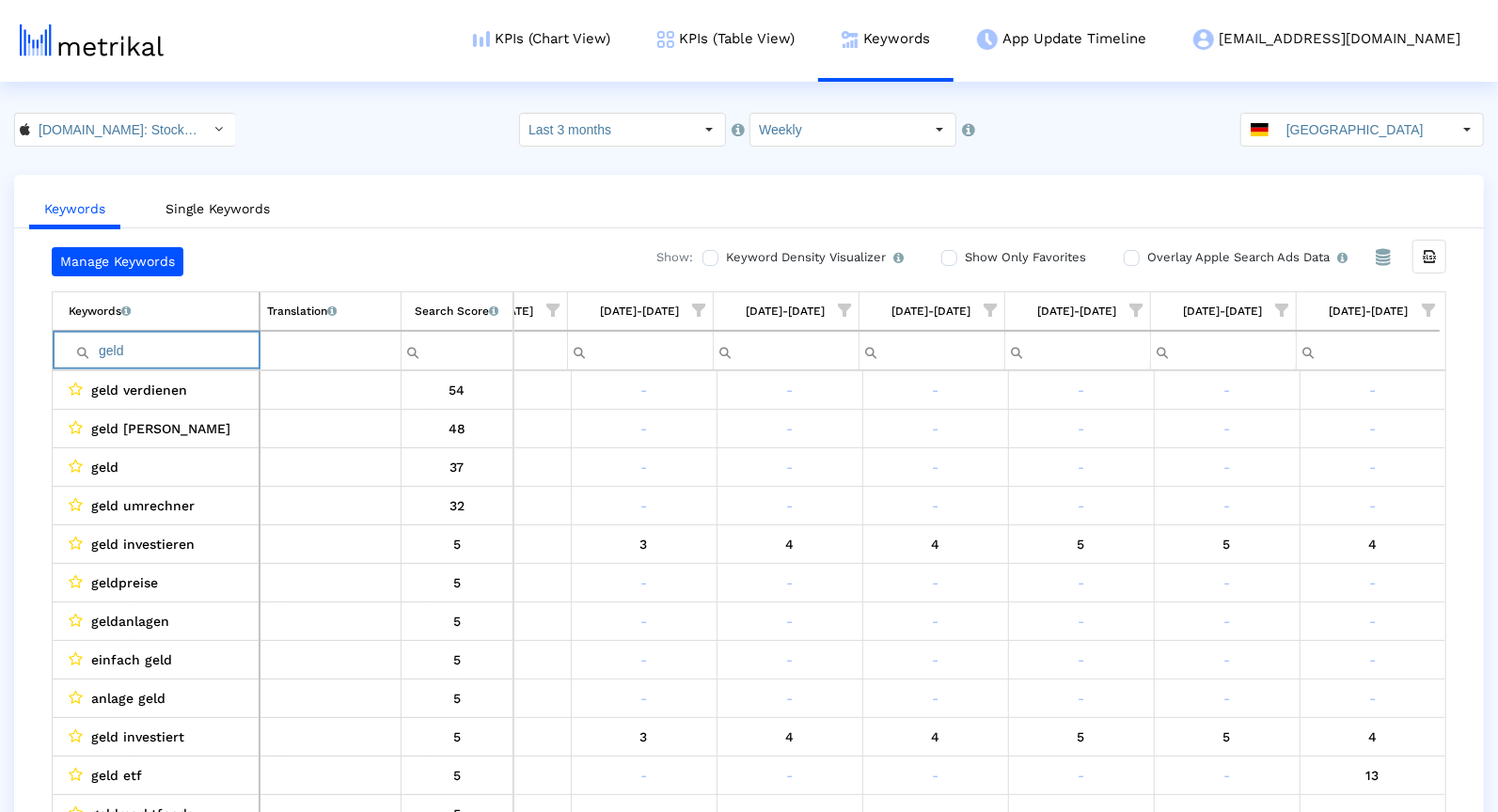
click at [184, 339] on input "geld" at bounding box center [163, 351] width 190 height 31
type input "ibkr"
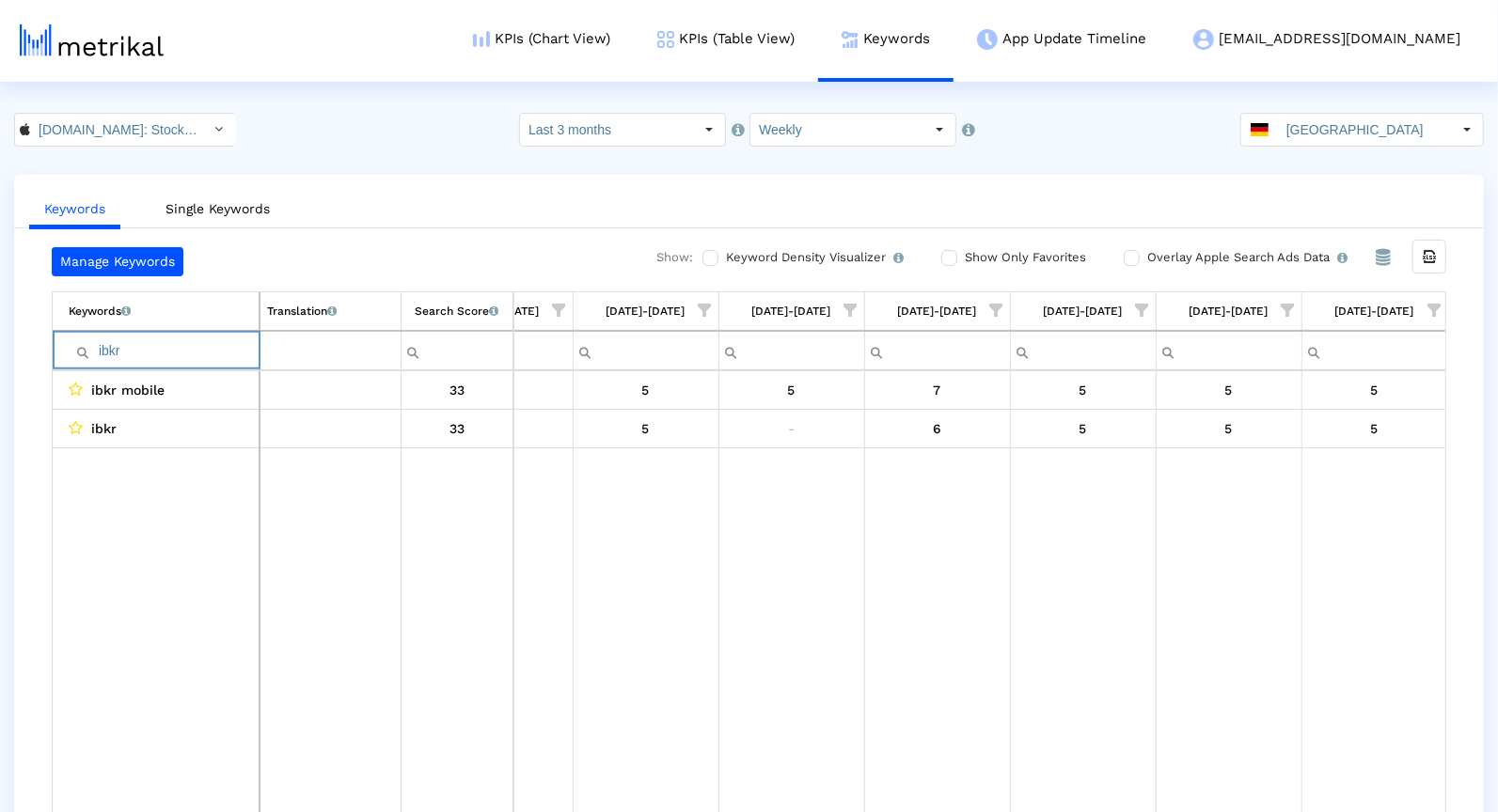
click at [194, 344] on input "ibkr" at bounding box center [163, 351] width 190 height 31
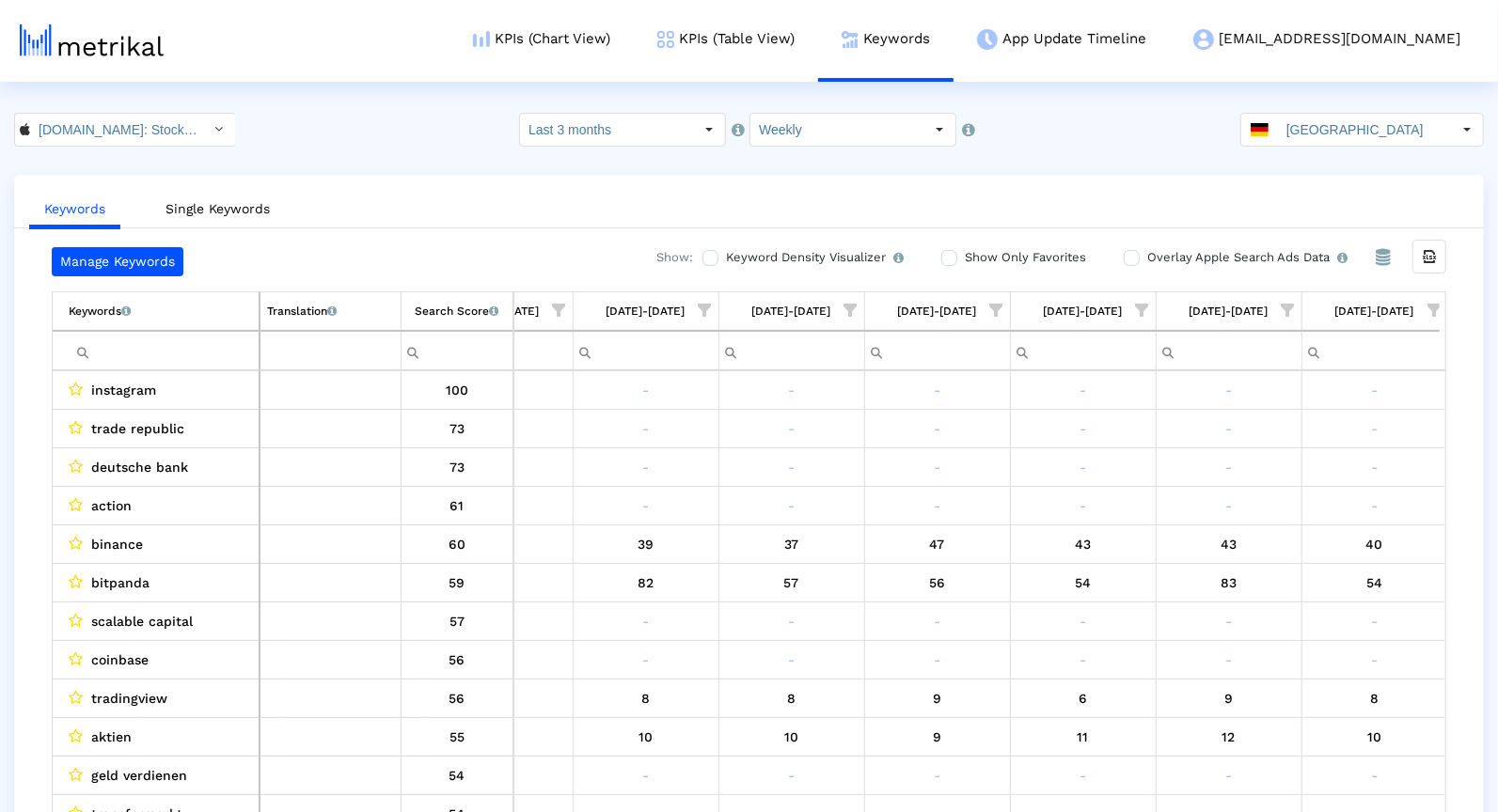
click at [1433, 303] on span "Show filter options for column '08/31/25-09/06/25'" at bounding box center [1434, 310] width 13 height 13
click at [1317, 435] on div "Is One" at bounding box center [1341, 442] width 168 height 36
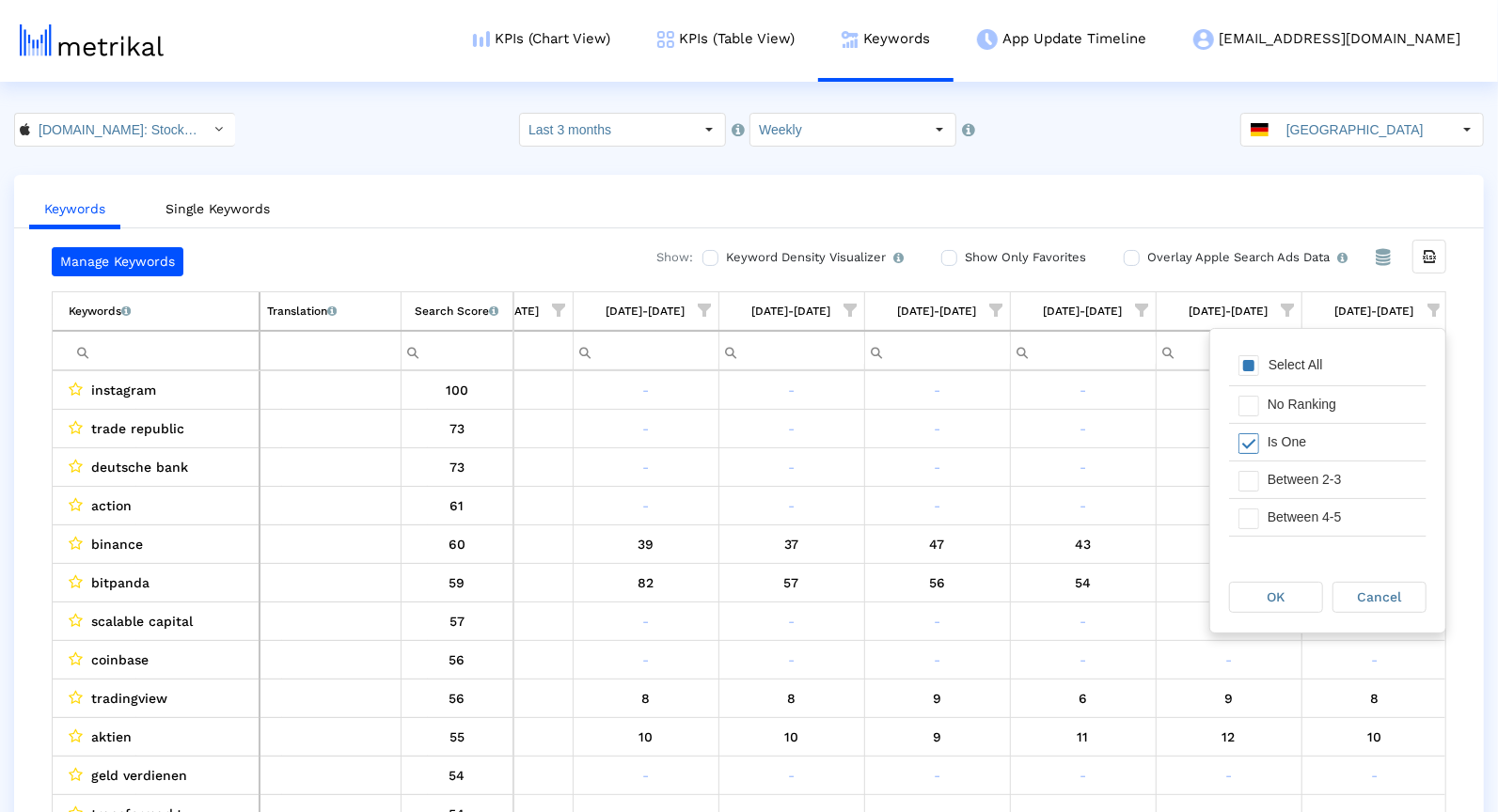
click at [1317, 456] on div "Is One" at bounding box center [1341, 442] width 168 height 36
click at [1316, 471] on div "Between 2-3" at bounding box center [1341, 480] width 168 height 36
click at [1316, 449] on div "Is One" at bounding box center [1341, 442] width 168 height 36
click at [1316, 520] on div "Between 4-5" at bounding box center [1341, 517] width 168 height 36
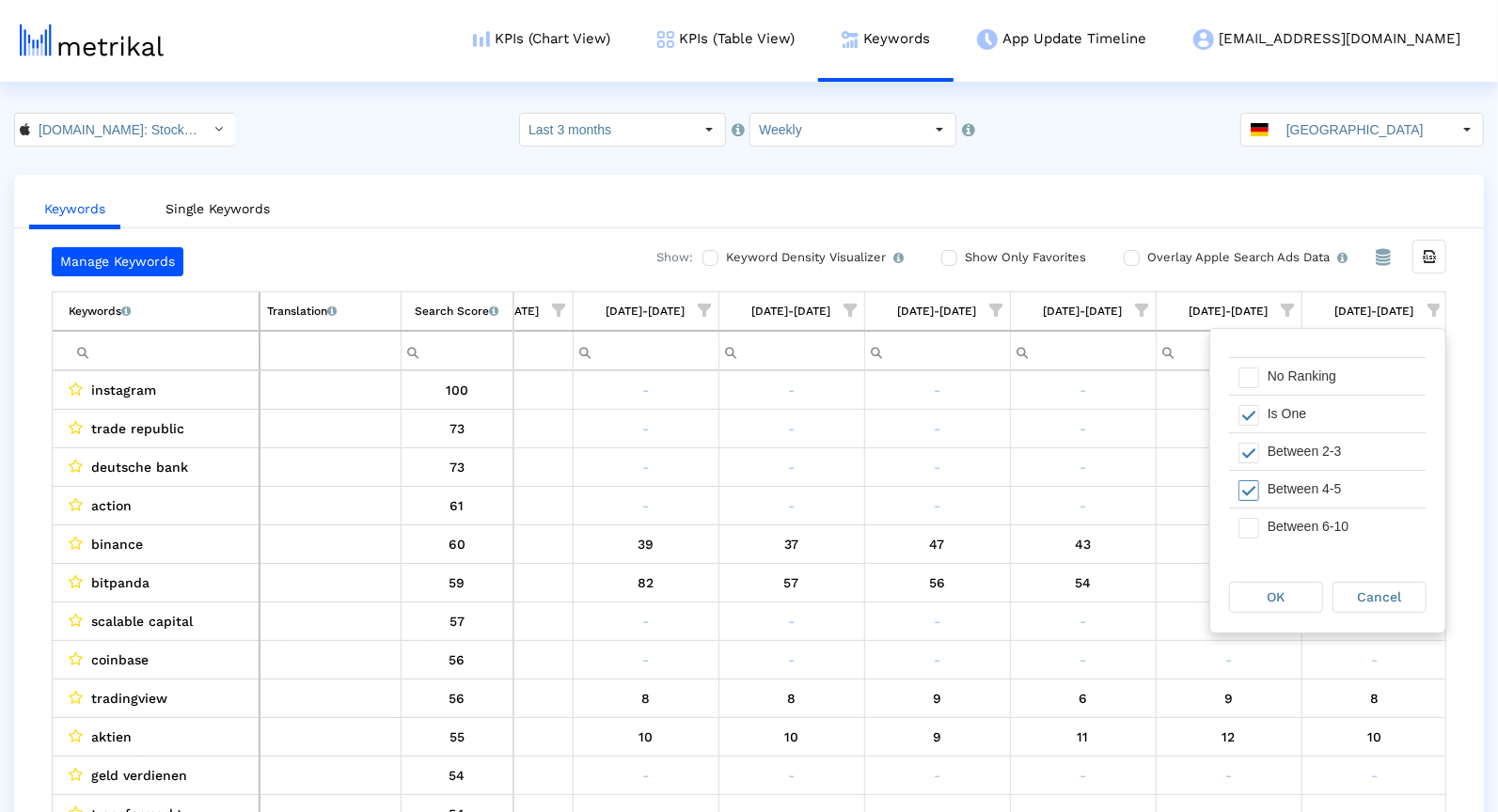
click at [1316, 520] on div "Between 6-10" at bounding box center [1341, 527] width 168 height 36
click at [1290, 596] on div "OK" at bounding box center [1276, 597] width 92 height 29
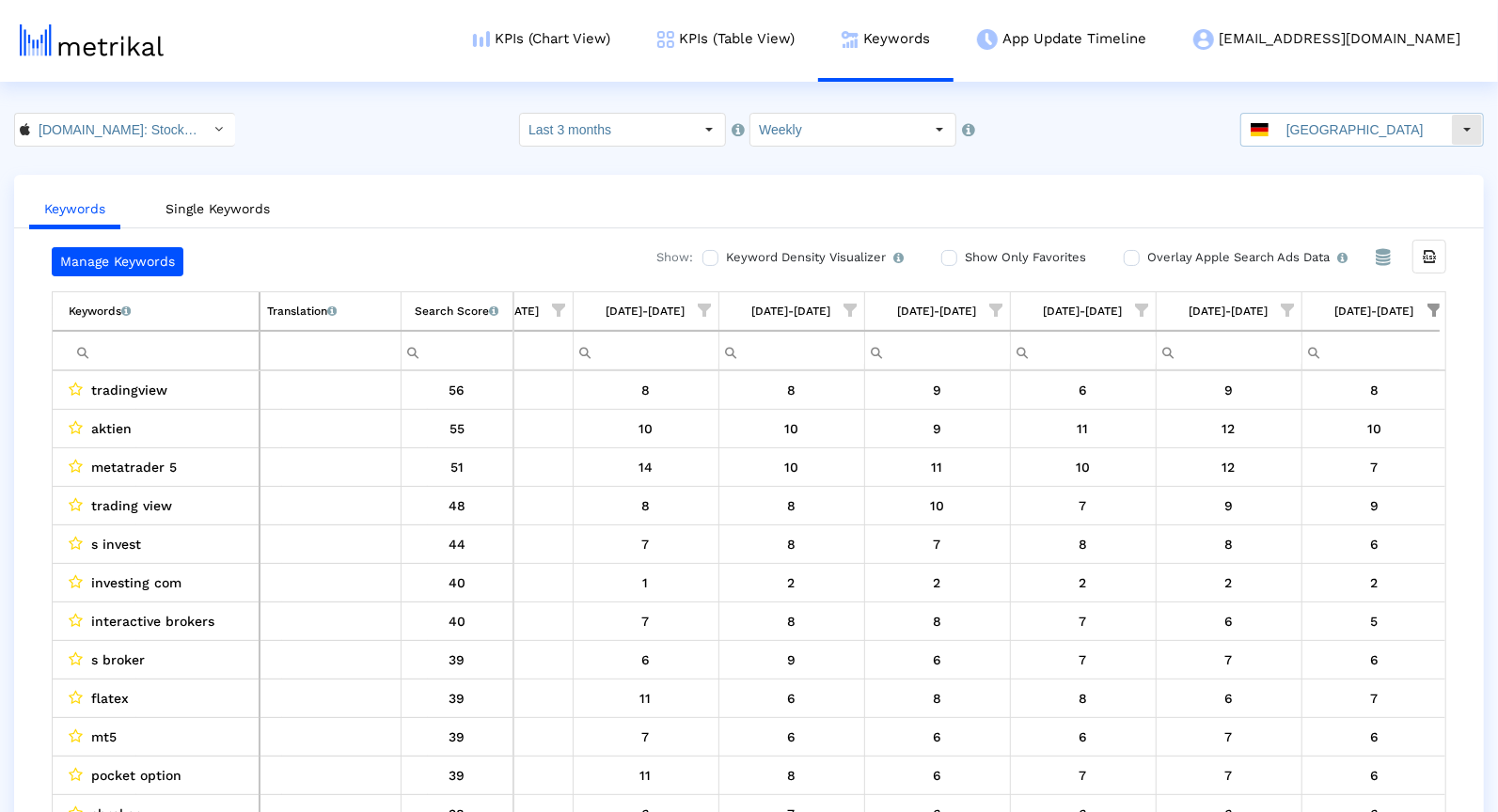
click at [1447, 134] on input "[GEOGRAPHIC_DATA]" at bounding box center [1365, 129] width 173 height 32
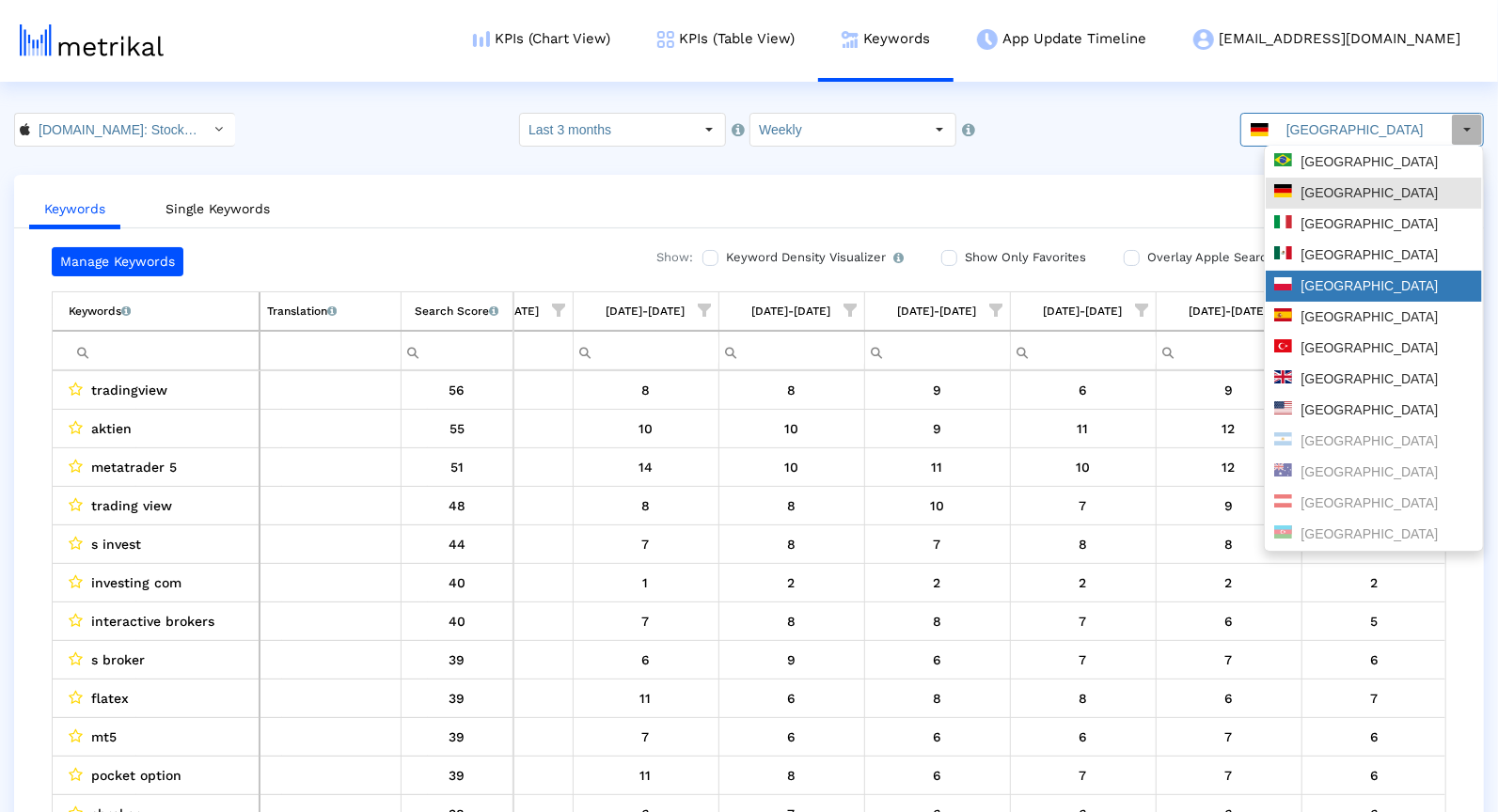
click at [1342, 299] on div "[GEOGRAPHIC_DATA]" at bounding box center [1373, 286] width 216 height 31
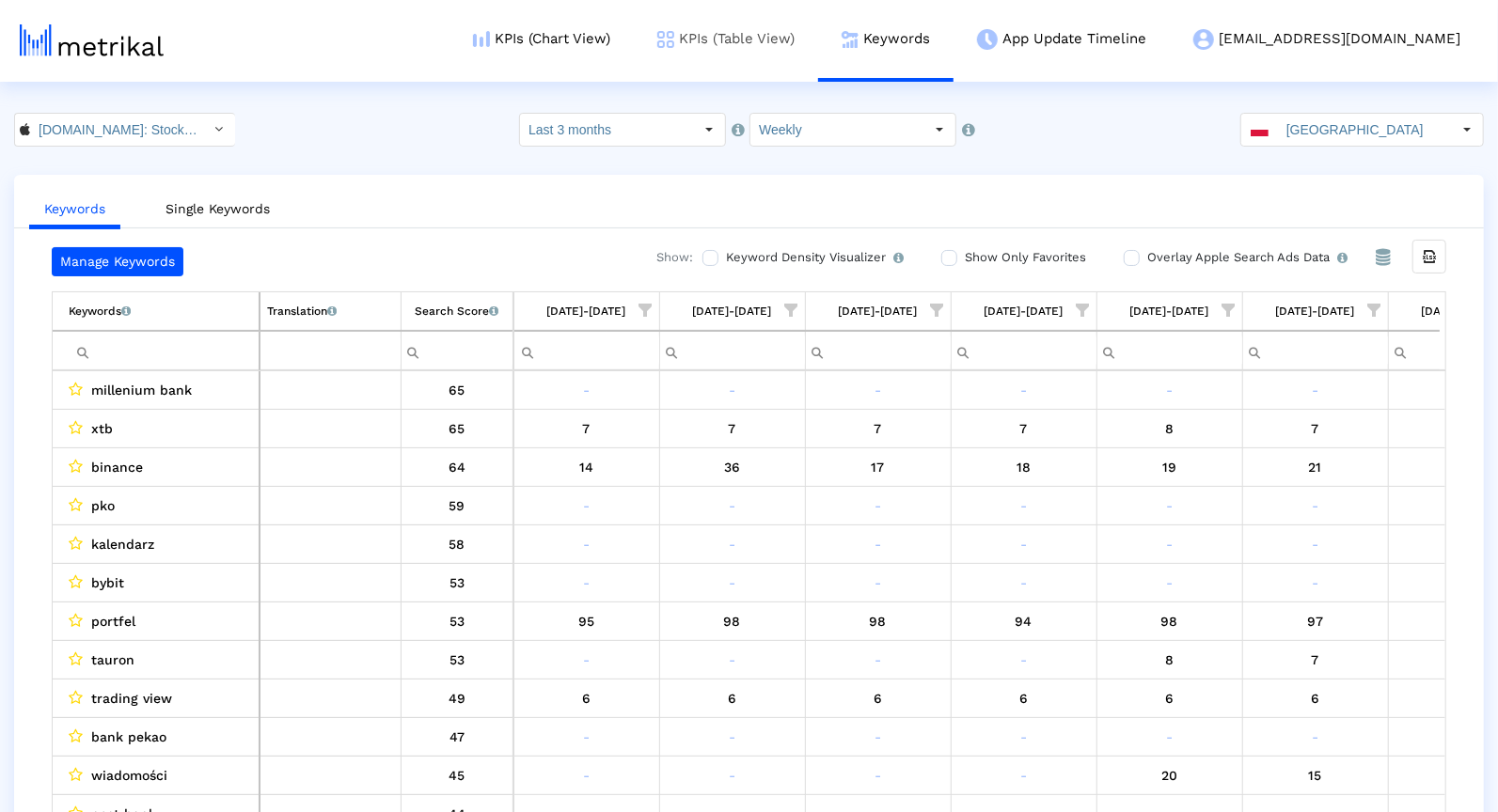
scroll to position [0, 529]
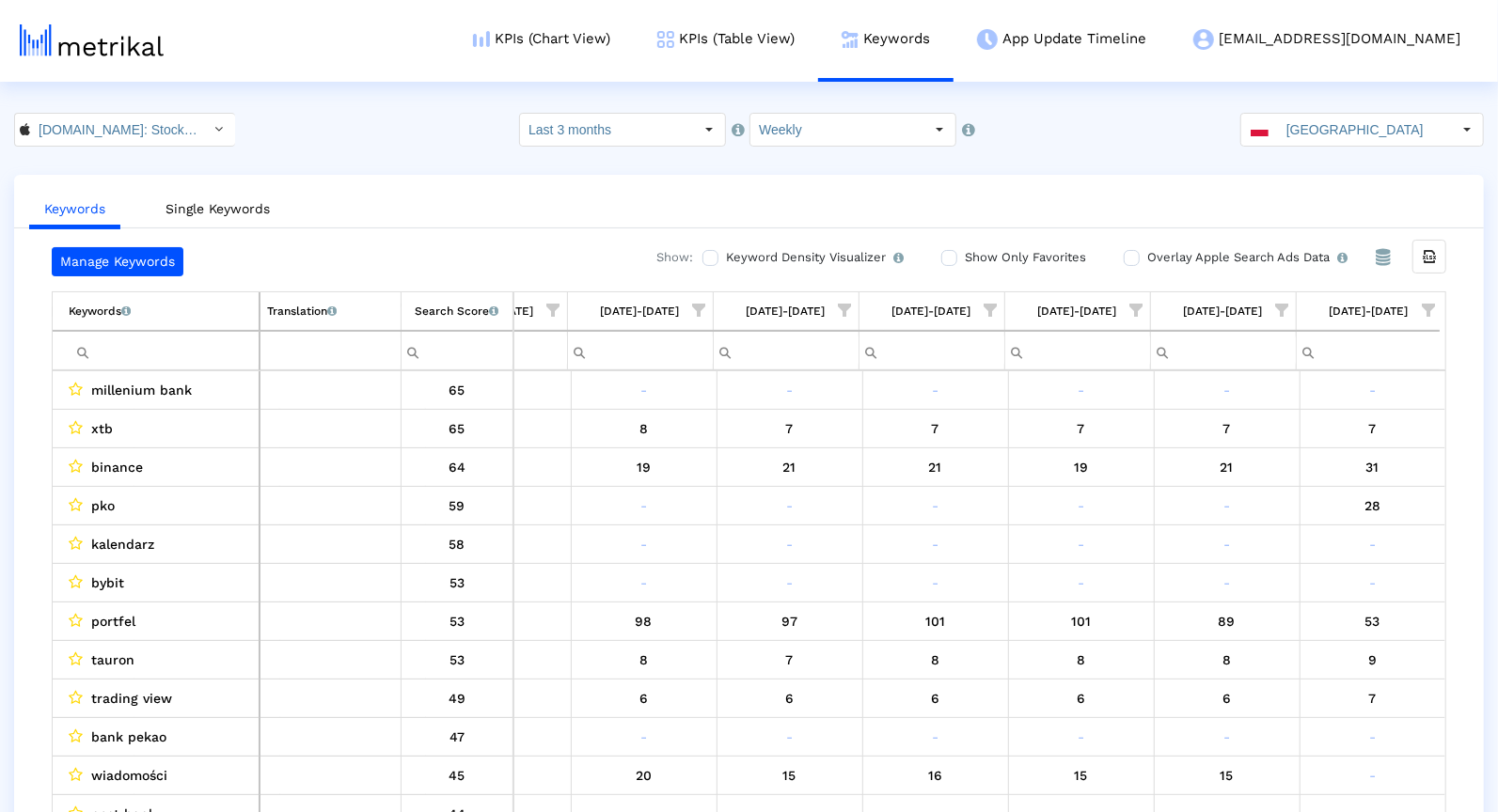
click at [128, 350] on input "Filter cell" at bounding box center [163, 351] width 190 height 31
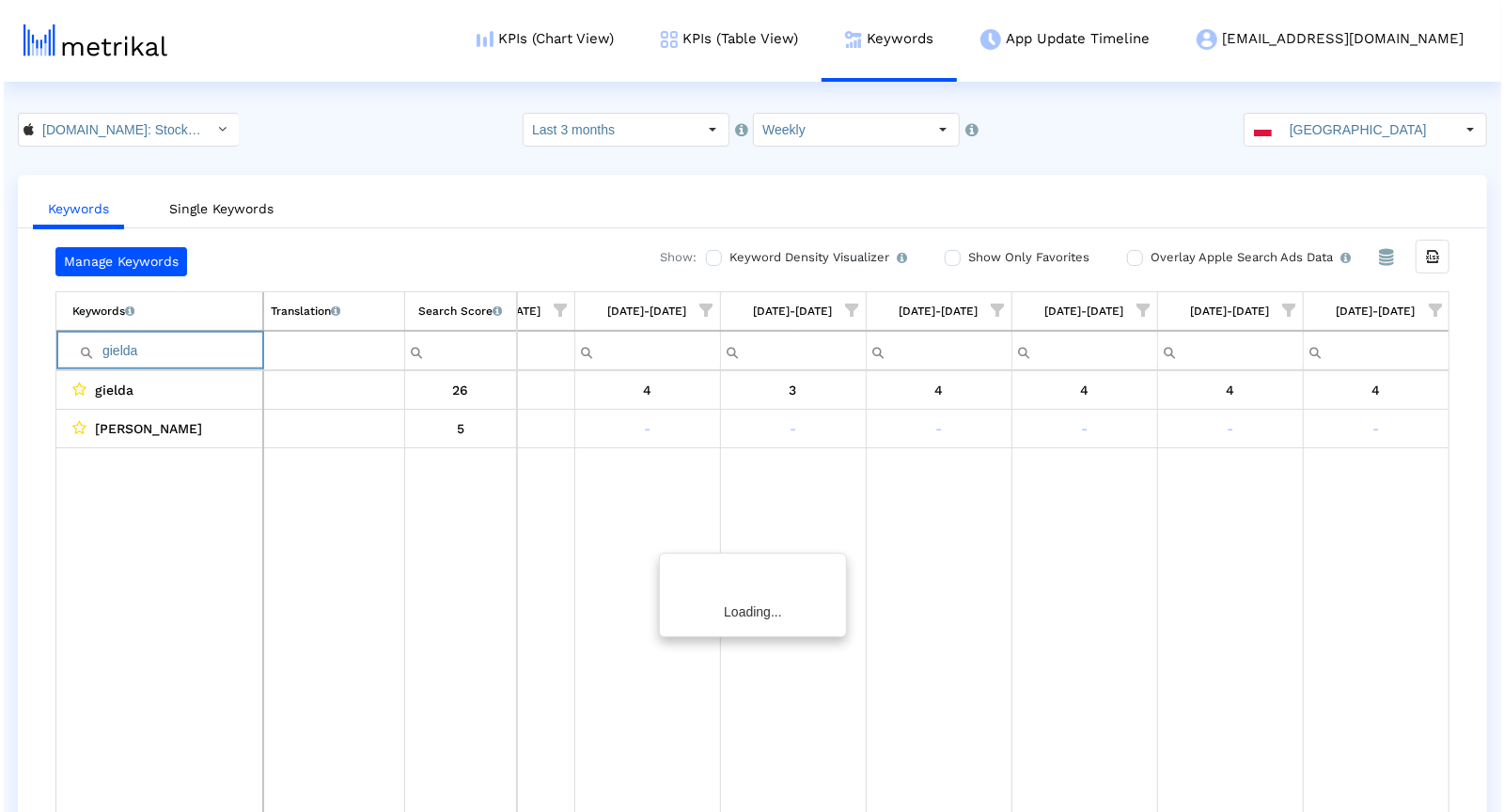
scroll to position [0, 523]
click at [130, 352] on input "gielda" at bounding box center [163, 351] width 190 height 31
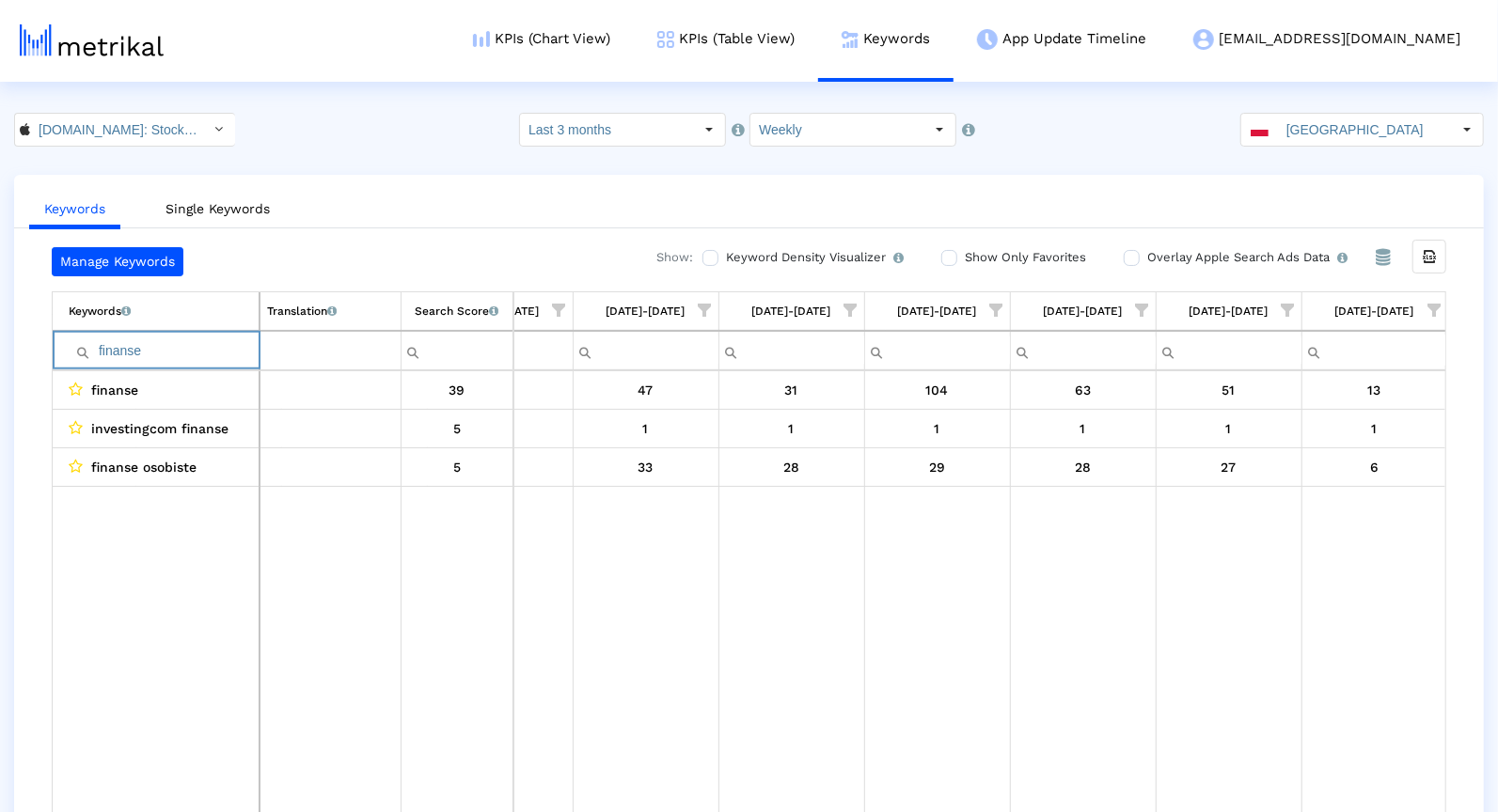
click at [198, 341] on input "finanse" at bounding box center [163, 351] width 190 height 31
click at [194, 351] on input "alerty" at bounding box center [163, 351] width 190 height 31
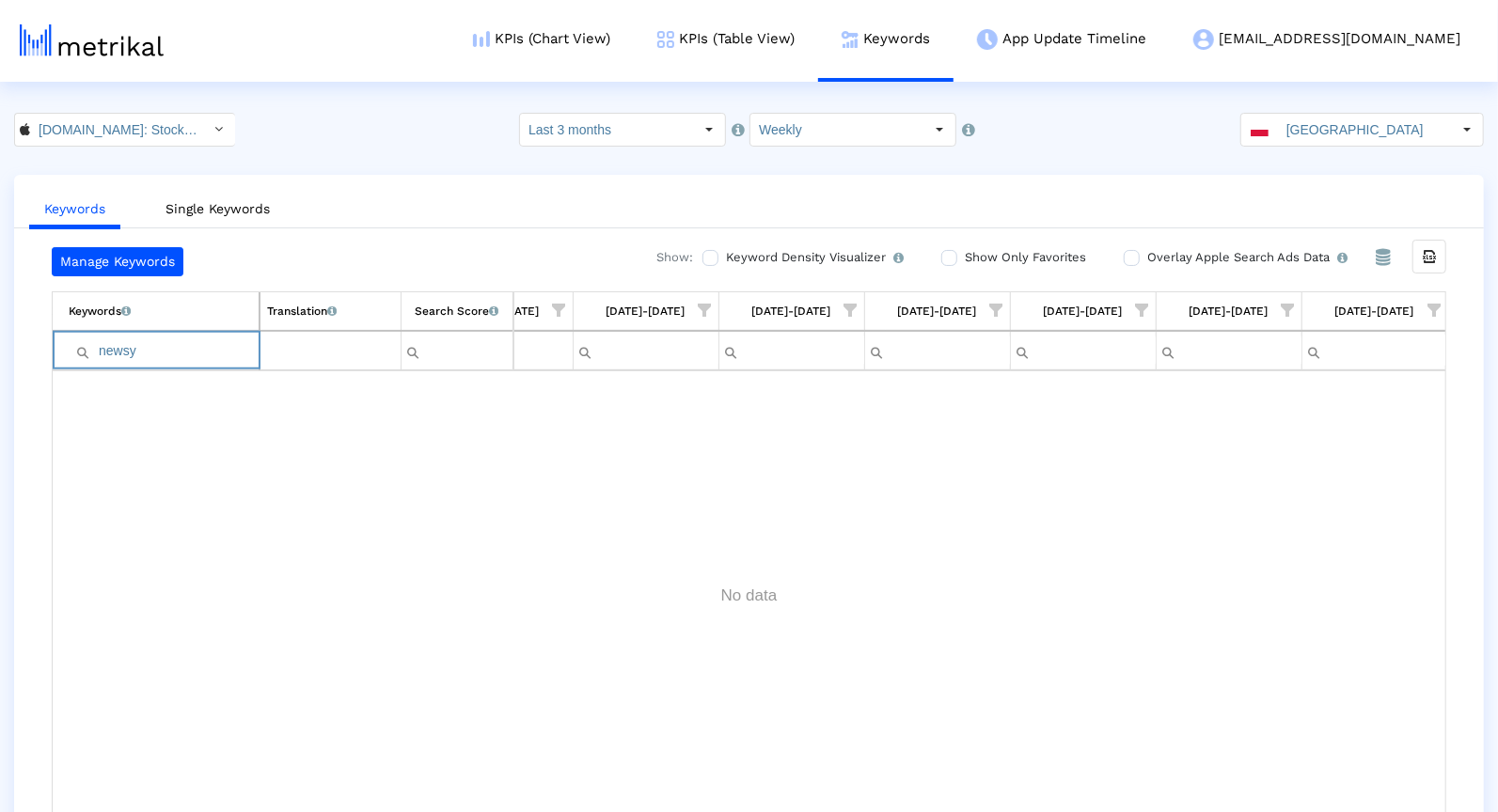
click at [196, 357] on input "newsy" at bounding box center [163, 351] width 190 height 31
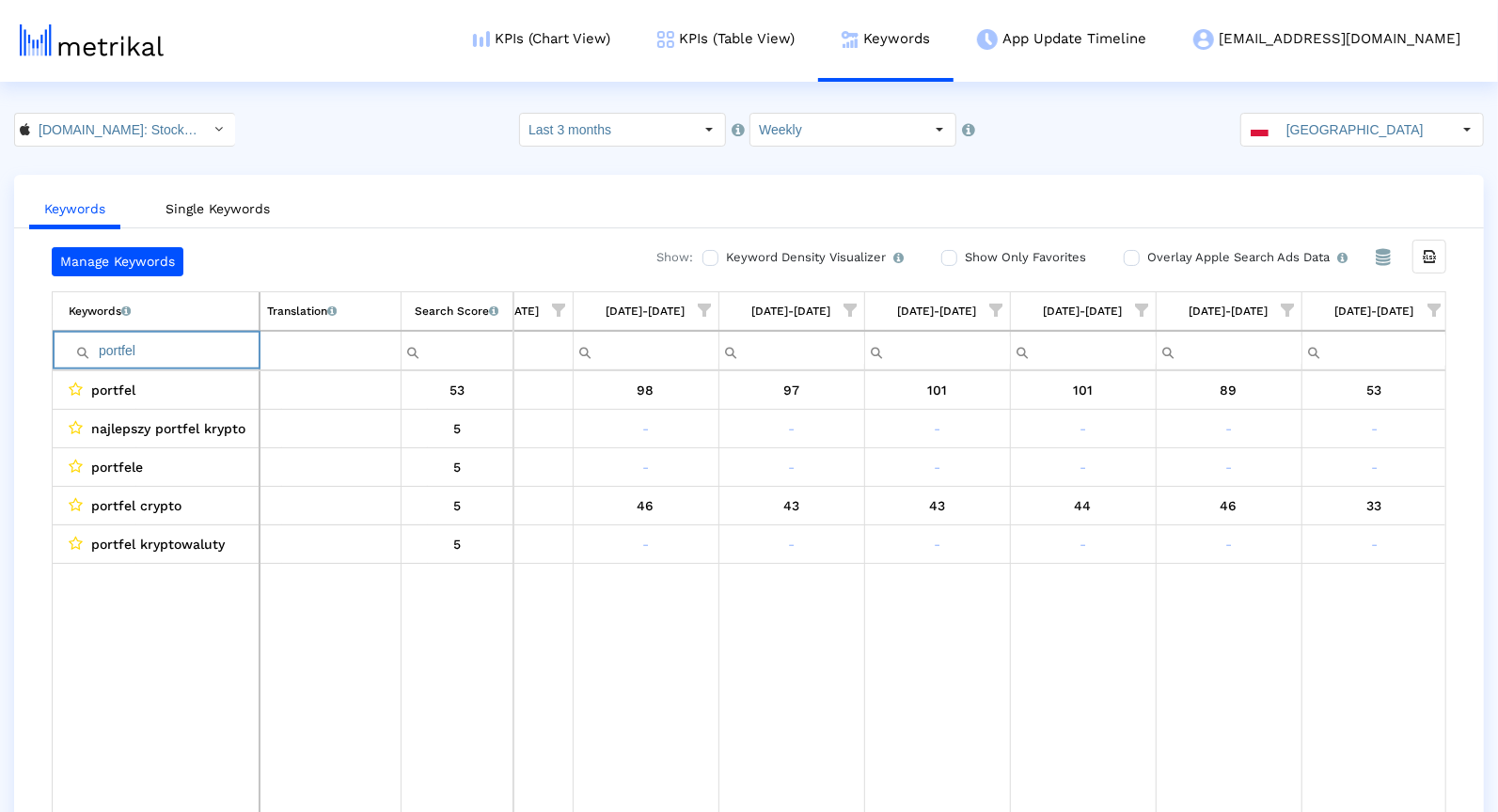
click at [107, 349] on input "portfel" at bounding box center [163, 351] width 190 height 31
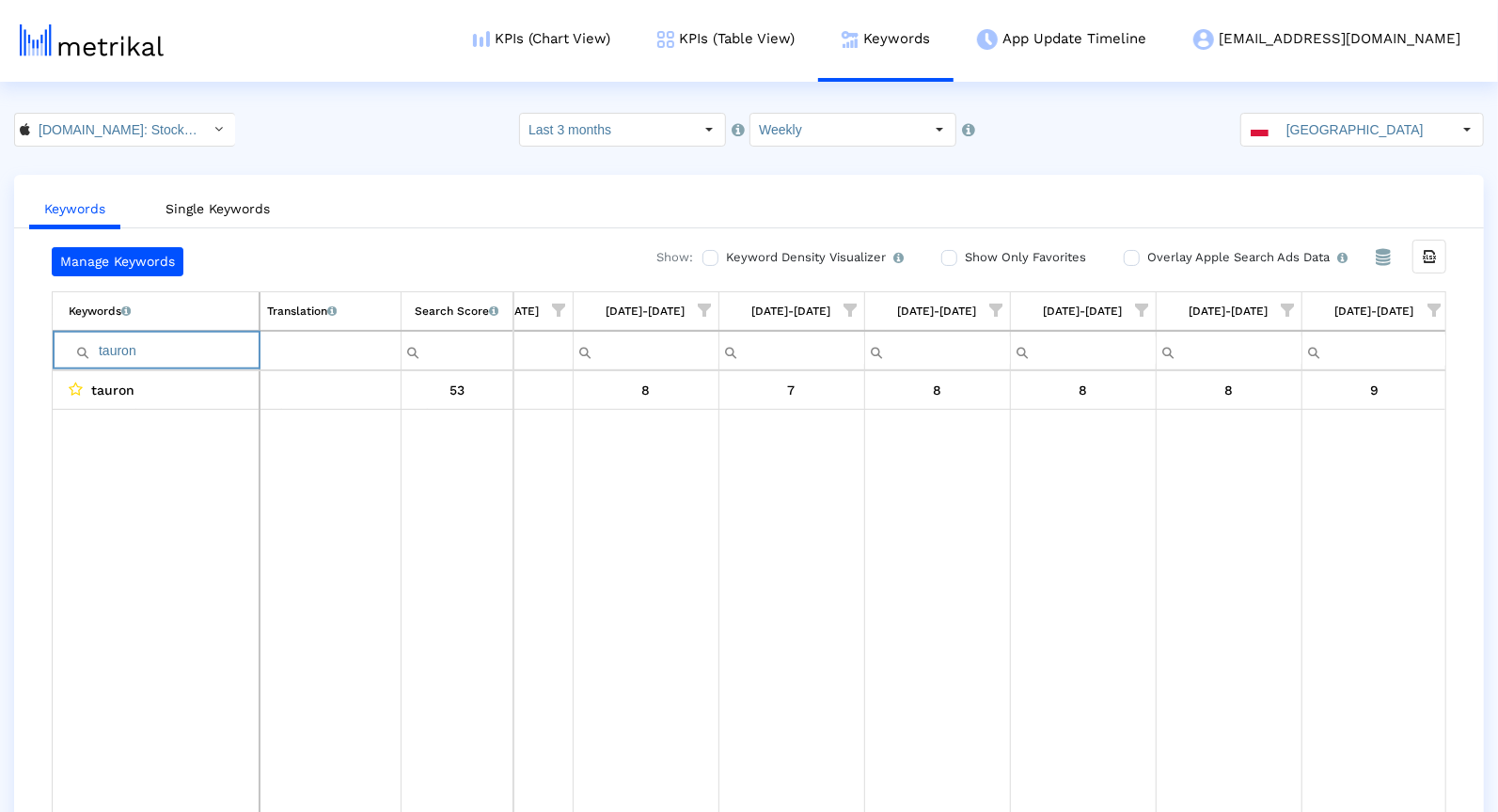
click at [133, 350] on input "tauron" at bounding box center [163, 351] width 190 height 31
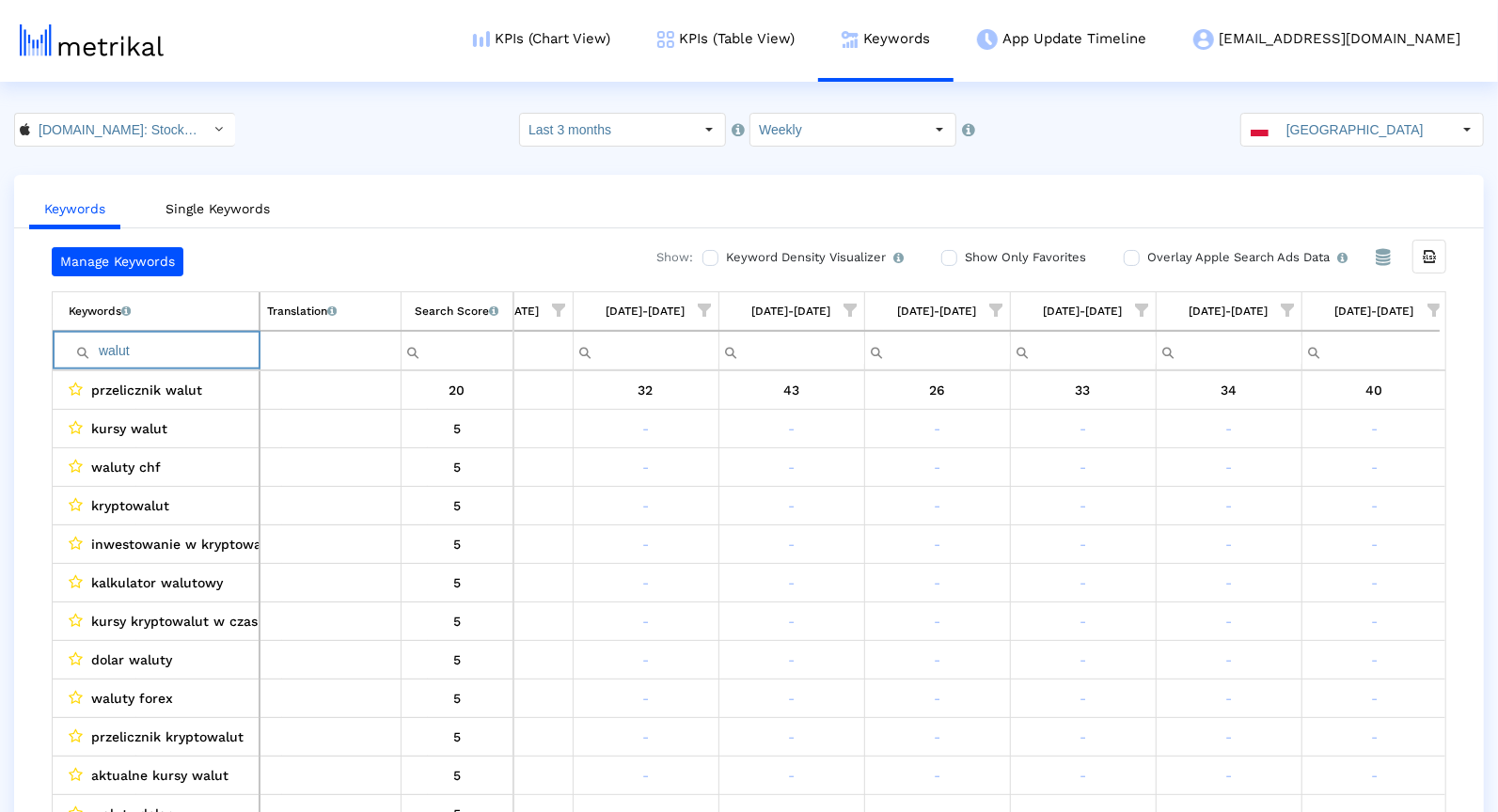
click at [161, 338] on input "walut" at bounding box center [163, 351] width 190 height 31
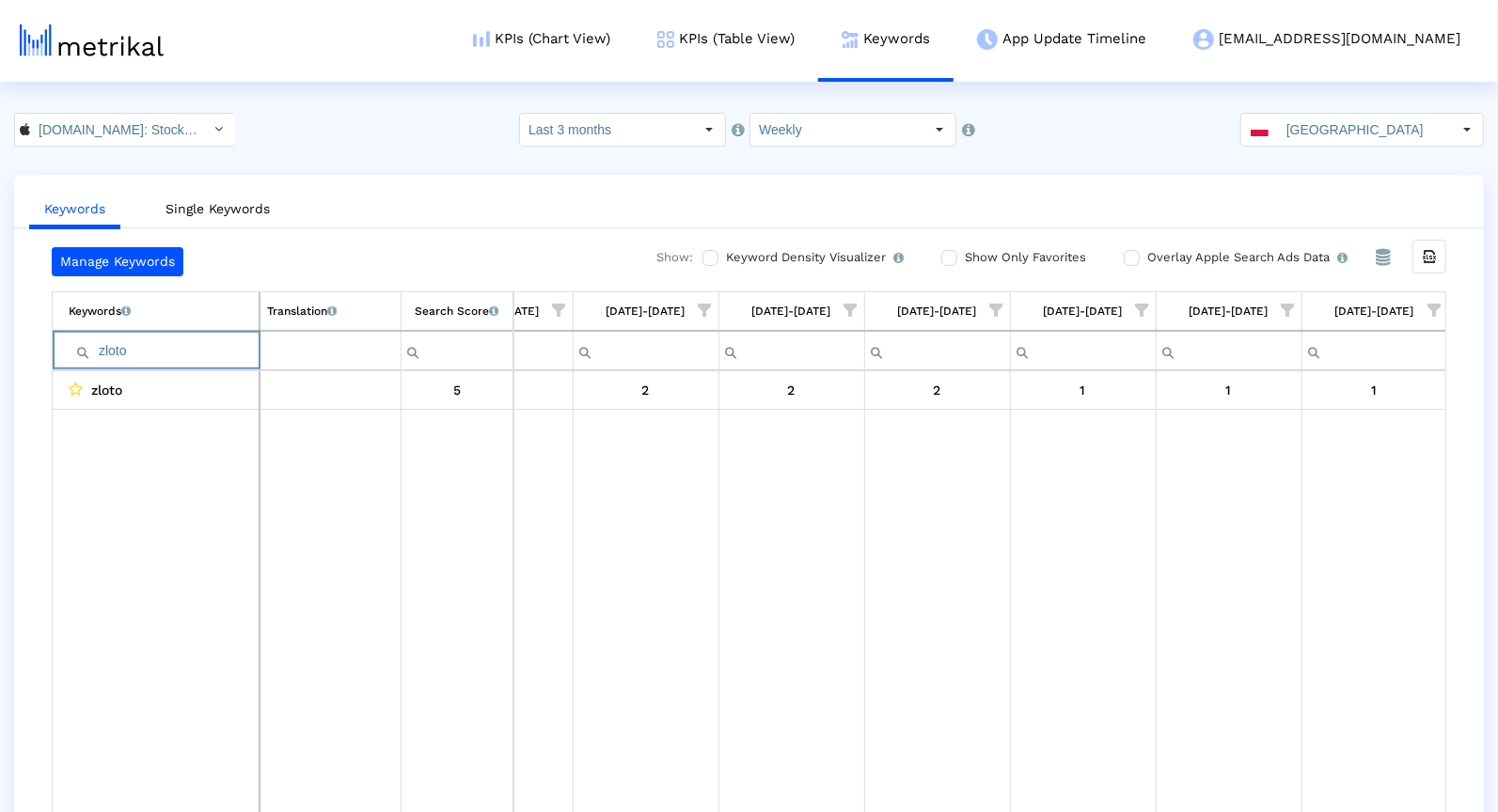
type input "zloto"
click at [86, 131] on input "[DOMAIN_NAME]: Stock Market < 909998122 >" at bounding box center [114, 129] width 169 height 32
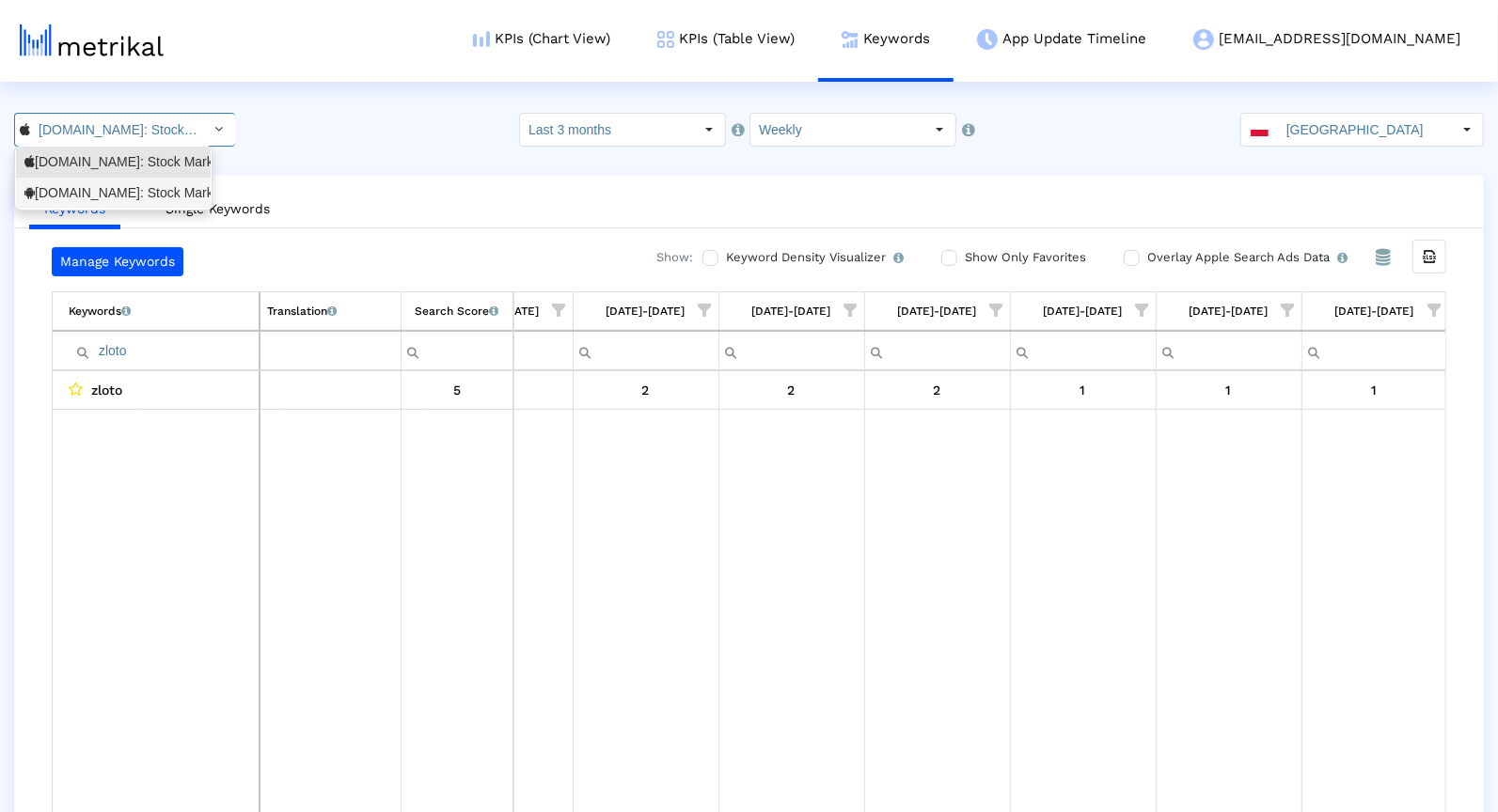
click at [84, 197] on div "[DOMAIN_NAME]: Stock Market <com.fusionmedia.investing>" at bounding box center [112, 193] width 178 height 18
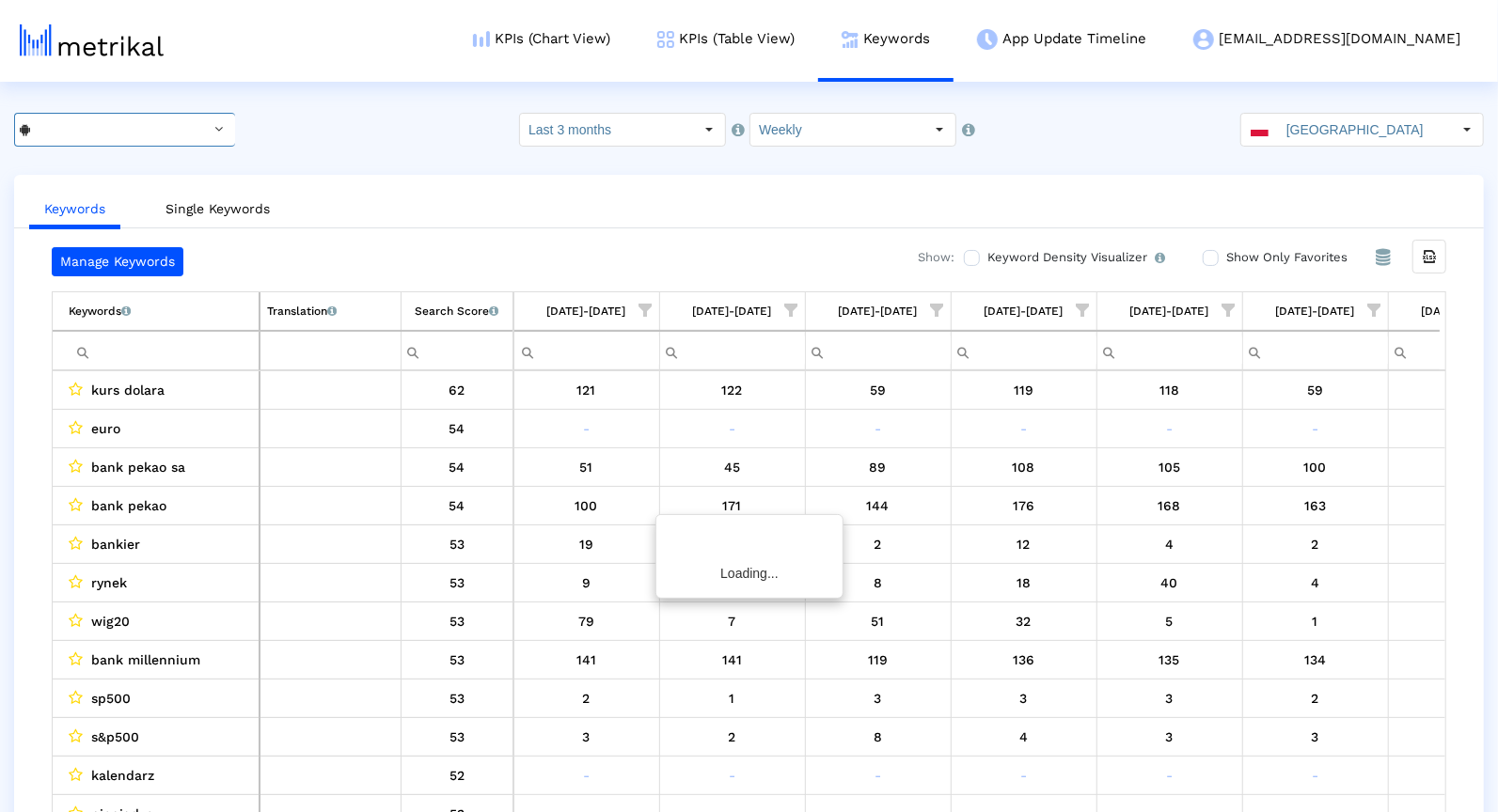
scroll to position [0, 529]
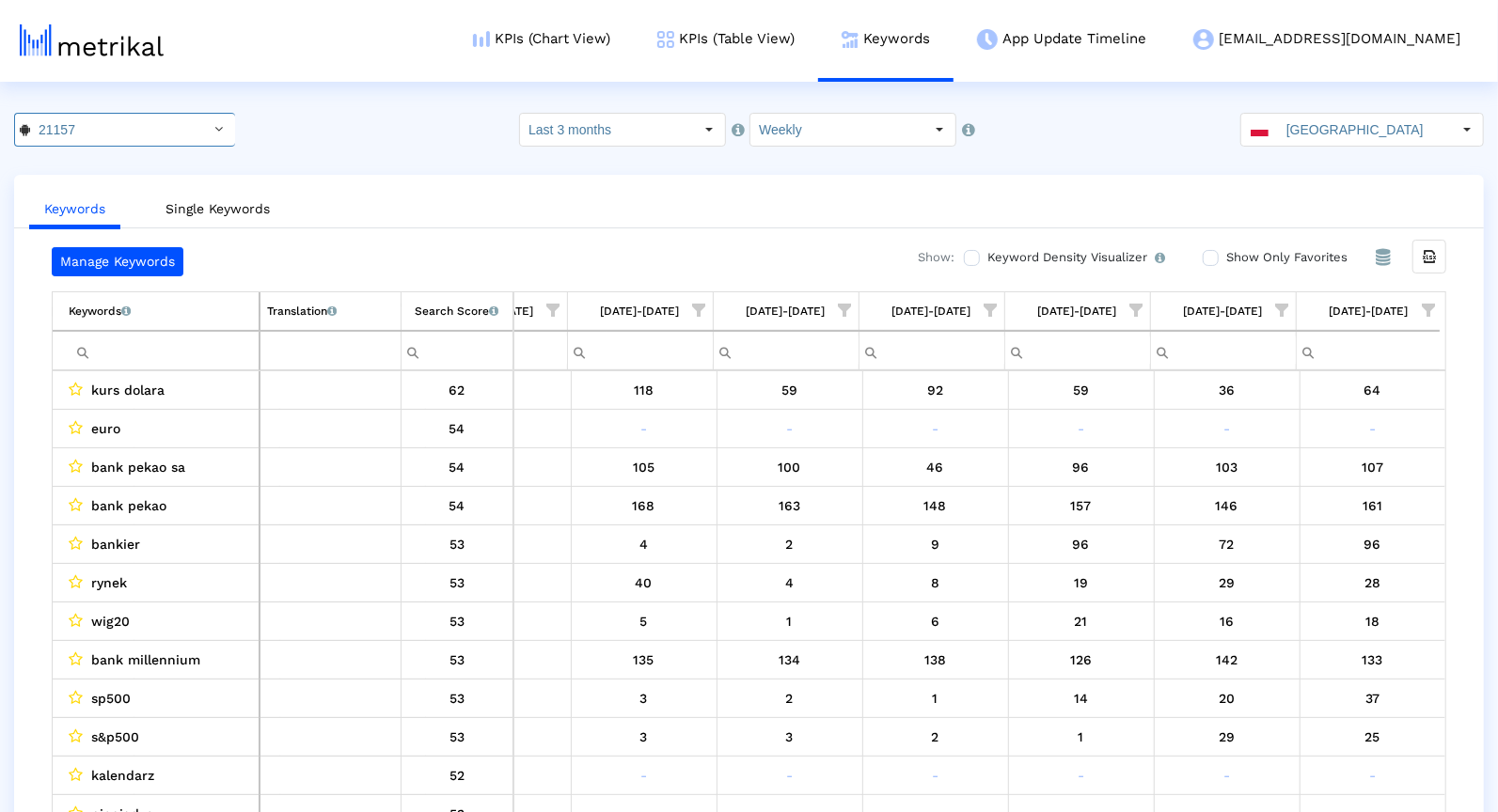
click at [1435, 306] on span "Show filter options for column '08/31/25-09/06/25'" at bounding box center [1428, 310] width 13 height 13
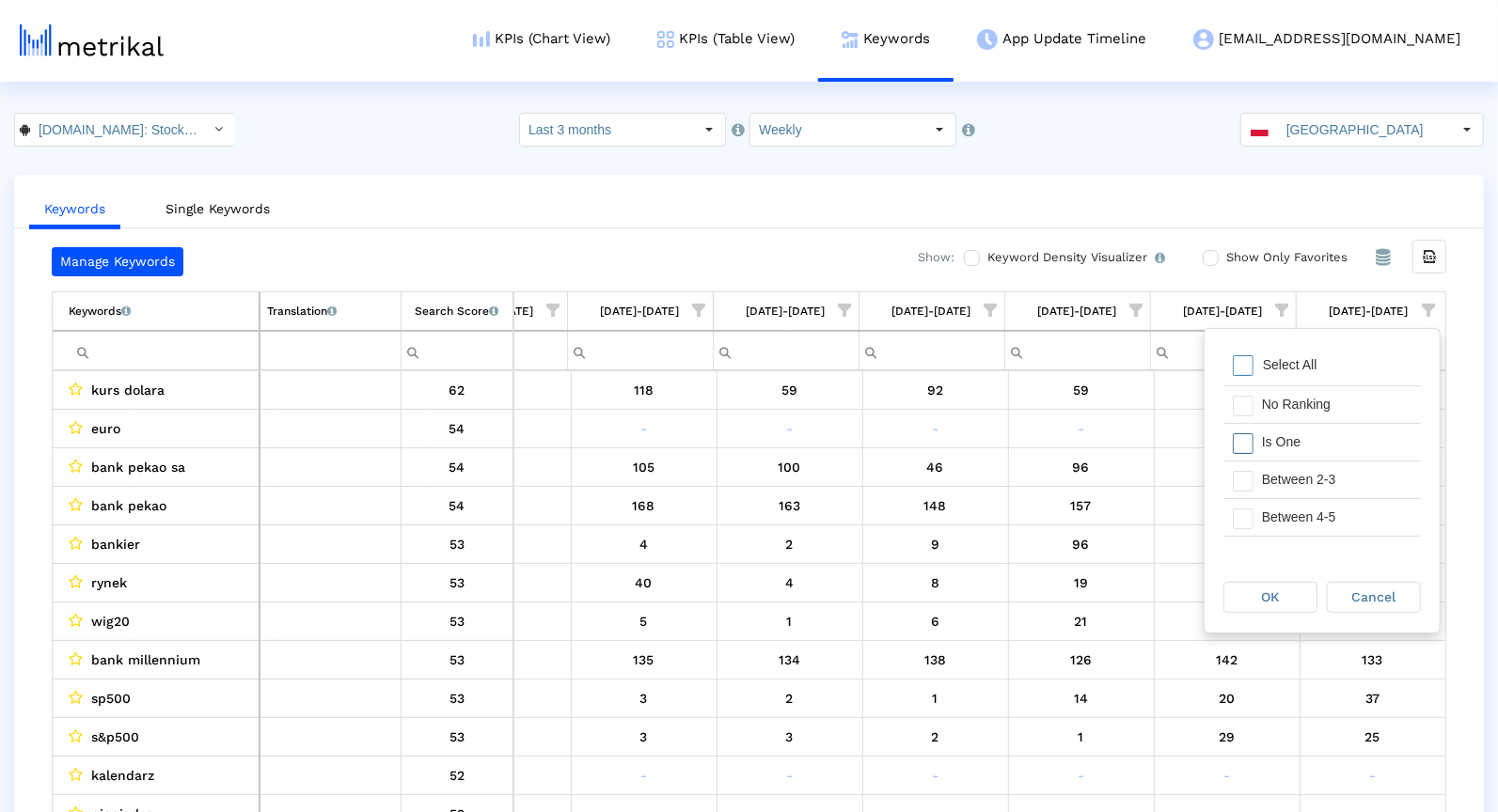
click at [1325, 440] on div "Is One" at bounding box center [1336, 442] width 168 height 36
click at [1319, 462] on div "Between 2-3" at bounding box center [1336, 480] width 168 height 36
click at [1319, 504] on div "Between 4-5" at bounding box center [1336, 517] width 168 height 36
click at [1314, 508] on div "Between 6-10" at bounding box center [1336, 508] width 168 height 36
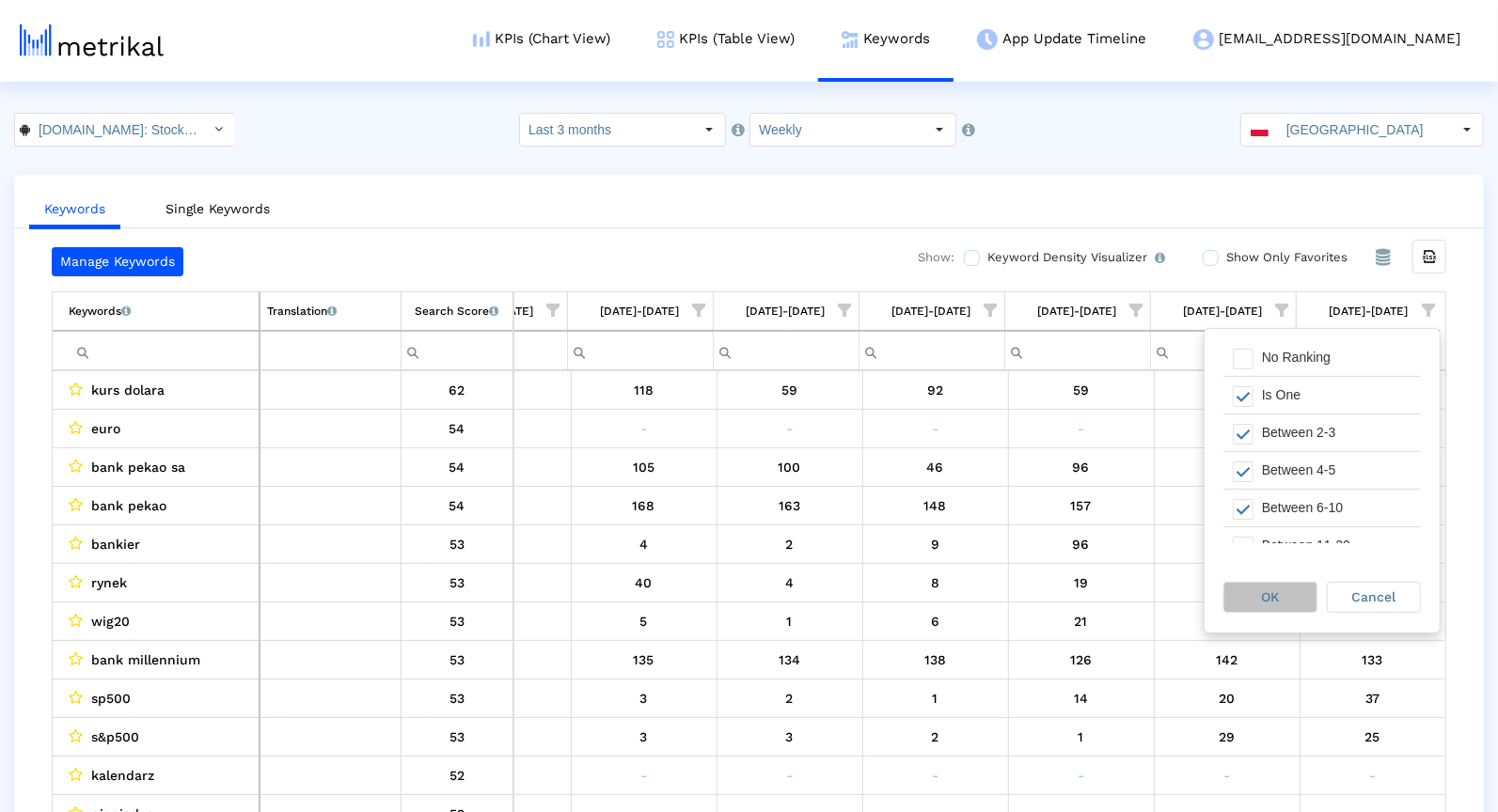
click at [1244, 609] on div "OK" at bounding box center [1270, 597] width 92 height 29
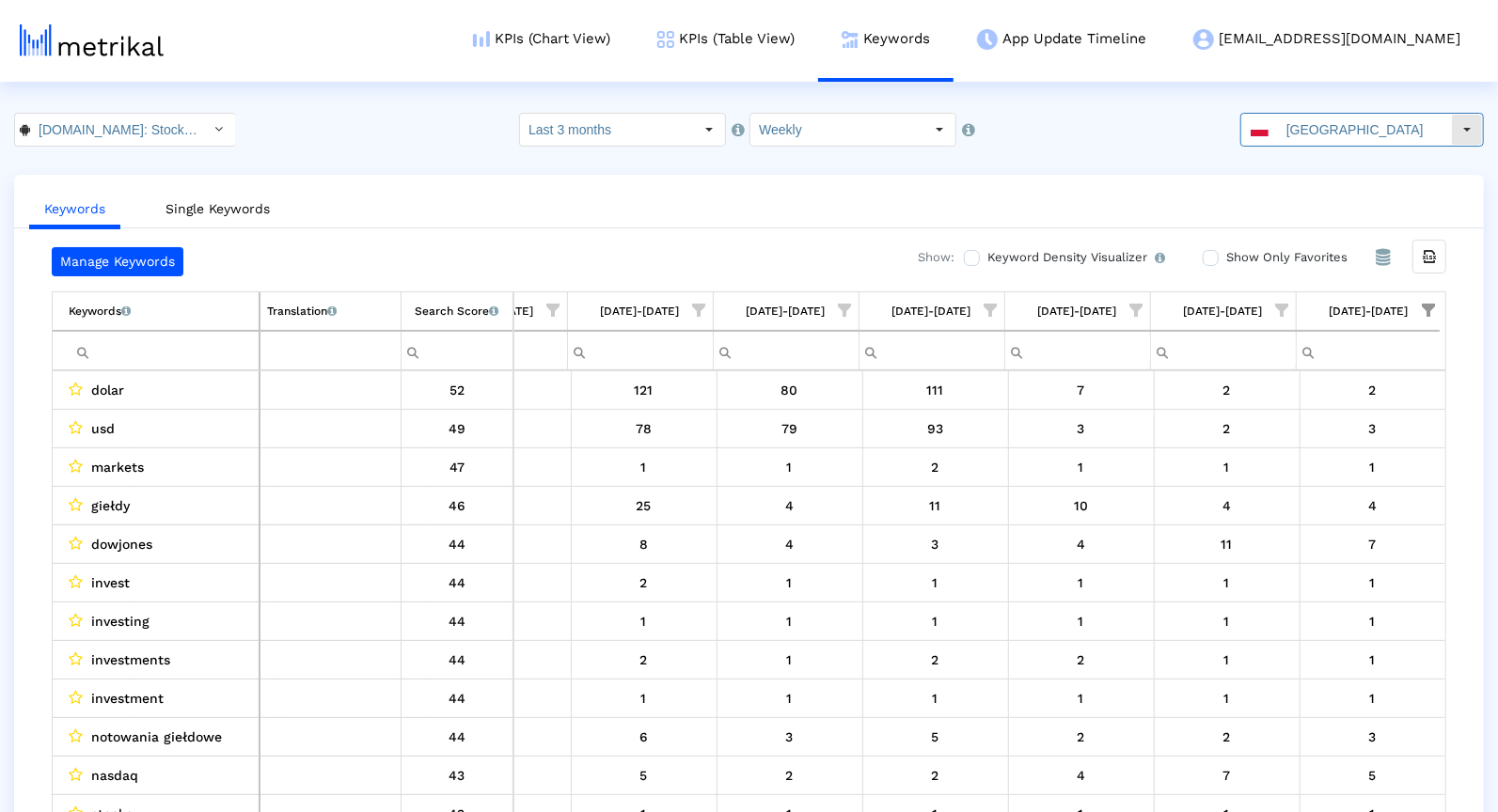
click at [1301, 135] on input "[GEOGRAPHIC_DATA]" at bounding box center [1365, 129] width 173 height 32
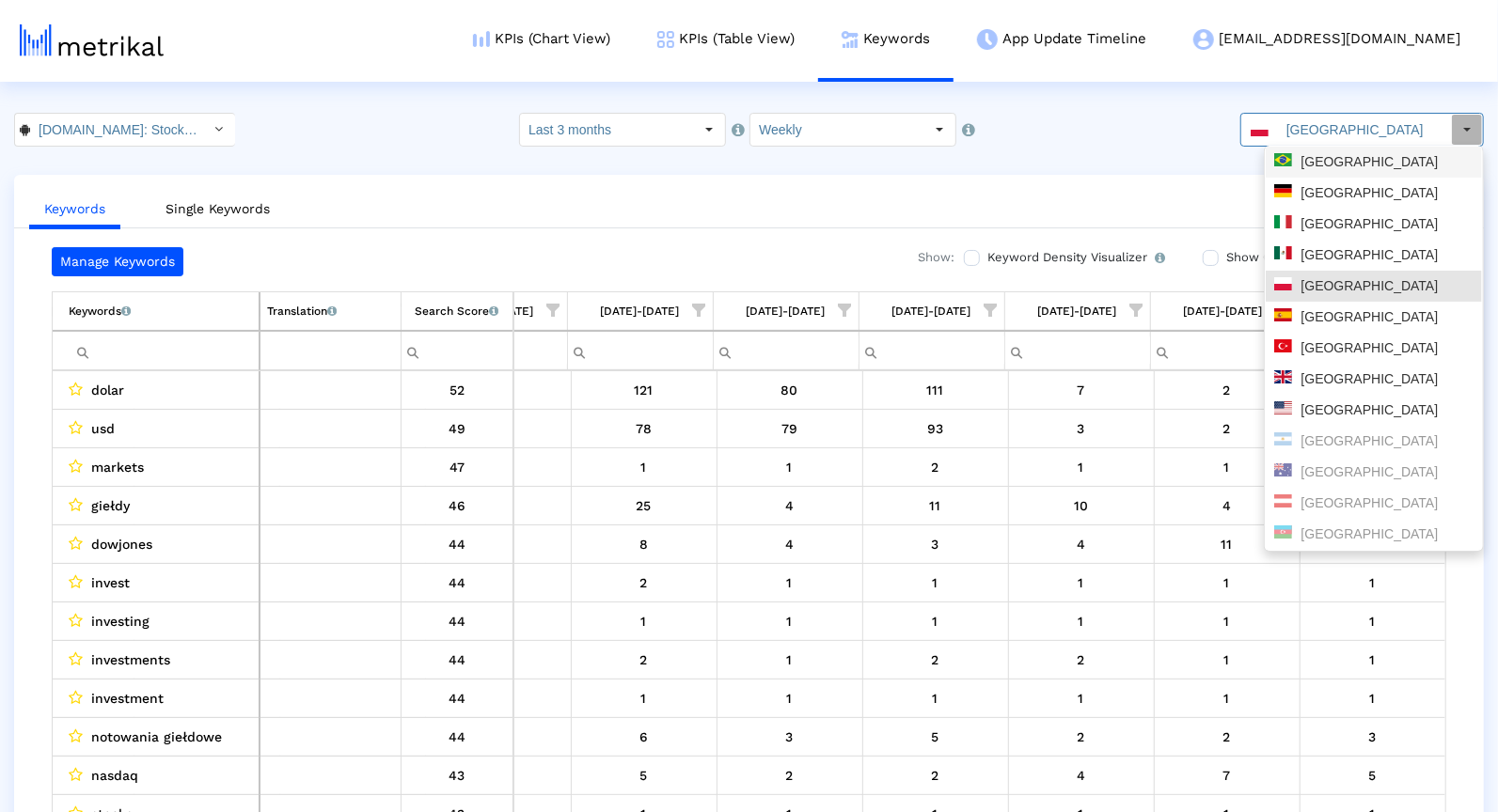
click at [1292, 155] on div "[GEOGRAPHIC_DATA]" at bounding box center [1374, 162] width 200 height 18
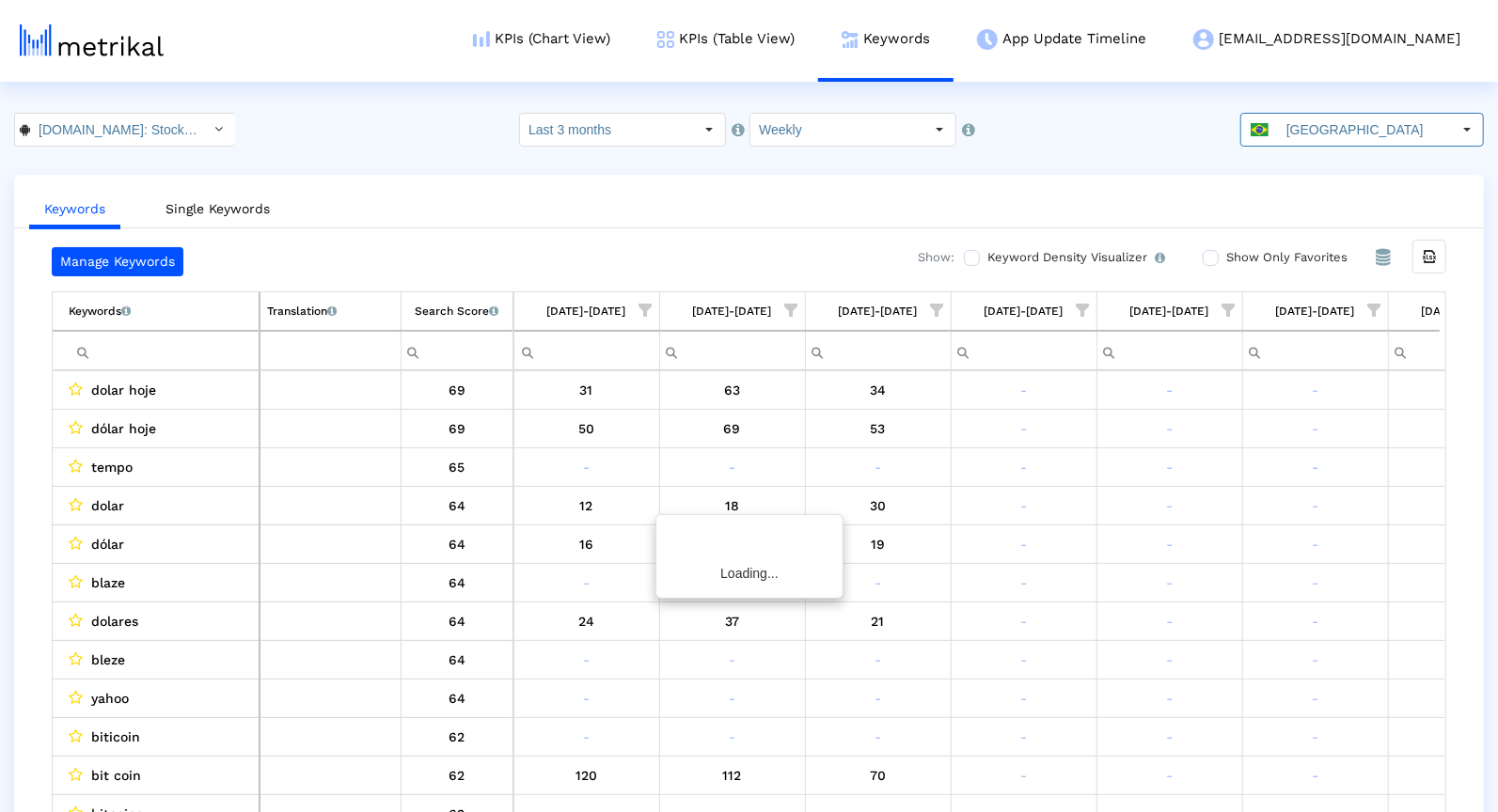
scroll to position [0, 967]
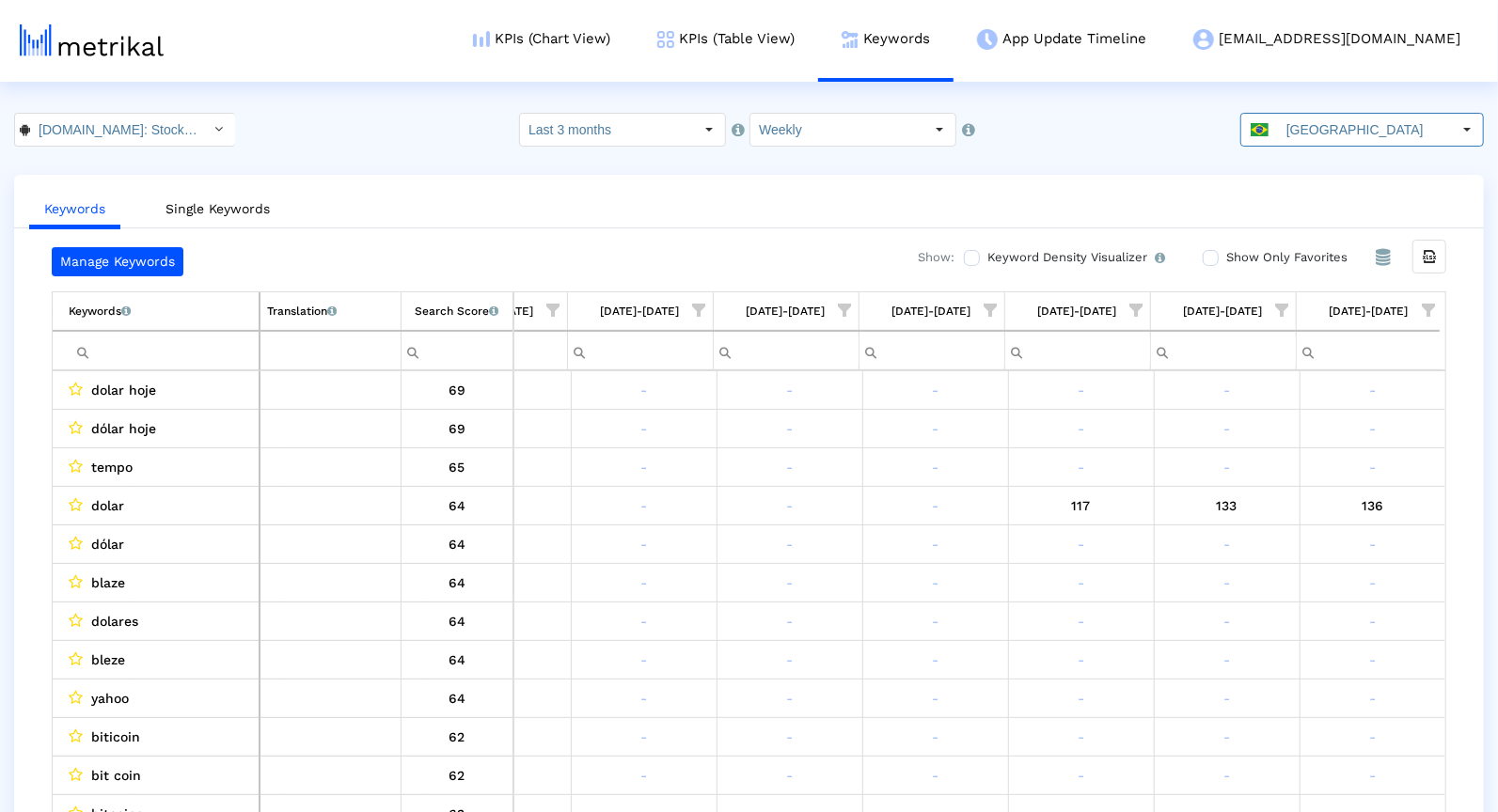
click at [1423, 307] on span "Show filter options for column '08/31/25-09/06/25'" at bounding box center [1428, 310] width 13 height 13
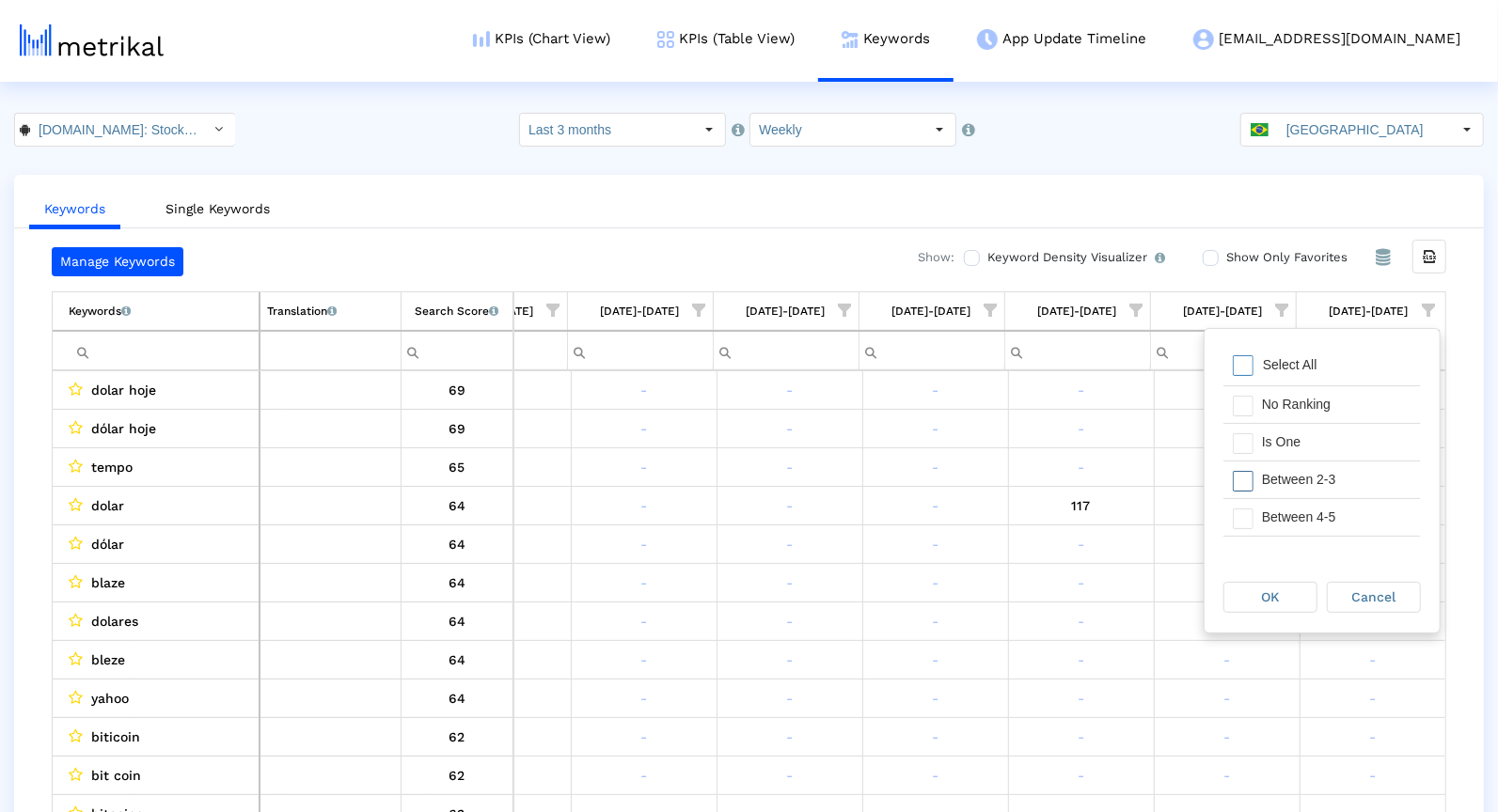
click at [1314, 450] on div "Is One" at bounding box center [1336, 442] width 168 height 36
click at [1314, 473] on div "Between 2-3" at bounding box center [1336, 480] width 168 height 36
click at [1312, 518] on div "Between 4-5" at bounding box center [1336, 517] width 168 height 36
click at [1311, 521] on div "Between 6-10" at bounding box center [1336, 539] width 168 height 36
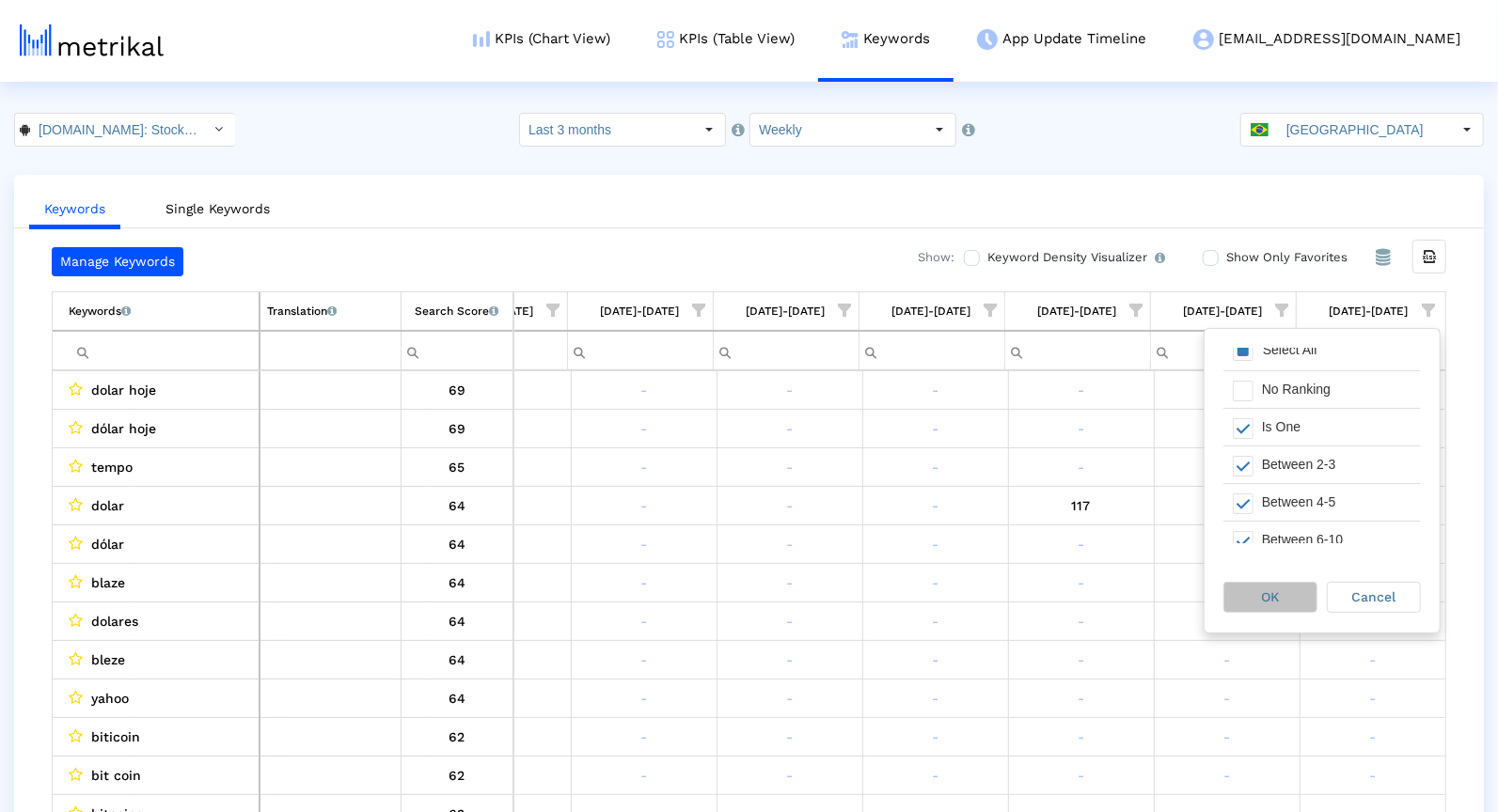
click at [1276, 601] on span "OK" at bounding box center [1270, 597] width 18 height 15
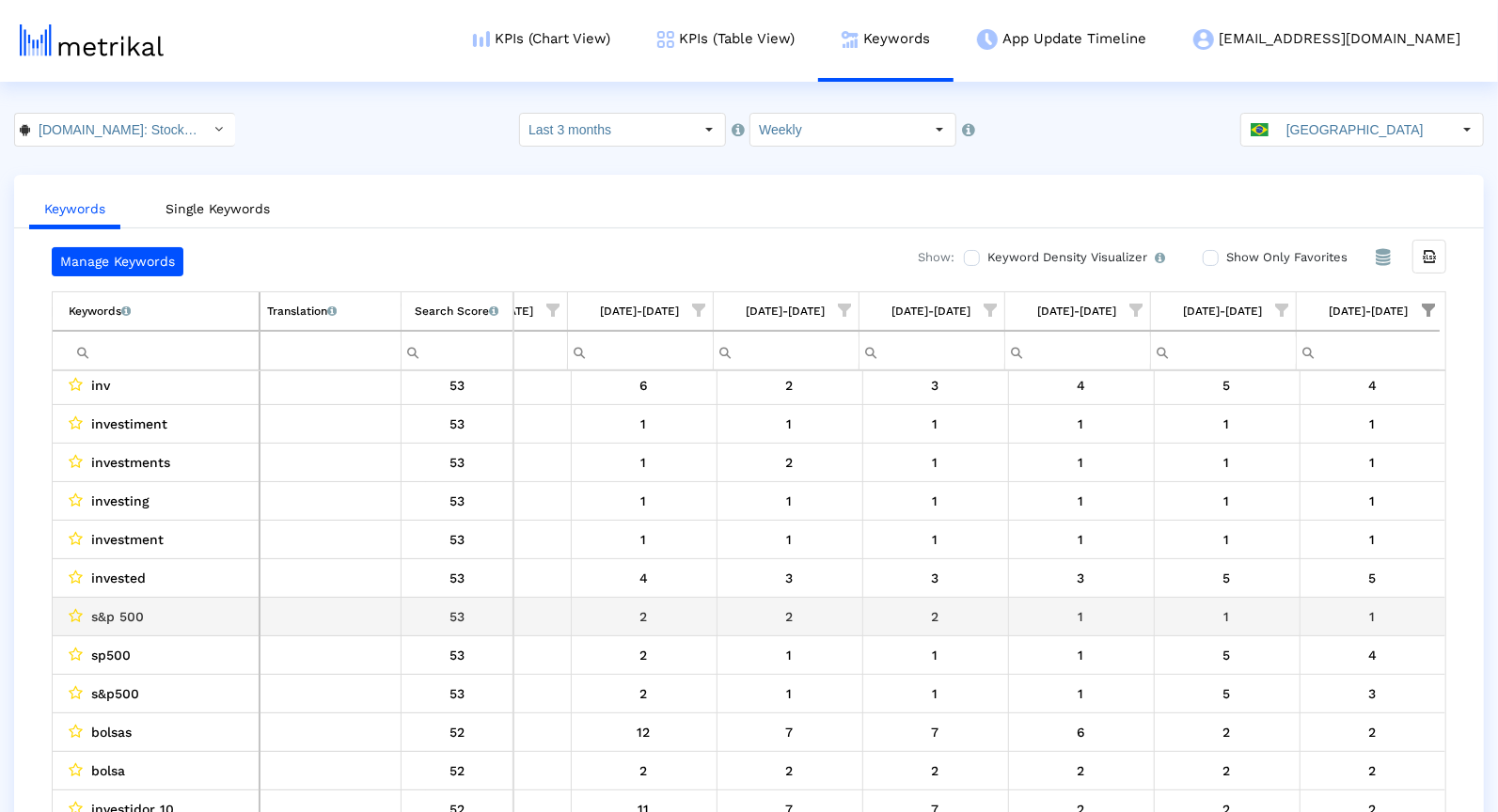
scroll to position [251, 967]
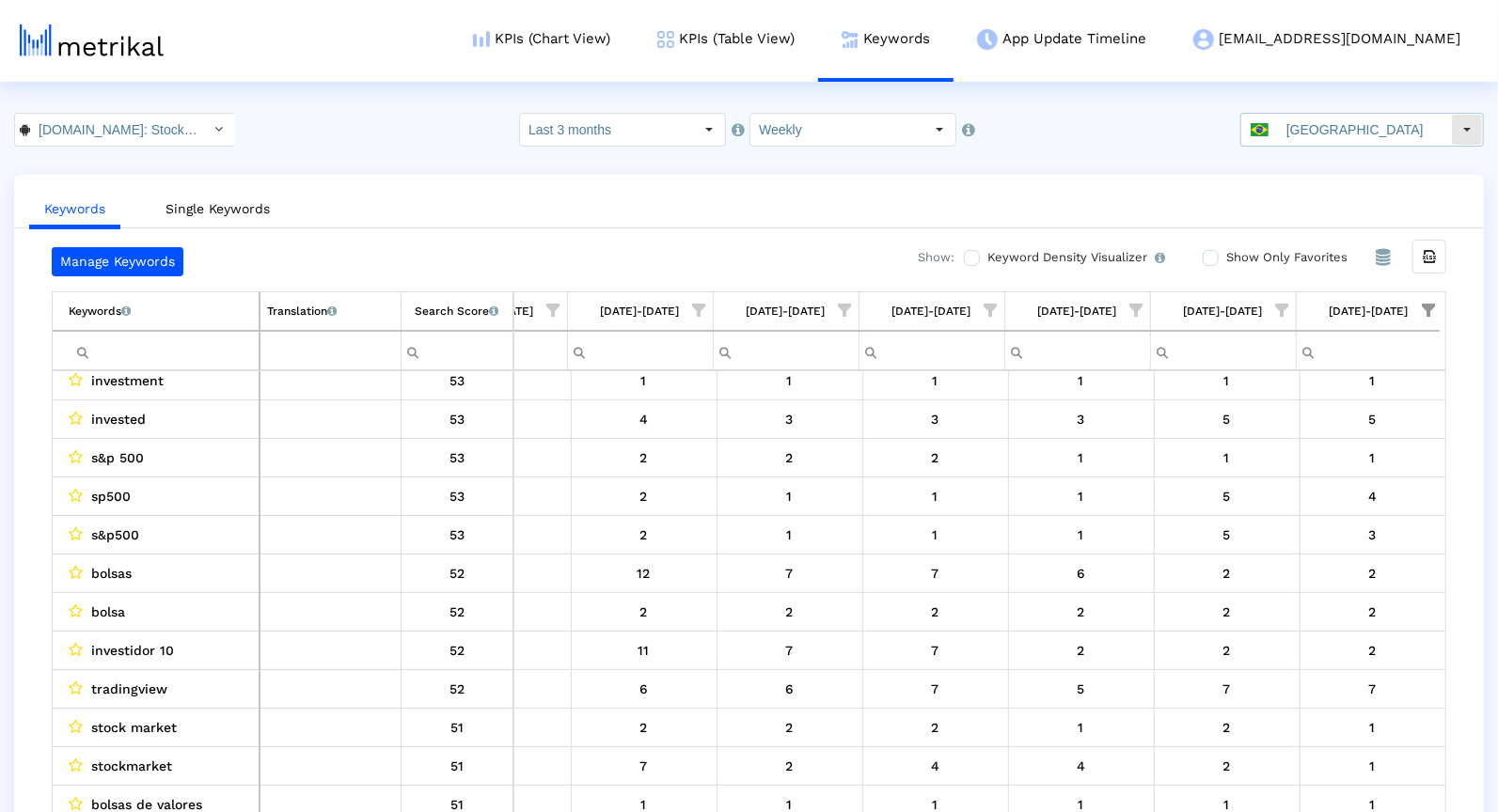
click at [1338, 132] on input "[GEOGRAPHIC_DATA]" at bounding box center [1365, 129] width 173 height 32
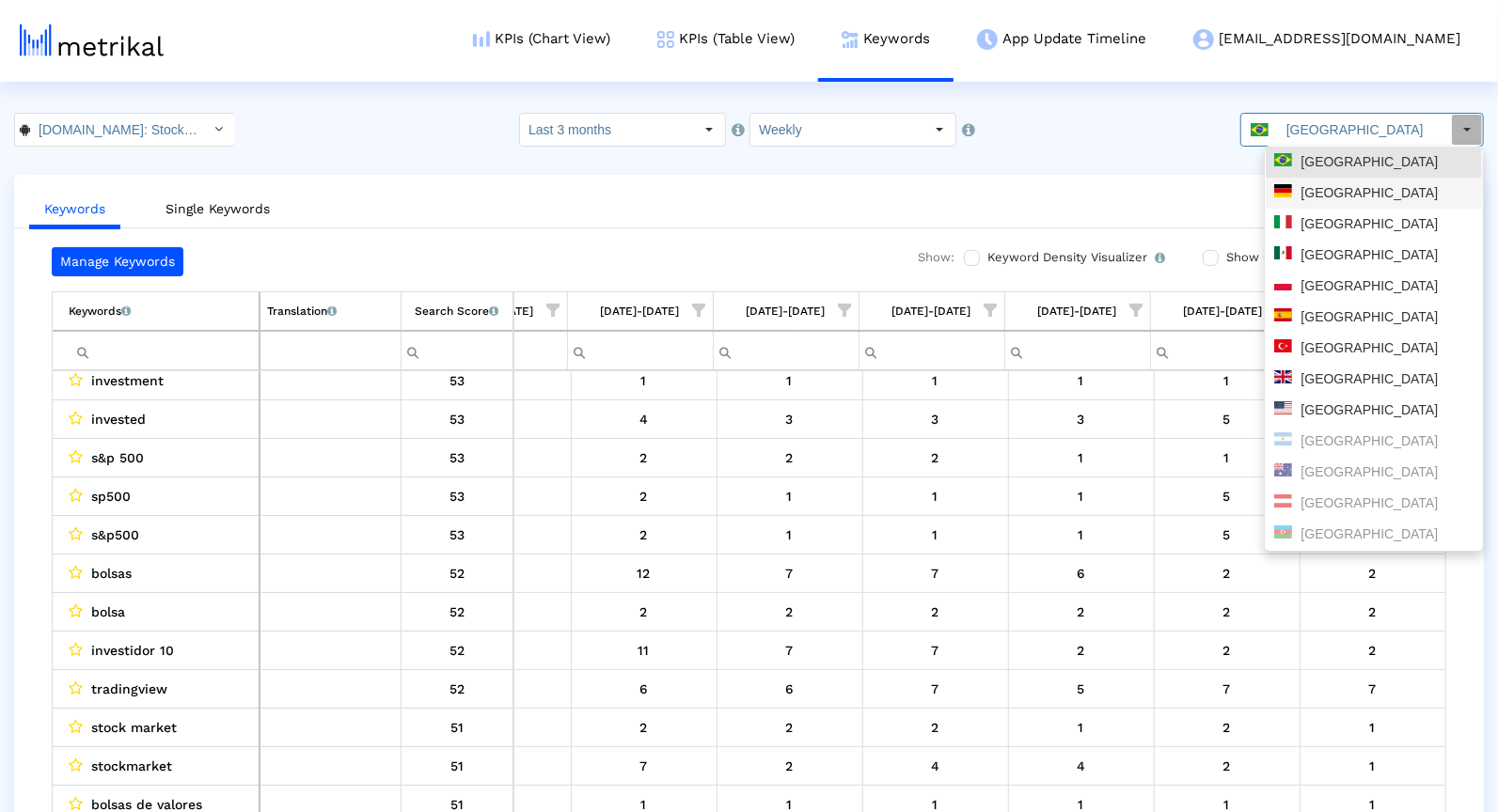
click at [1349, 197] on div "[GEOGRAPHIC_DATA]" at bounding box center [1374, 193] width 200 height 18
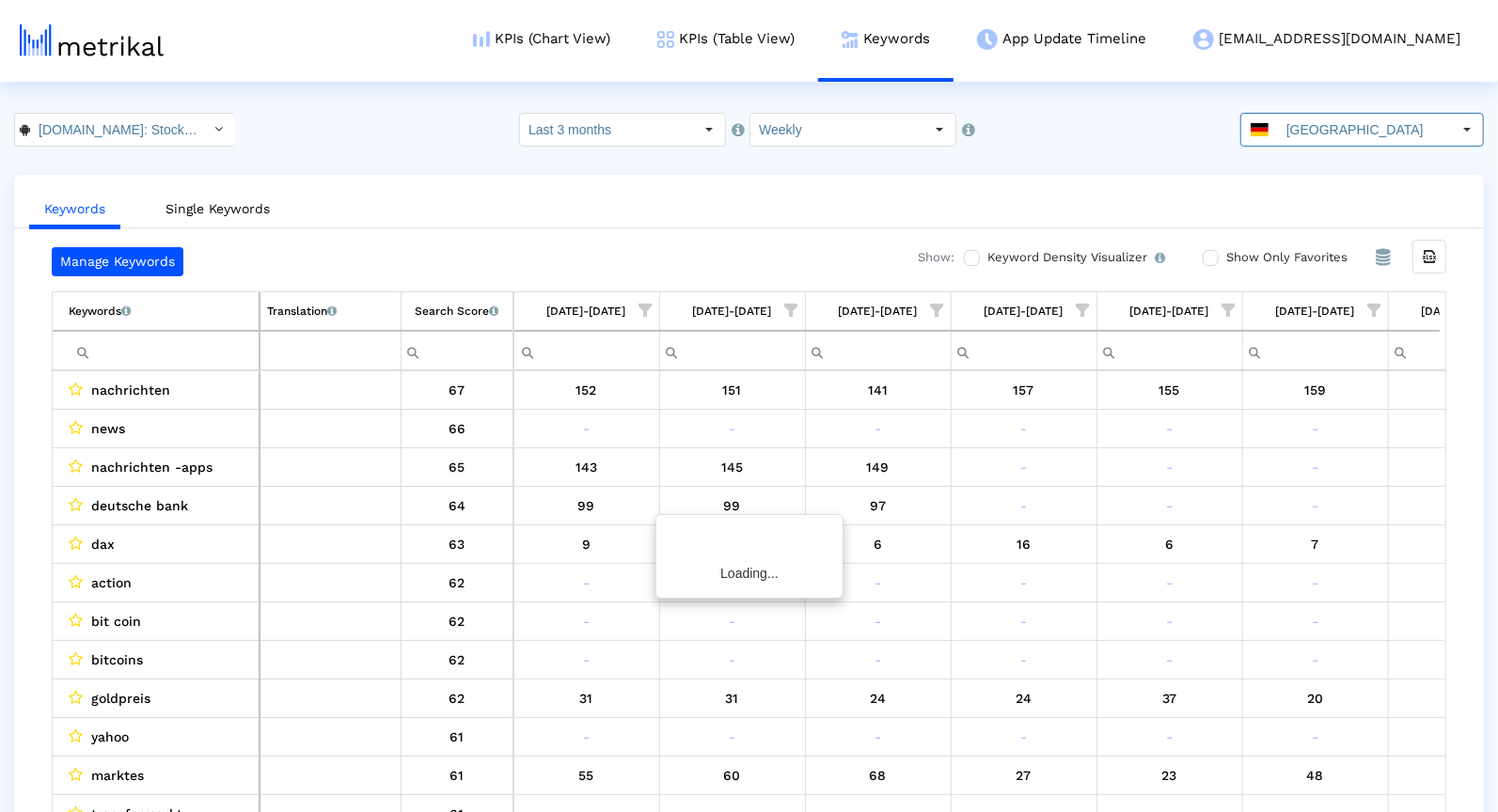
scroll to position [0, 967]
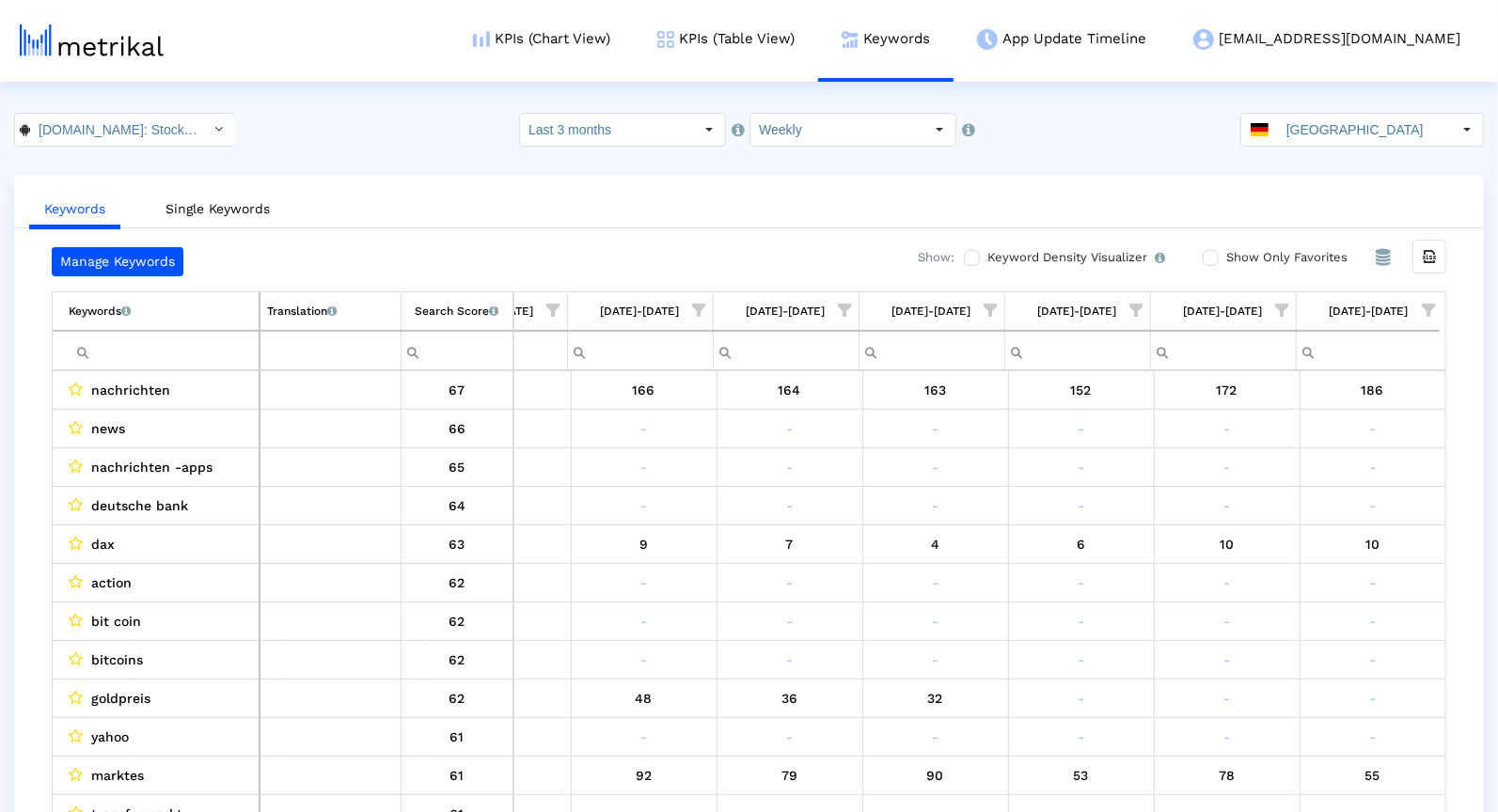
click at [1425, 311] on span "Show filter options for column '08/31/25-09/06/25'" at bounding box center [1428, 310] width 13 height 13
click at [1305, 462] on div "Between 2-3" at bounding box center [1336, 480] width 168 height 36
click at [1305, 447] on div "Is One" at bounding box center [1336, 442] width 168 height 36
click at [1297, 524] on div "Between 4-5" at bounding box center [1336, 517] width 168 height 36
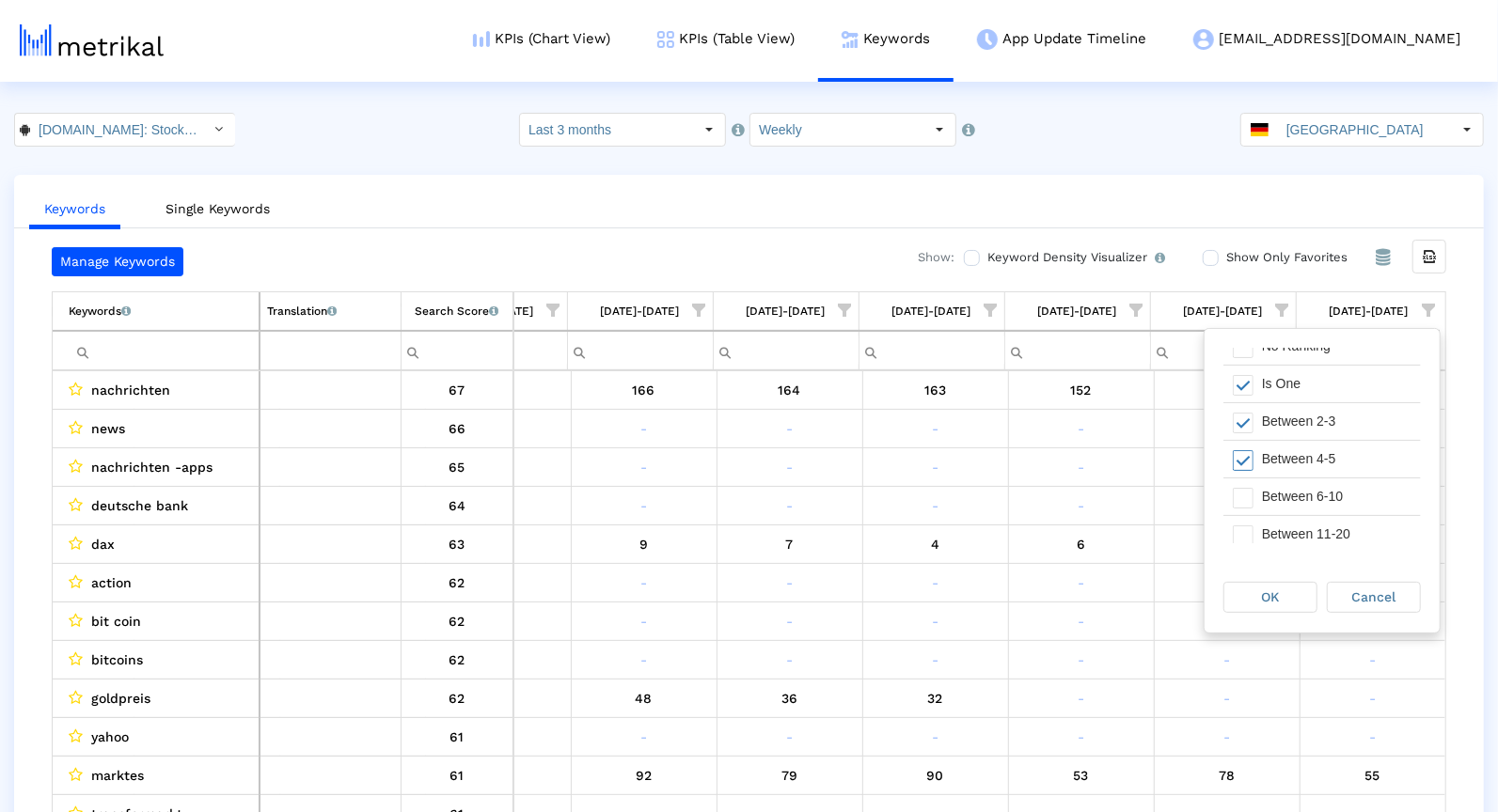
scroll to position [57, 0]
click at [1284, 484] on div "Between 6-10" at bounding box center [1336, 498] width 168 height 36
click at [1269, 605] on div "OK" at bounding box center [1270, 597] width 92 height 29
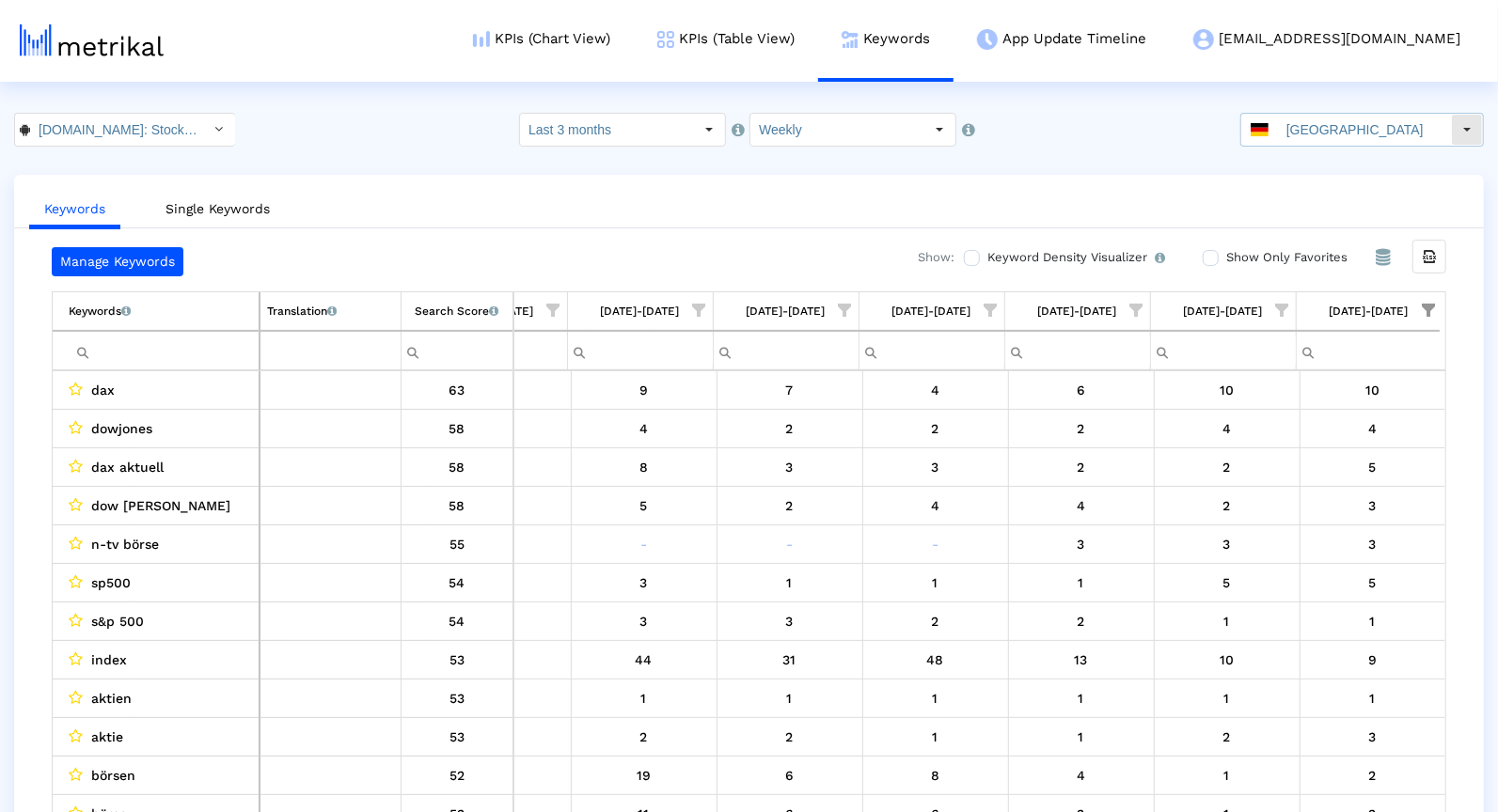
click at [1383, 131] on input "[GEOGRAPHIC_DATA]" at bounding box center [1365, 129] width 173 height 32
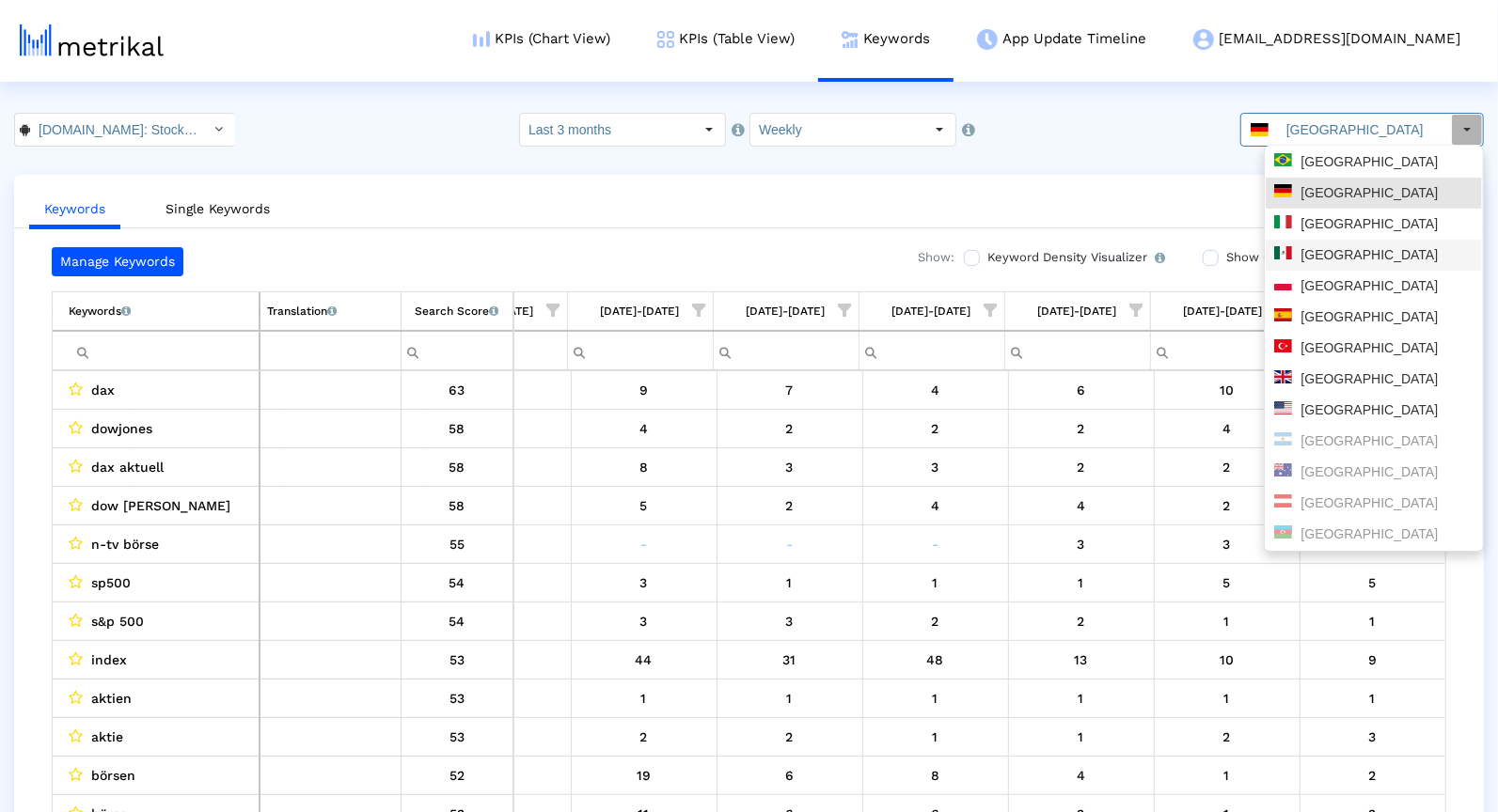
click at [1355, 262] on div "[GEOGRAPHIC_DATA]" at bounding box center [1374, 255] width 200 height 18
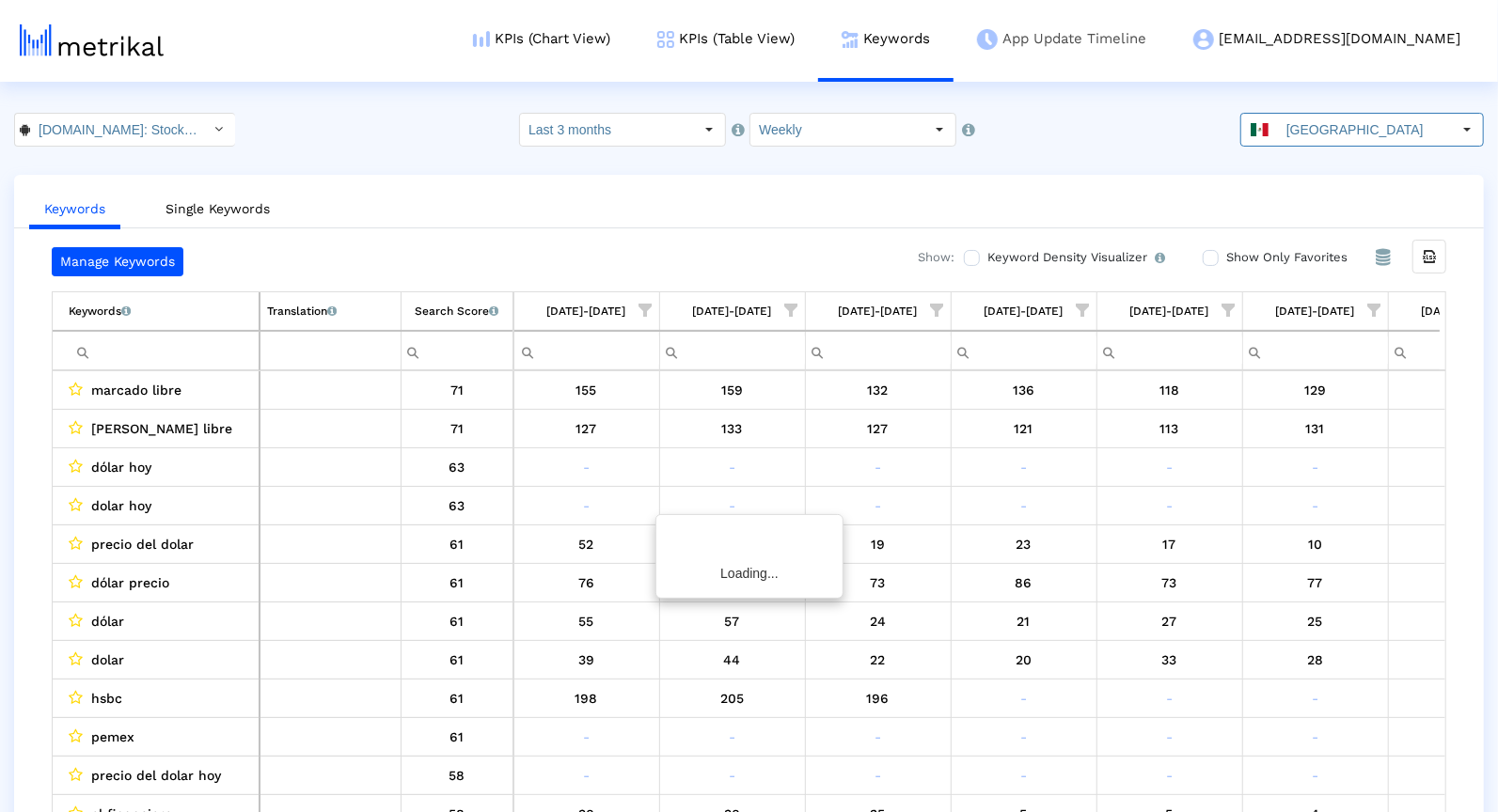
scroll to position [0, 967]
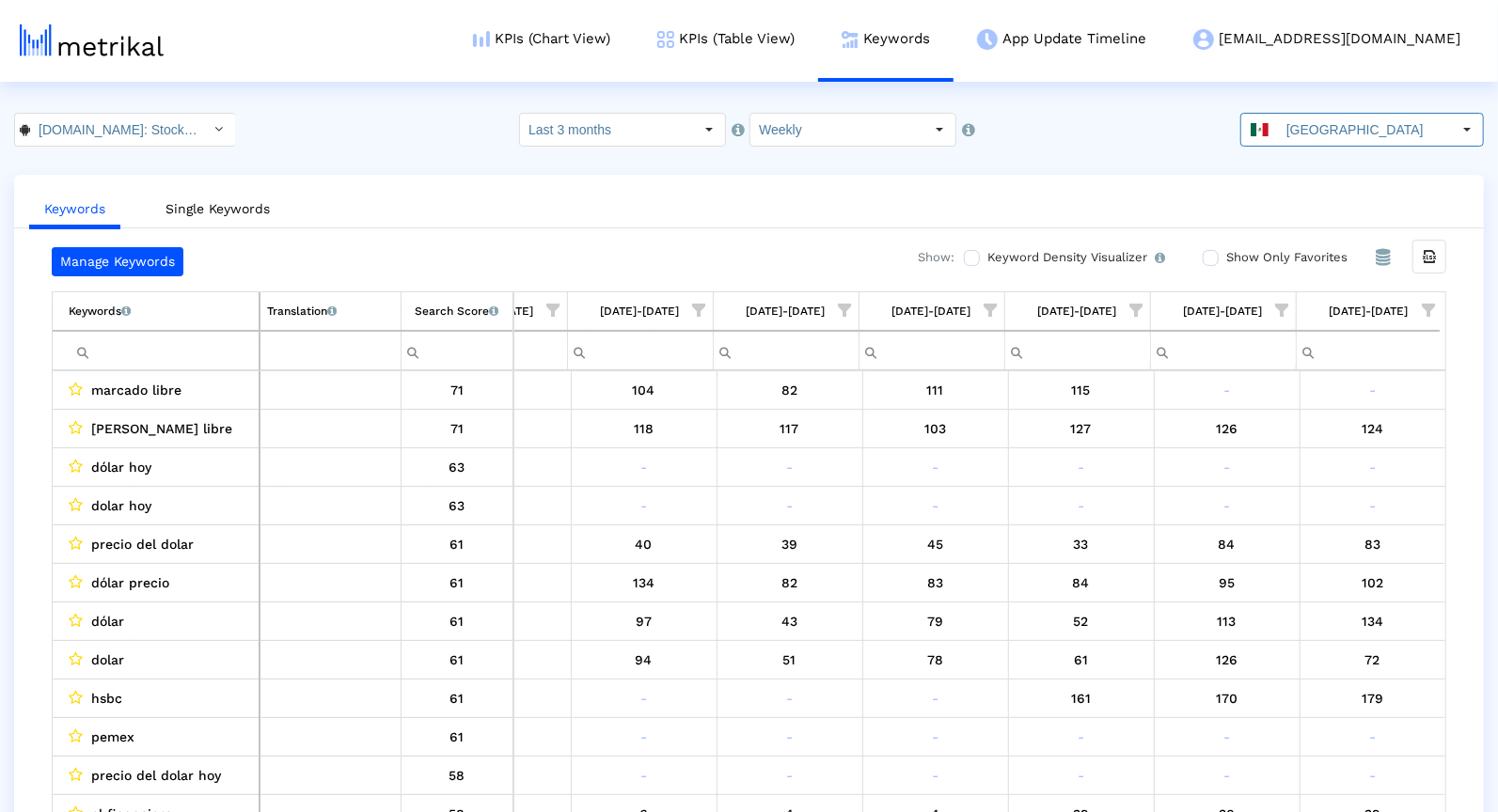
click at [1433, 317] on span "Show filter options for column '08/31/25-09/06/25'" at bounding box center [1428, 310] width 13 height 13
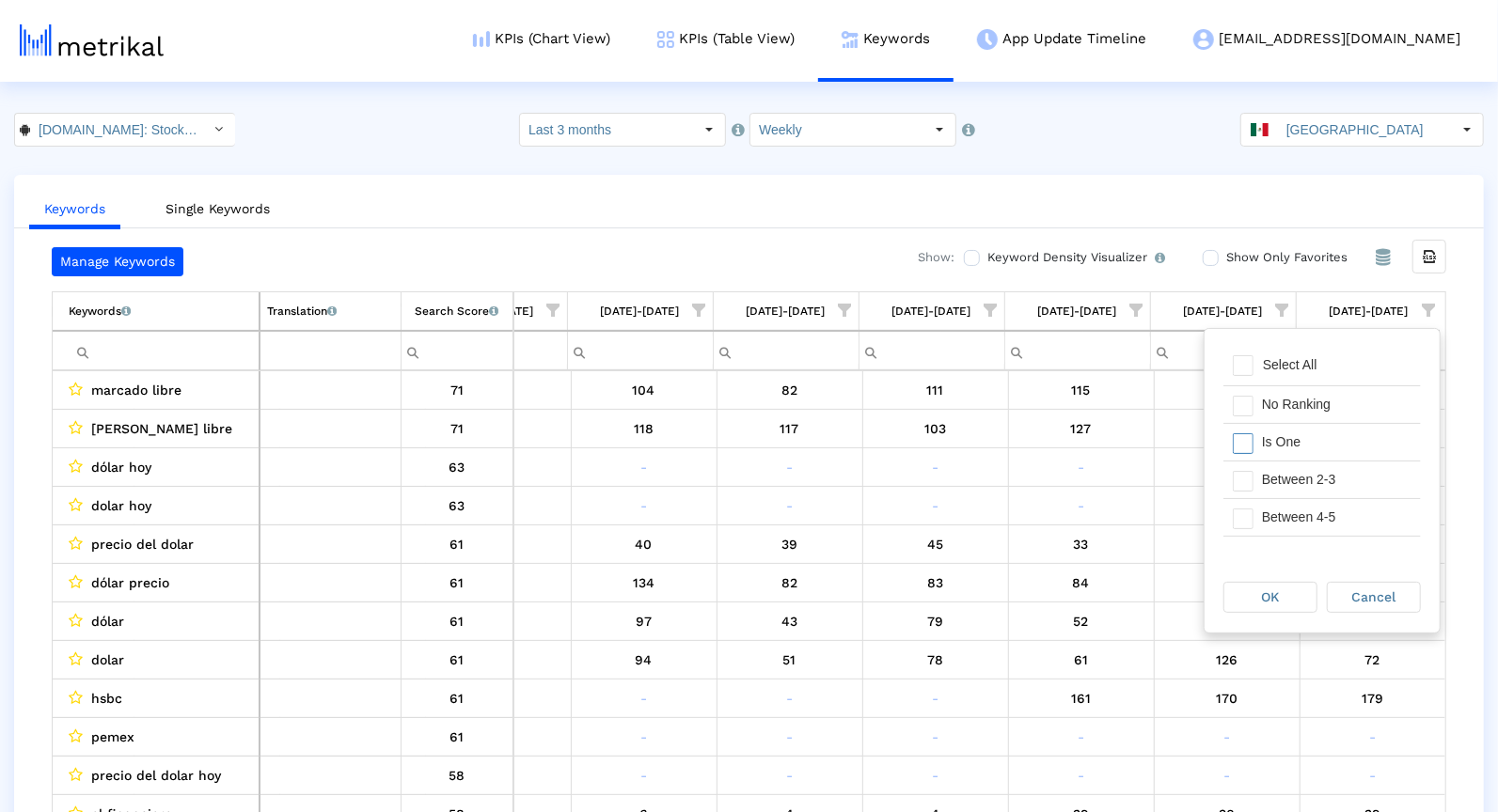
click at [1285, 453] on div "Is One" at bounding box center [1336, 442] width 168 height 36
click at [1285, 488] on div "Between 2-3" at bounding box center [1336, 480] width 168 height 36
click at [1285, 521] on div "Between 4-5" at bounding box center [1336, 517] width 168 height 36
click at [1284, 520] on div "Between 6-10" at bounding box center [1336, 516] width 168 height 36
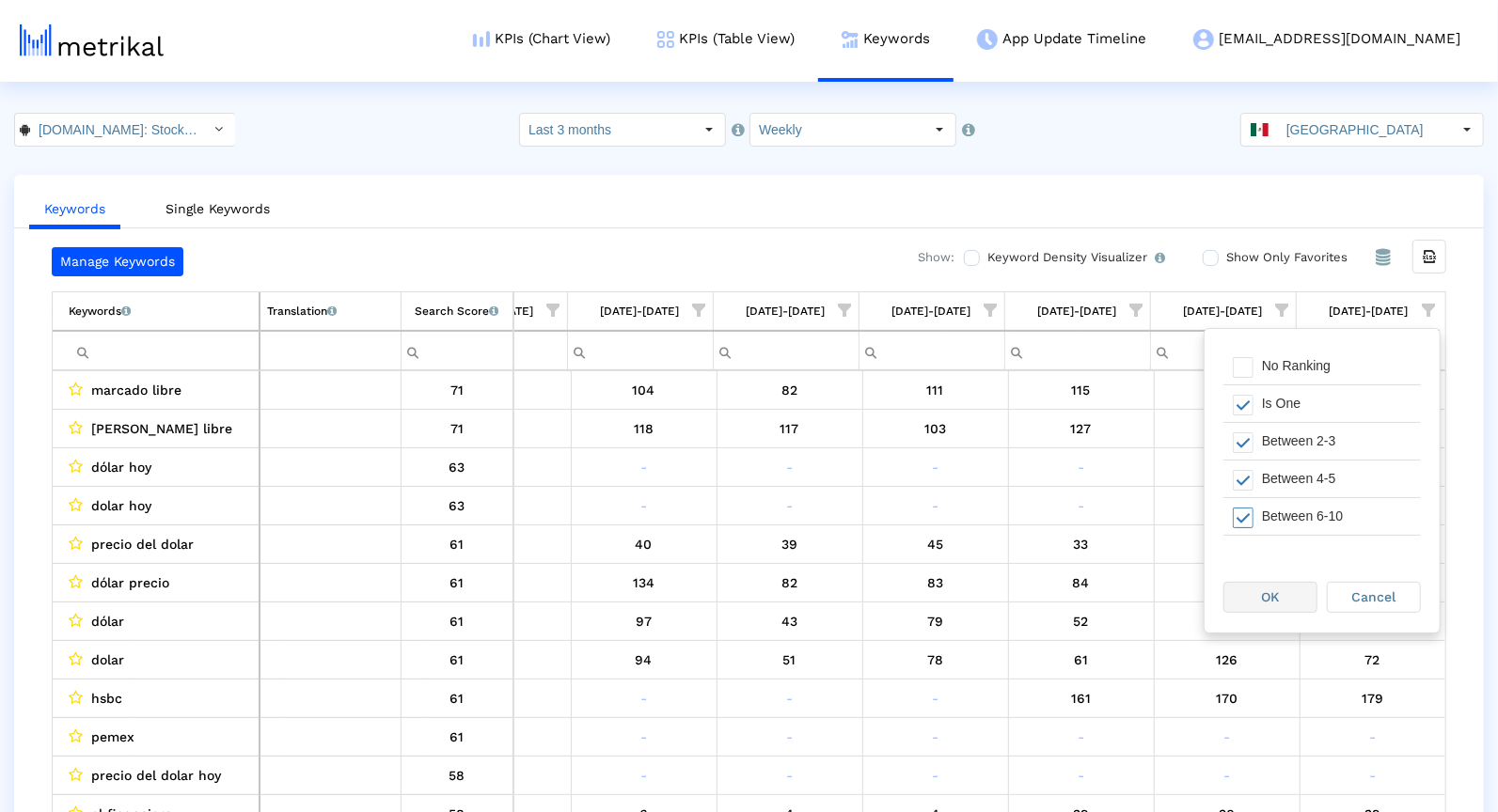
click at [1267, 597] on span "OK" at bounding box center [1270, 597] width 18 height 15
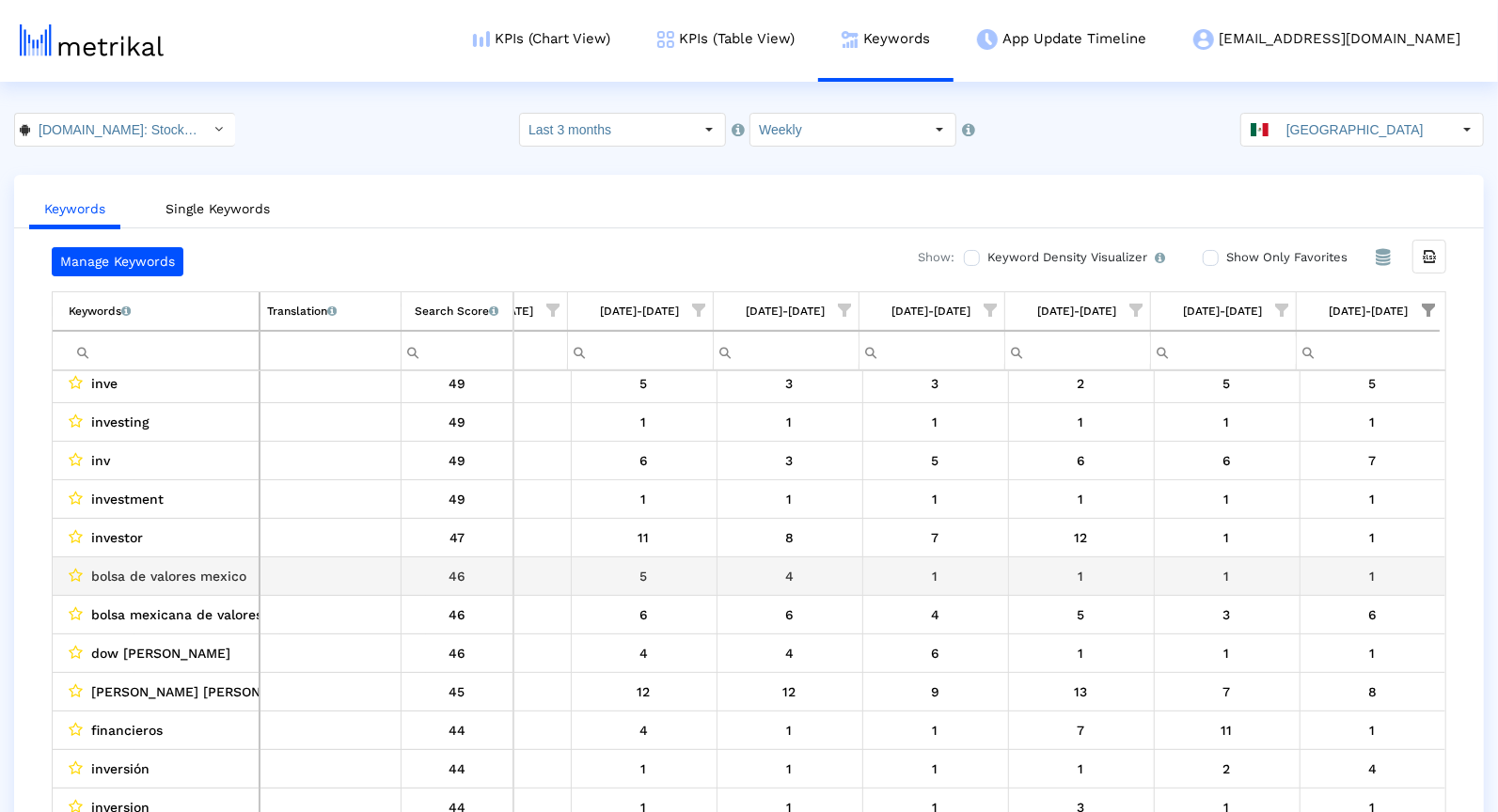
scroll to position [430, 967]
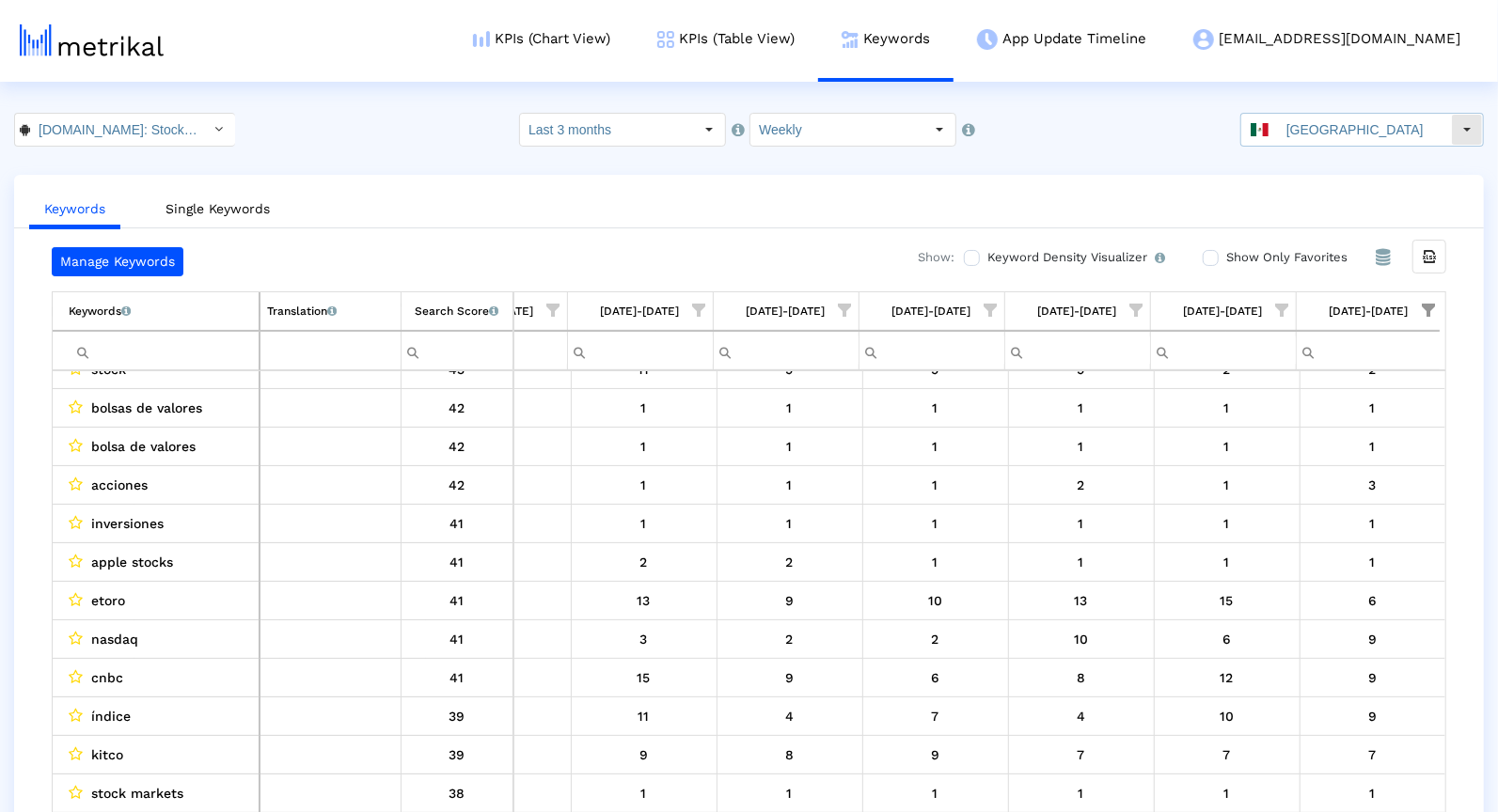
click at [1301, 128] on input "[GEOGRAPHIC_DATA]" at bounding box center [1365, 129] width 173 height 32
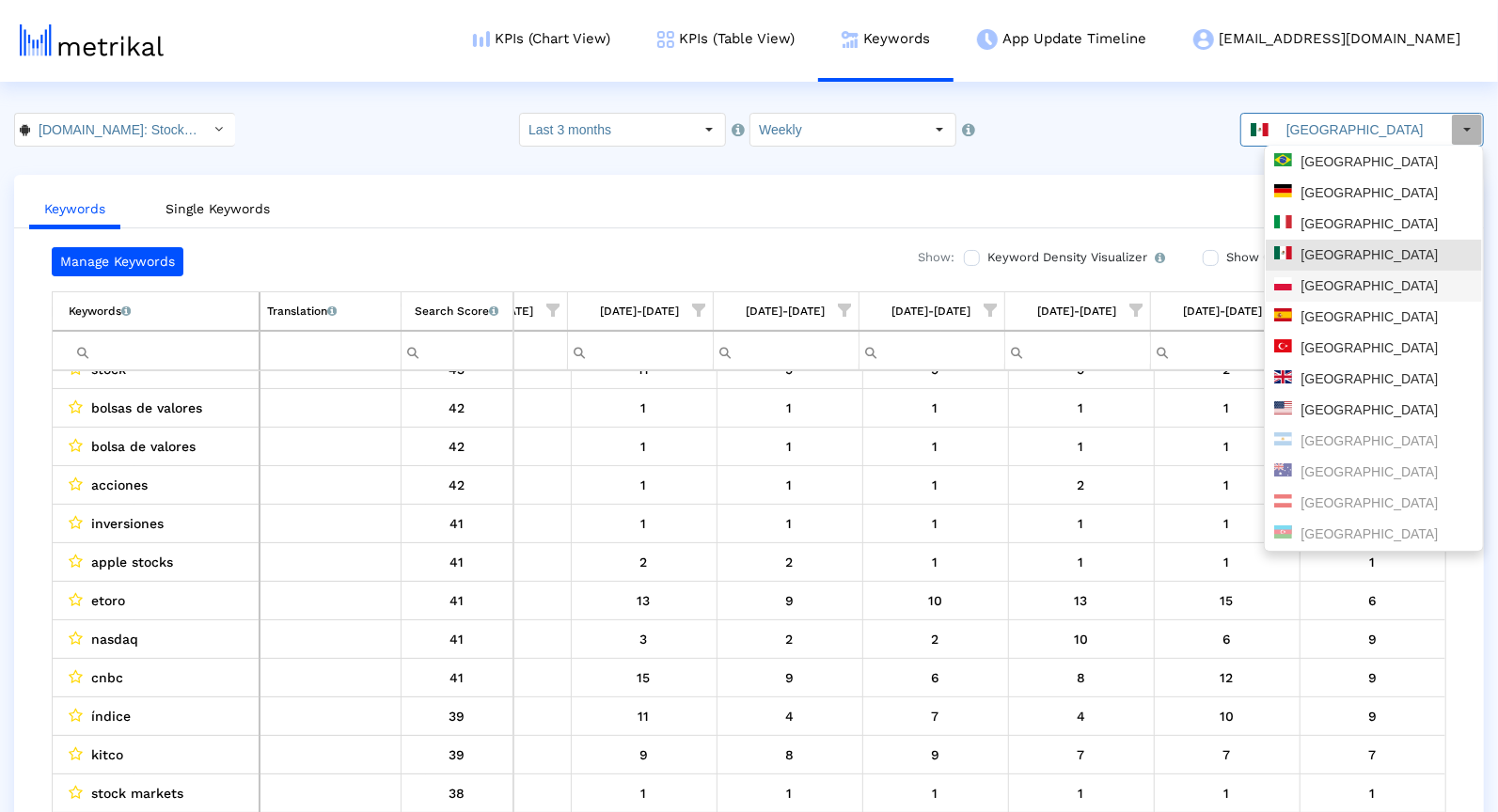
click at [1336, 293] on div "[GEOGRAPHIC_DATA]" at bounding box center [1374, 286] width 200 height 18
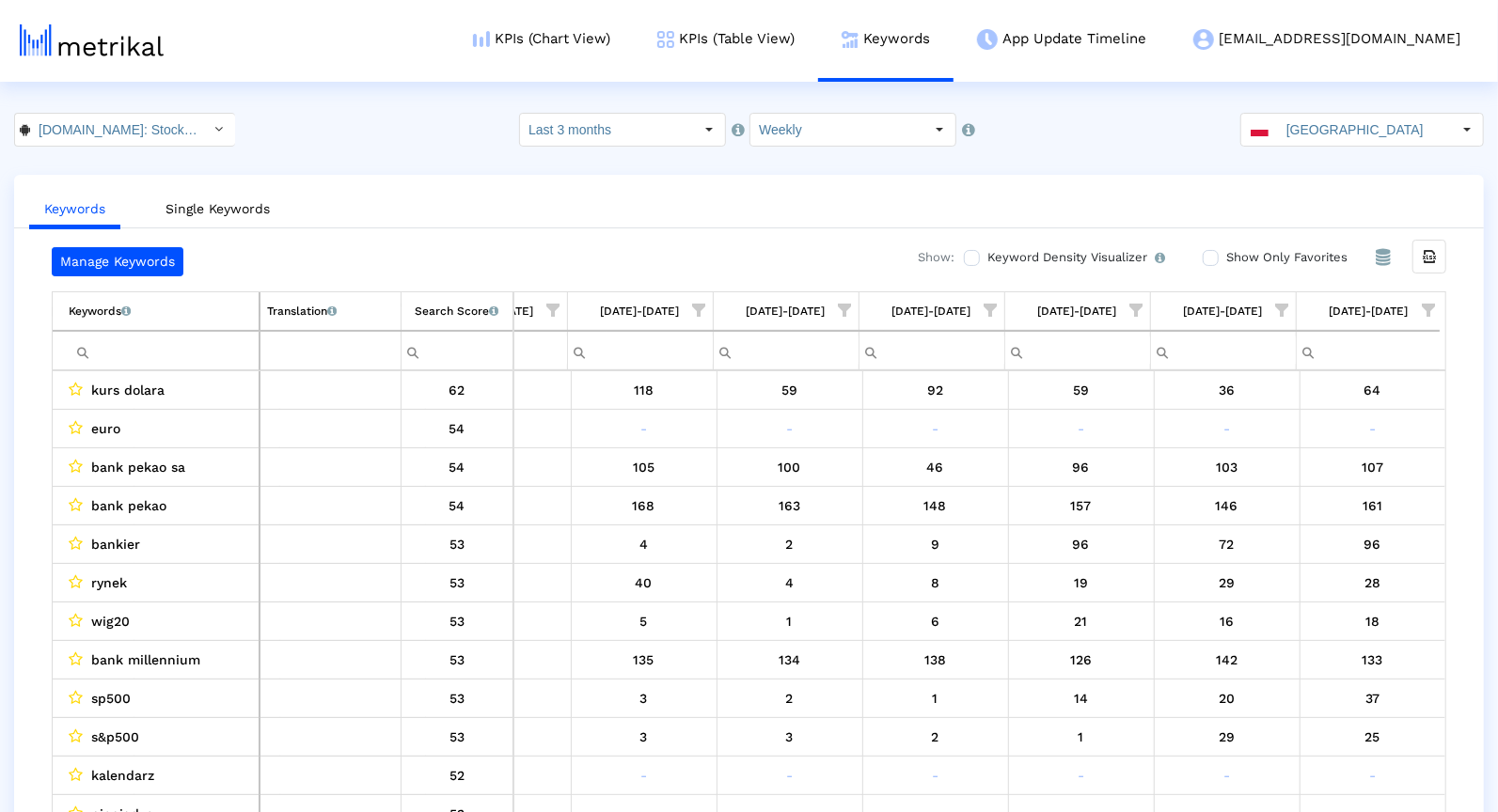
click at [1421, 313] on span "Show filter options for column '08/31/25-09/06/25'" at bounding box center [1428, 310] width 13 height 13
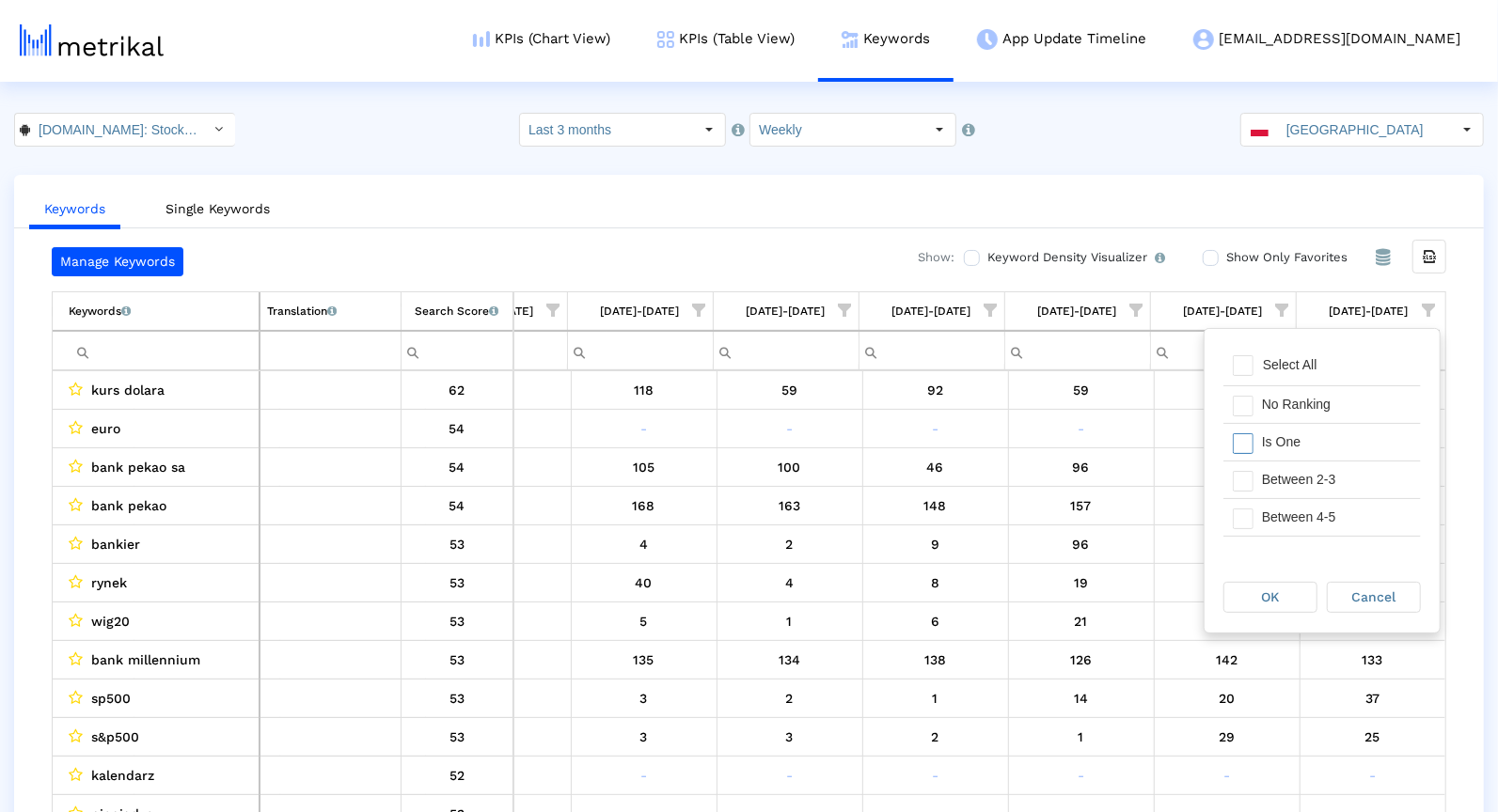
click at [1339, 438] on div "Is One" at bounding box center [1336, 442] width 168 height 36
click at [1339, 462] on div "Between 2-3" at bounding box center [1336, 480] width 168 height 36
click at [1338, 490] on div "Between 2-3" at bounding box center [1336, 480] width 168 height 36
click at [1338, 518] on div "Between 4-5" at bounding box center [1336, 517] width 168 height 36
click at [1338, 472] on div "Between 2-3" at bounding box center [1336, 480] width 168 height 36
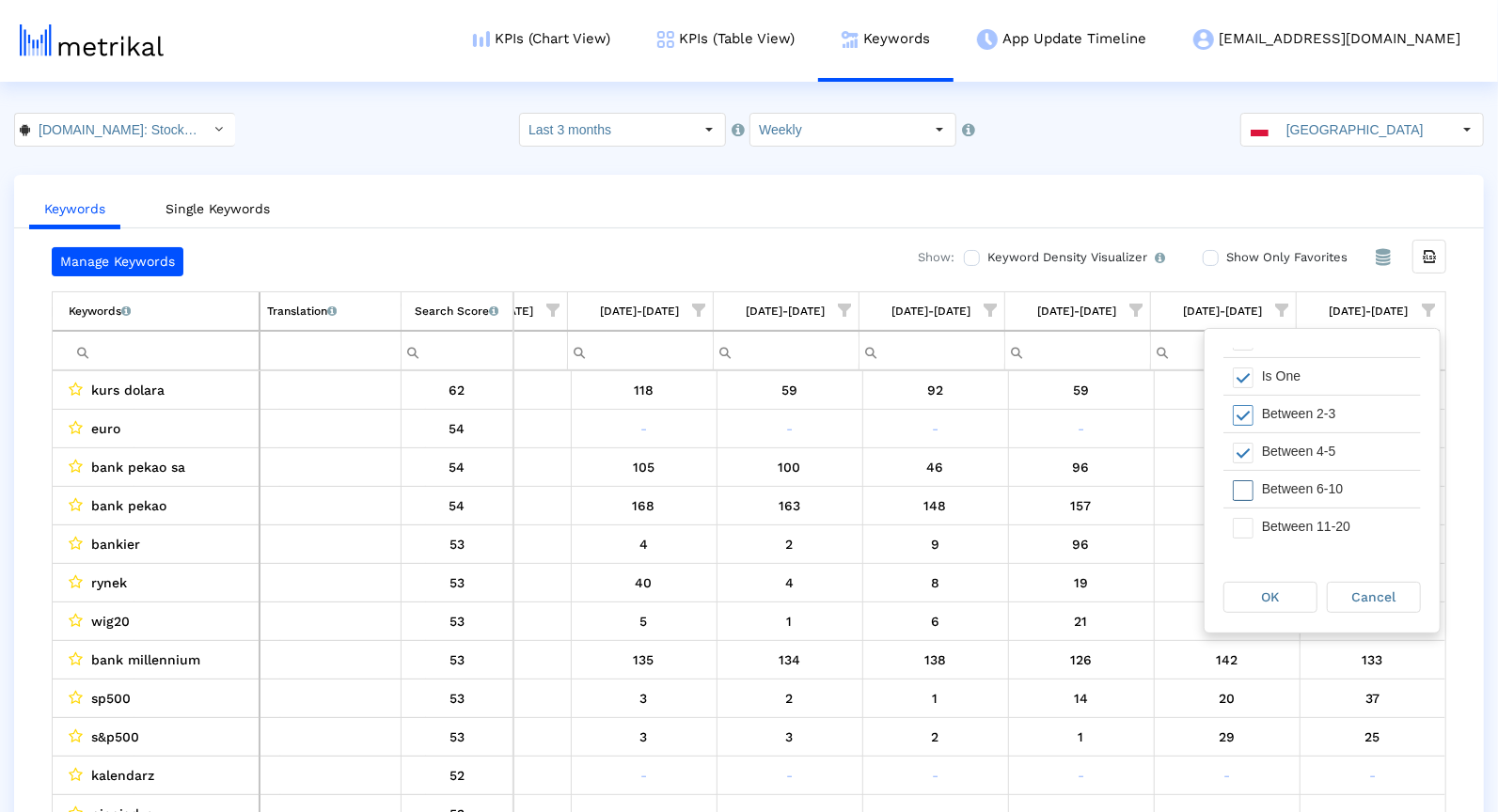
click at [1335, 477] on div "Between 6-10" at bounding box center [1336, 490] width 168 height 36
click at [1273, 590] on span "OK" at bounding box center [1270, 597] width 18 height 15
